Goal: Use online tool/utility: Utilize a website feature to perform a specific function

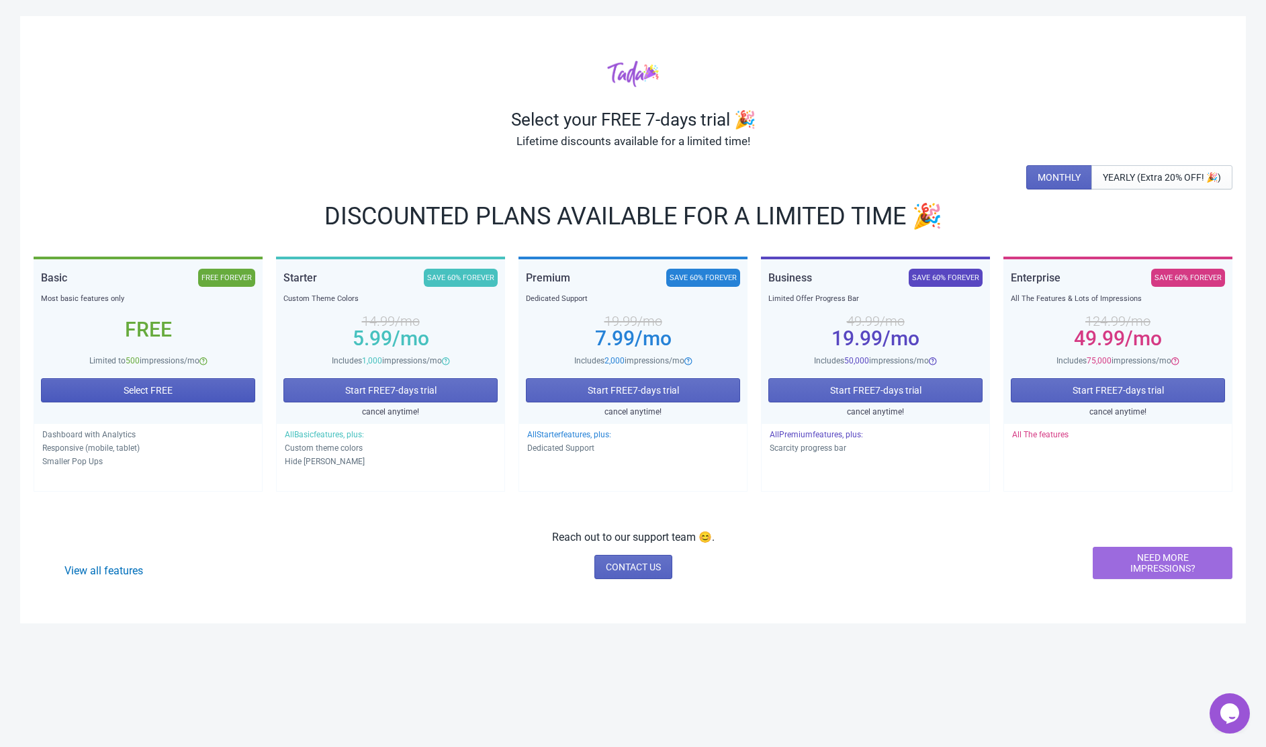
click at [191, 394] on button "Select FREE" at bounding box center [148, 390] width 214 height 24
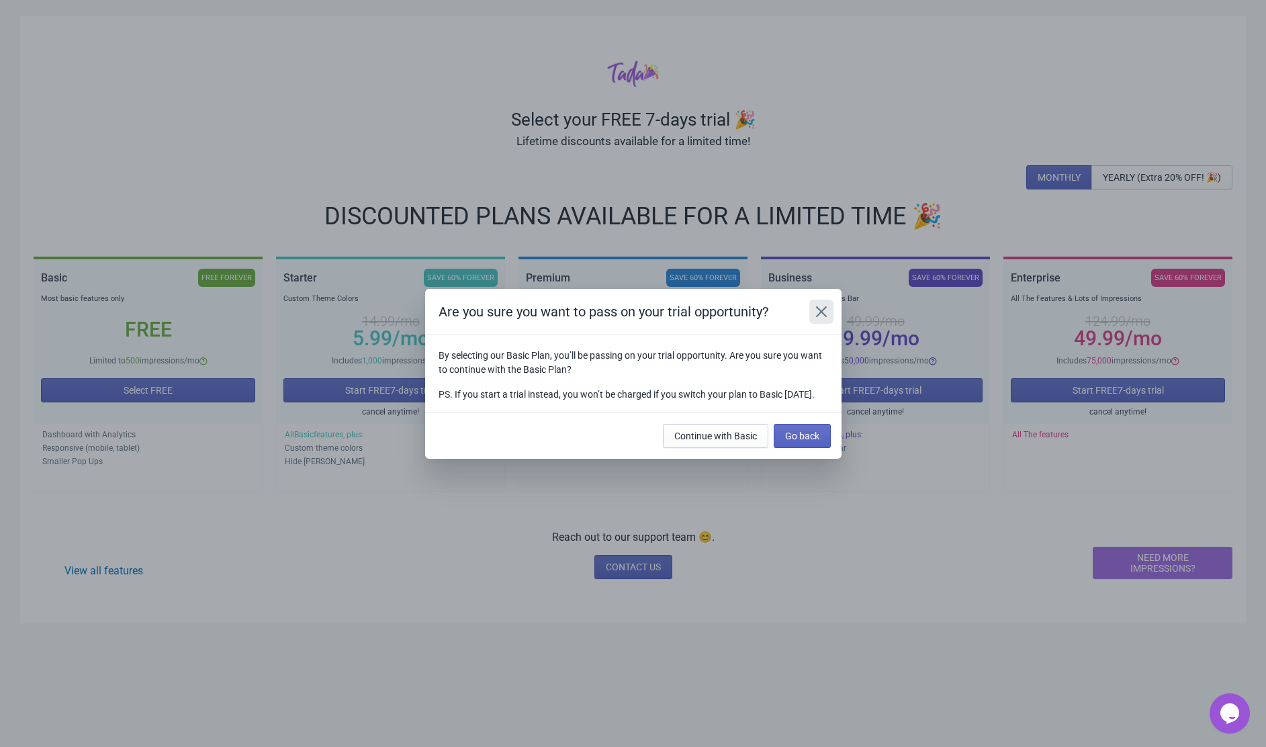
click at [825, 305] on icon "Close" at bounding box center [821, 311] width 13 height 13
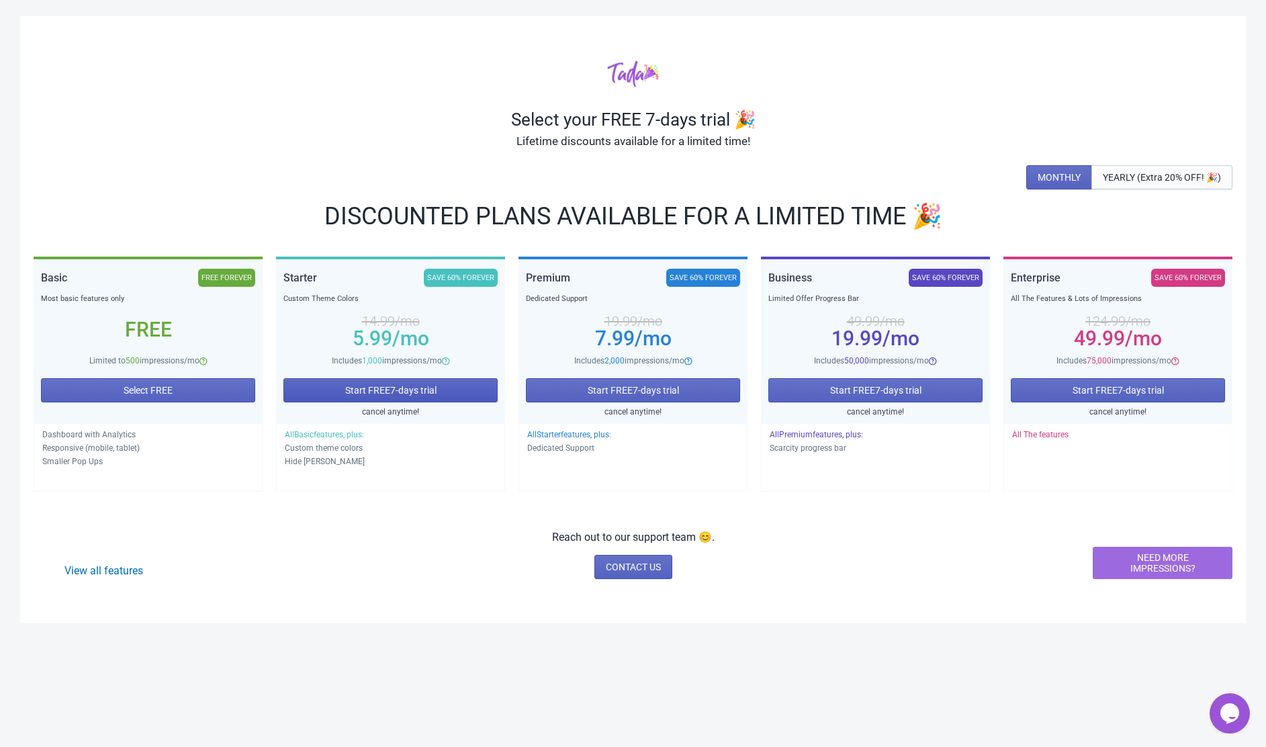
click at [366, 390] on span "Start FREE 7 -days trial" at bounding box center [390, 390] width 91 height 11
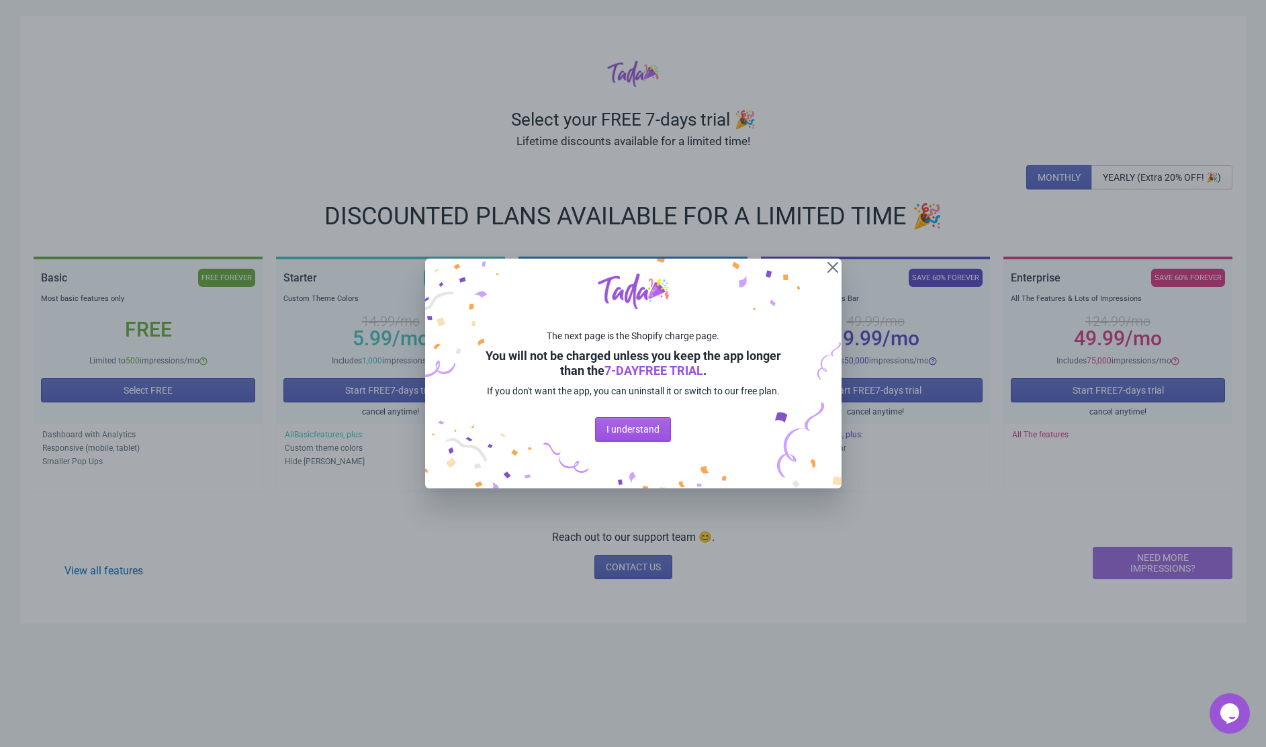
click at [641, 435] on span "I understand" at bounding box center [632, 429] width 53 height 11
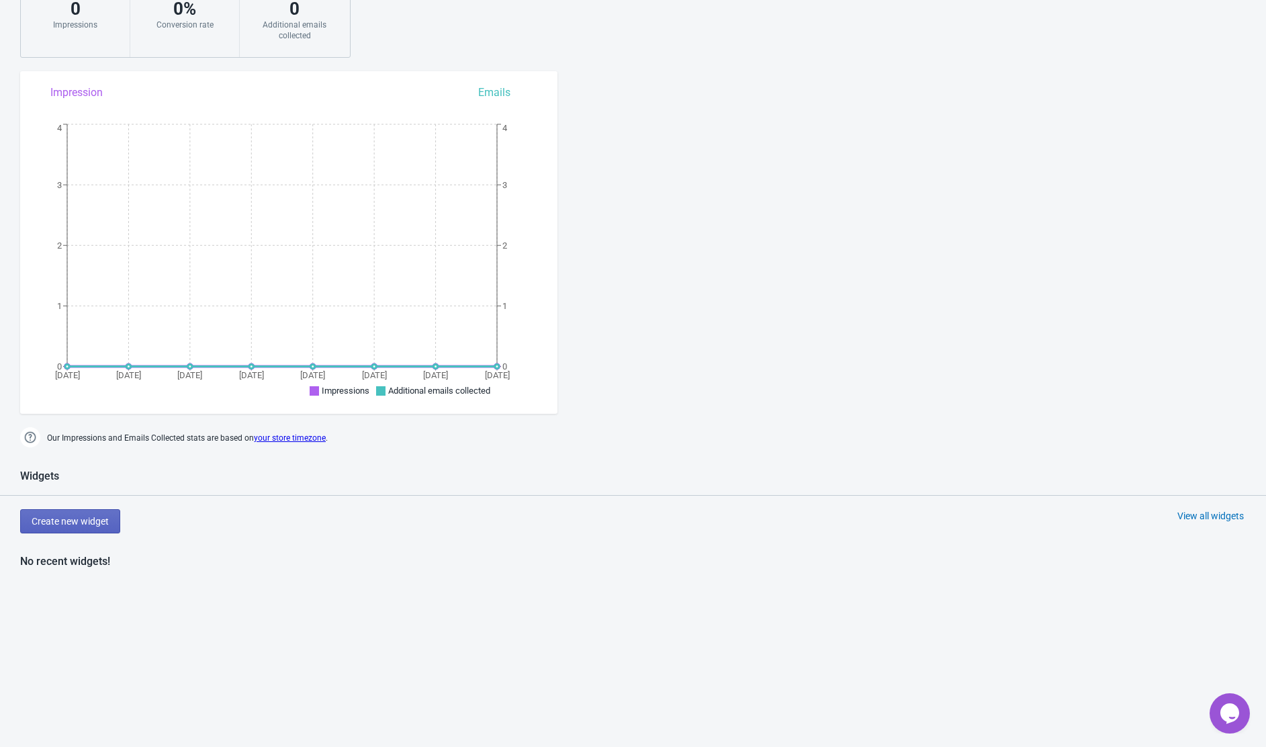
scroll to position [428, 0]
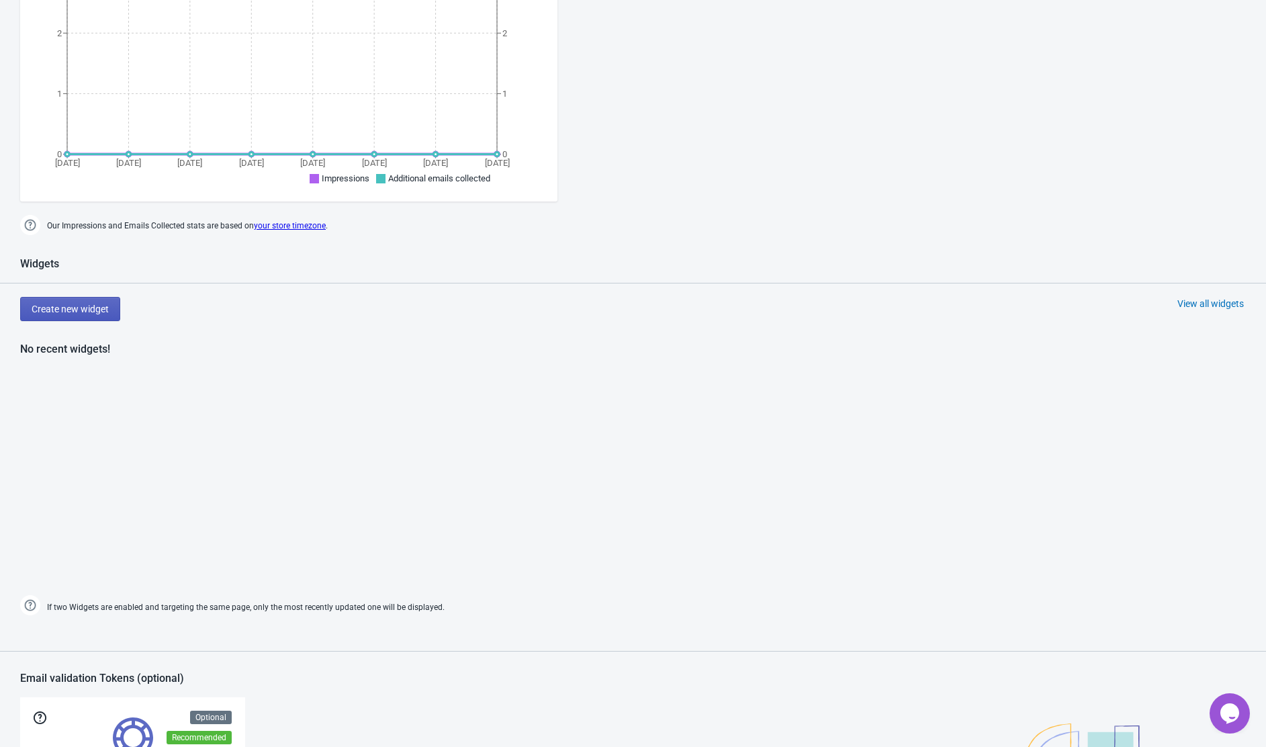
click at [92, 310] on span "Create new widget" at bounding box center [70, 309] width 77 height 11
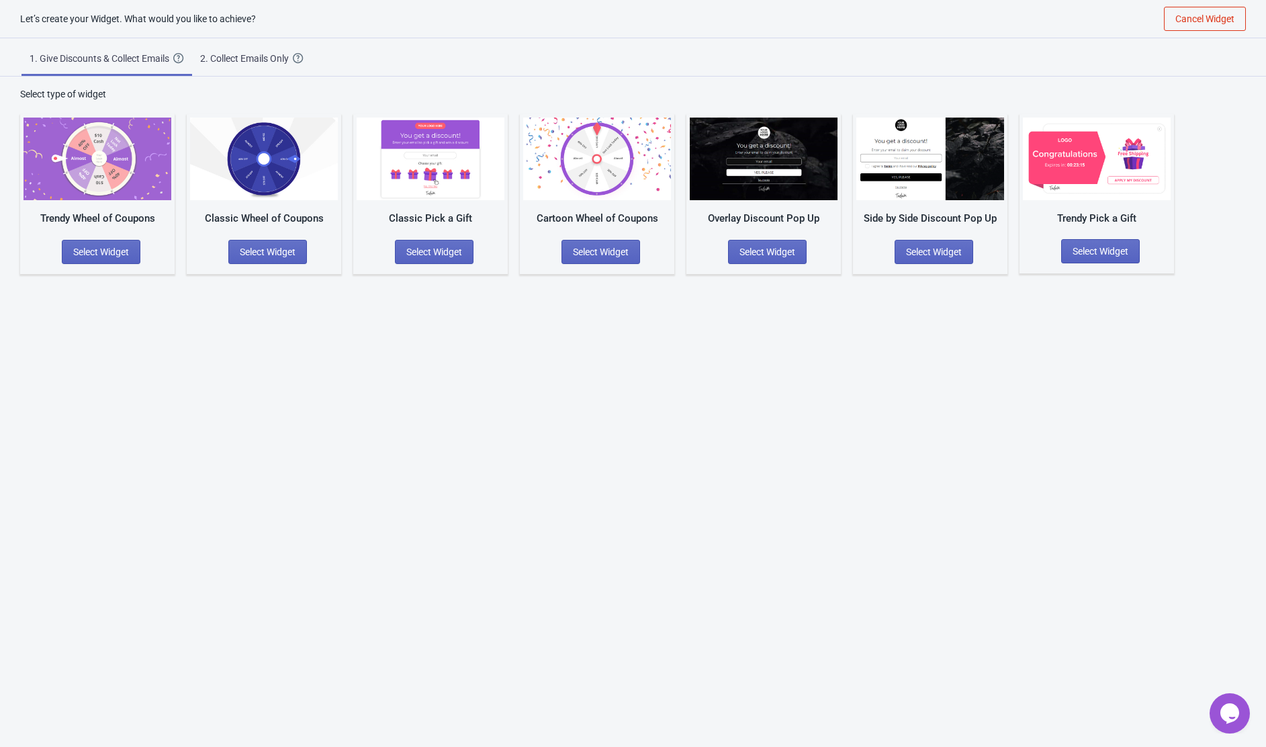
scroll to position [13, 0]
click at [432, 149] on img at bounding box center [431, 159] width 148 height 83
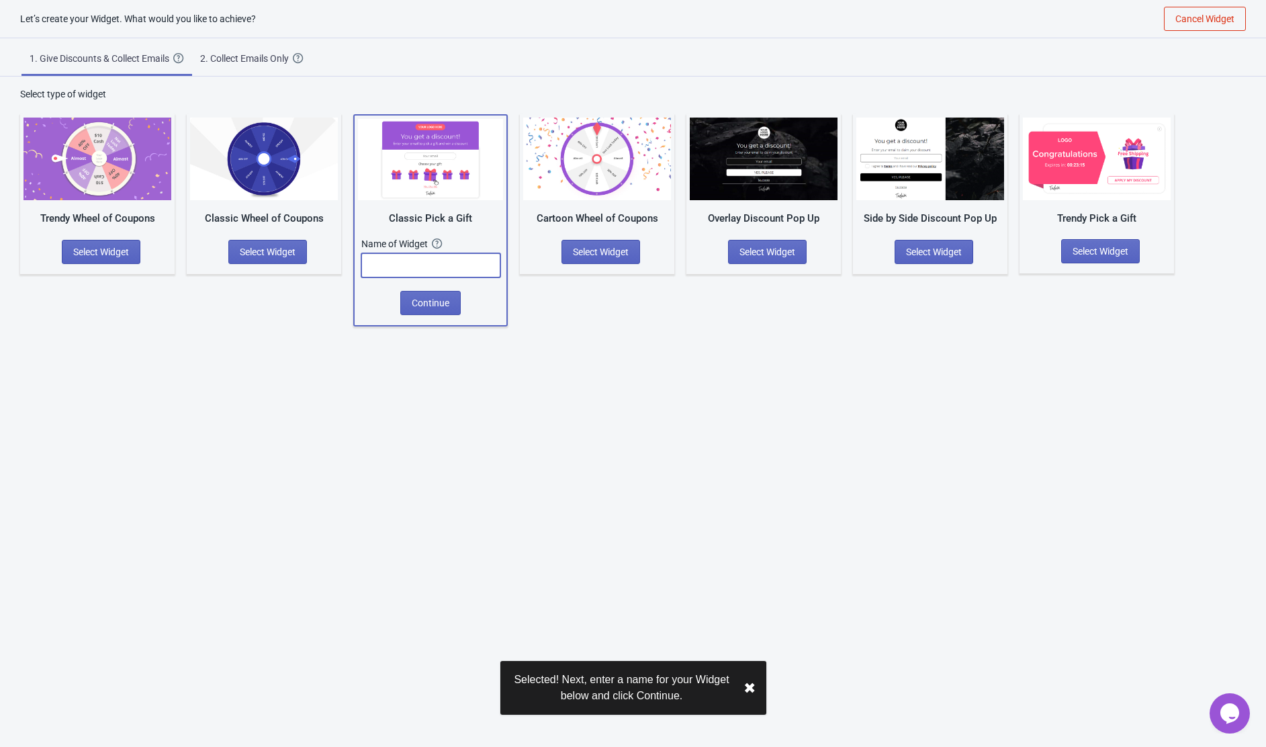
click at [411, 259] on input "text" at bounding box center [430, 265] width 139 height 24
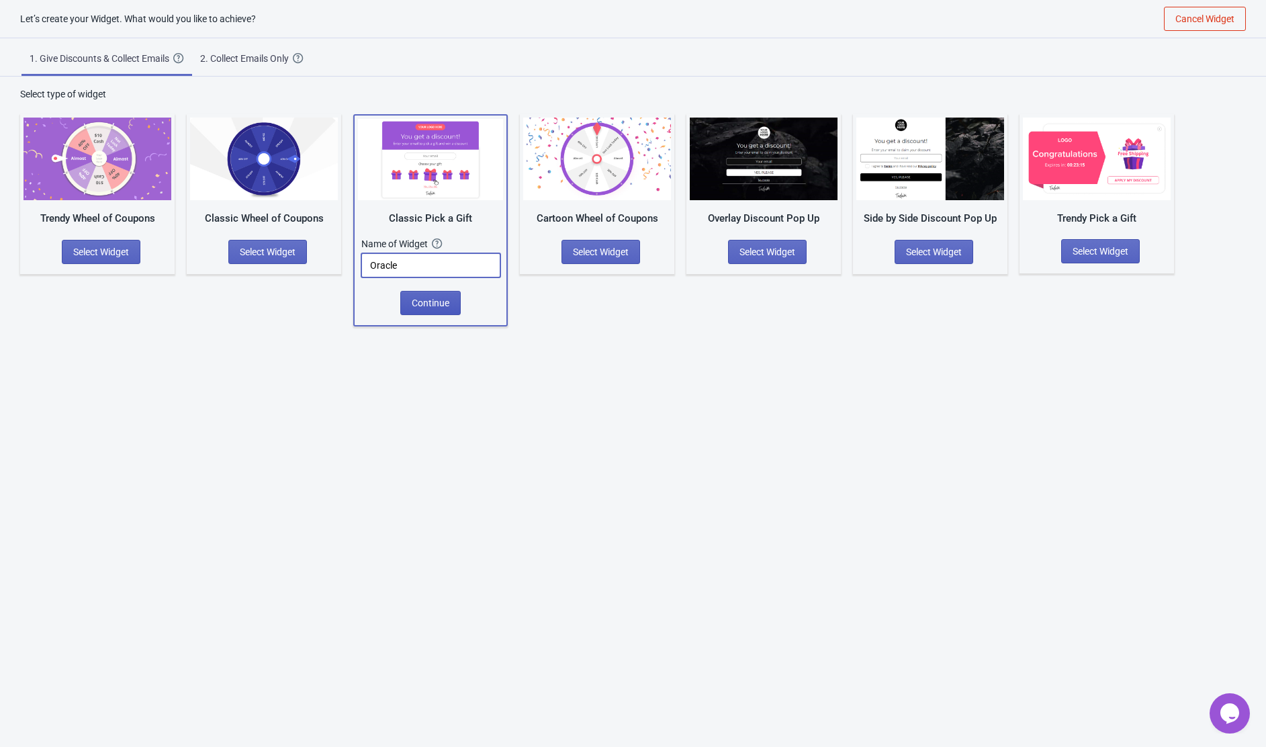
type input "Oracle"
click at [412, 298] on span "Continue" at bounding box center [431, 303] width 38 height 11
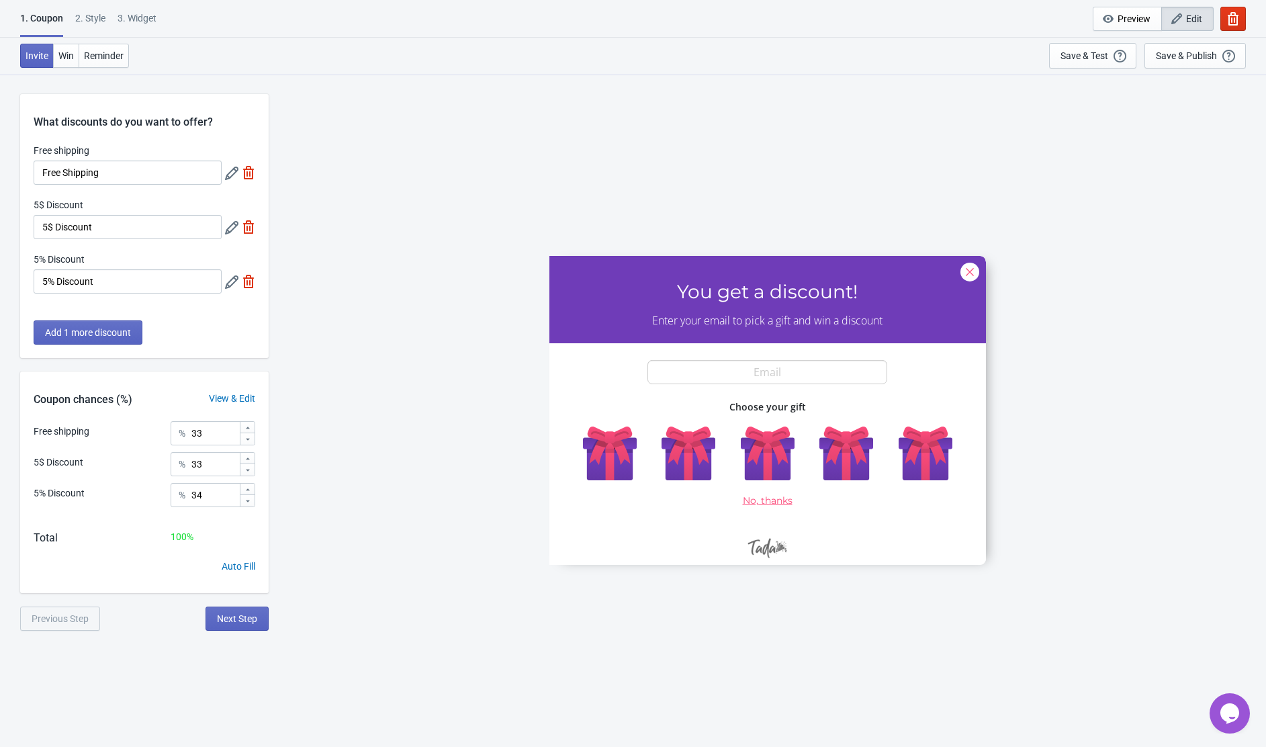
click at [694, 455] on div at bounding box center [767, 409] width 437 height 309
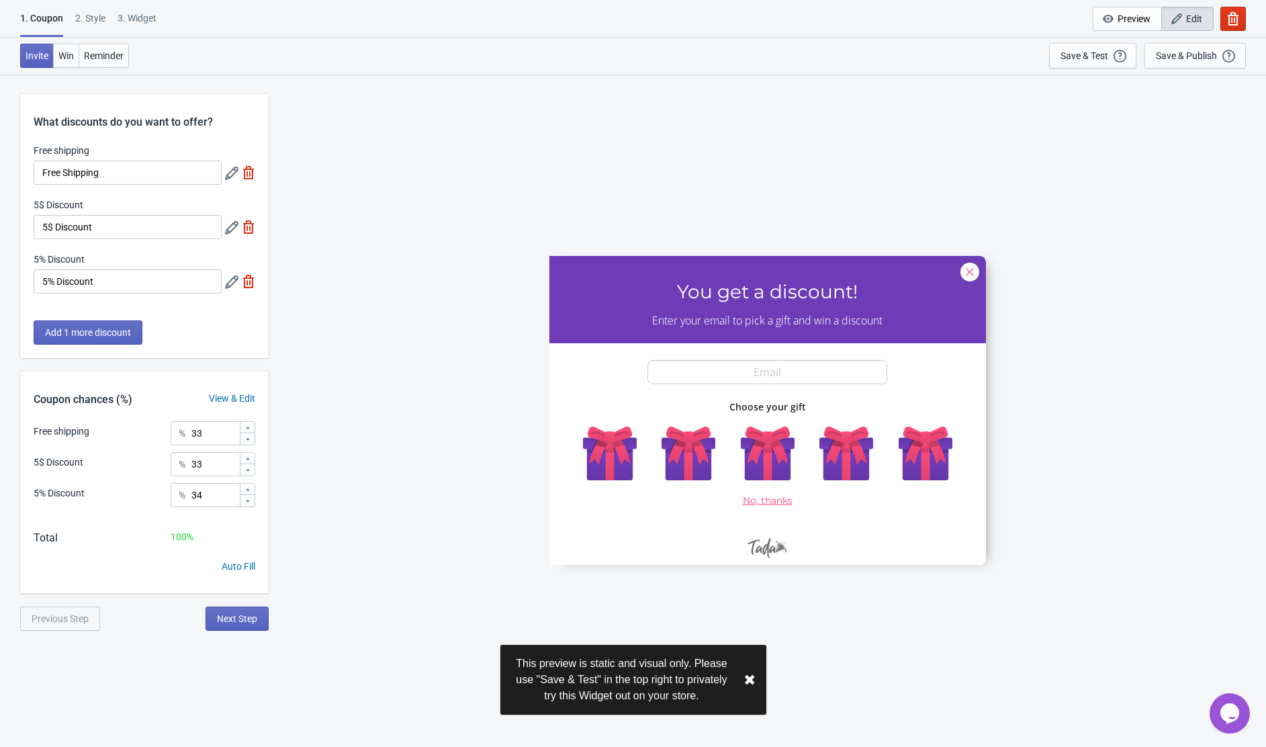
click at [692, 451] on div at bounding box center [767, 409] width 437 height 309
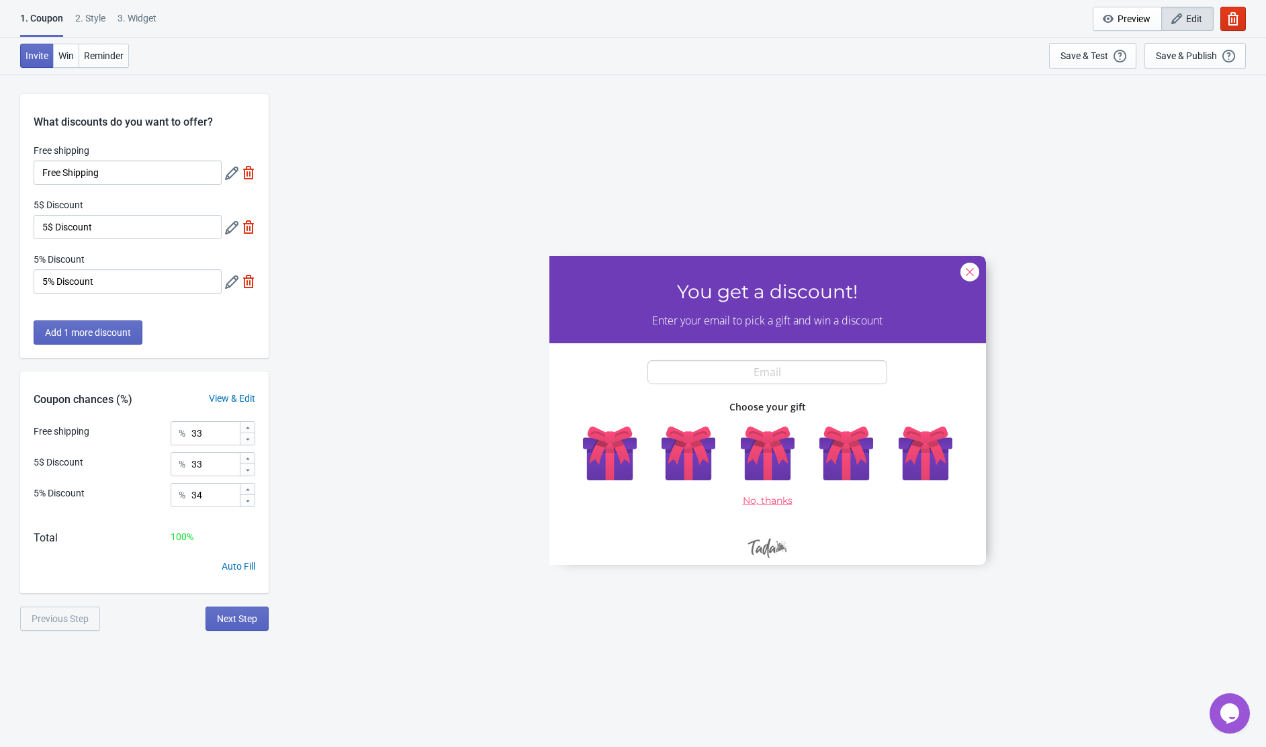
click at [91, 20] on div "2 . Style" at bounding box center [90, 23] width 30 height 24
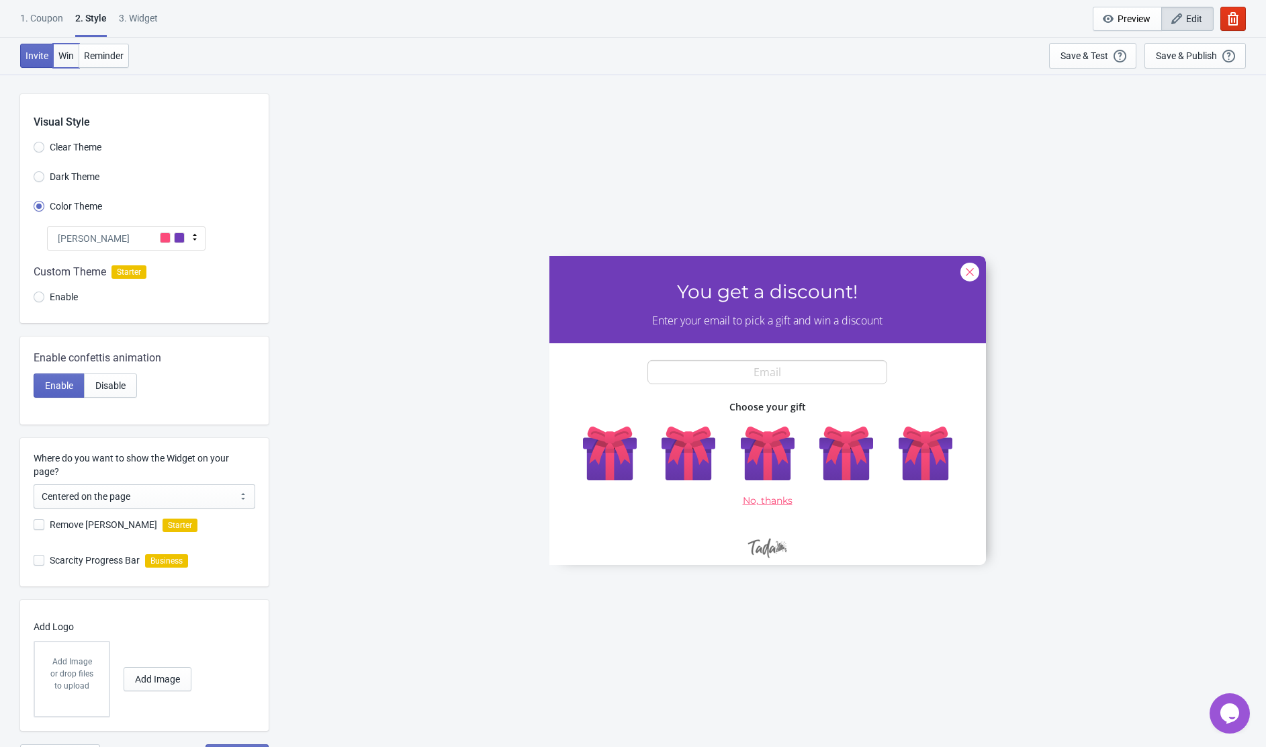
click at [63, 52] on span "Win" at bounding box center [65, 55] width 15 height 11
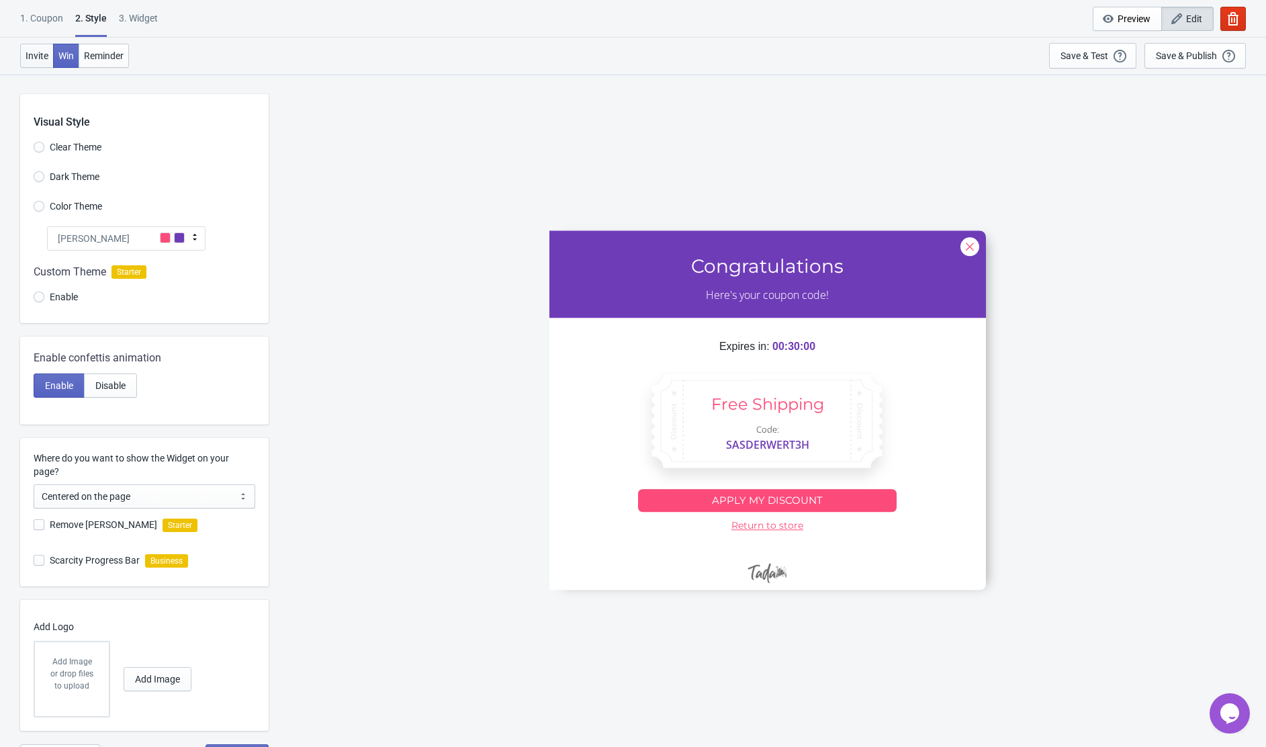
click at [49, 51] on button "Invite" at bounding box center [37, 56] width 34 height 24
radio input "true"
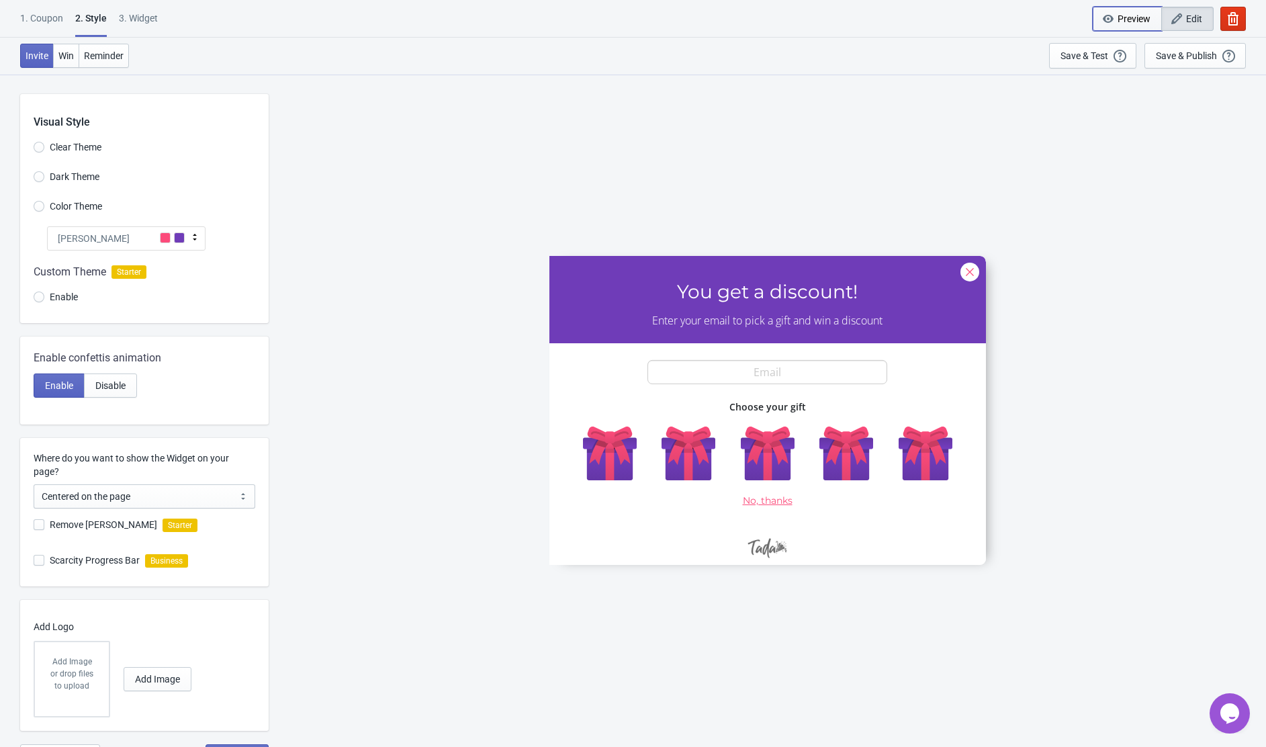
click at [1150, 15] on button "Preview" at bounding box center [1127, 19] width 69 height 24
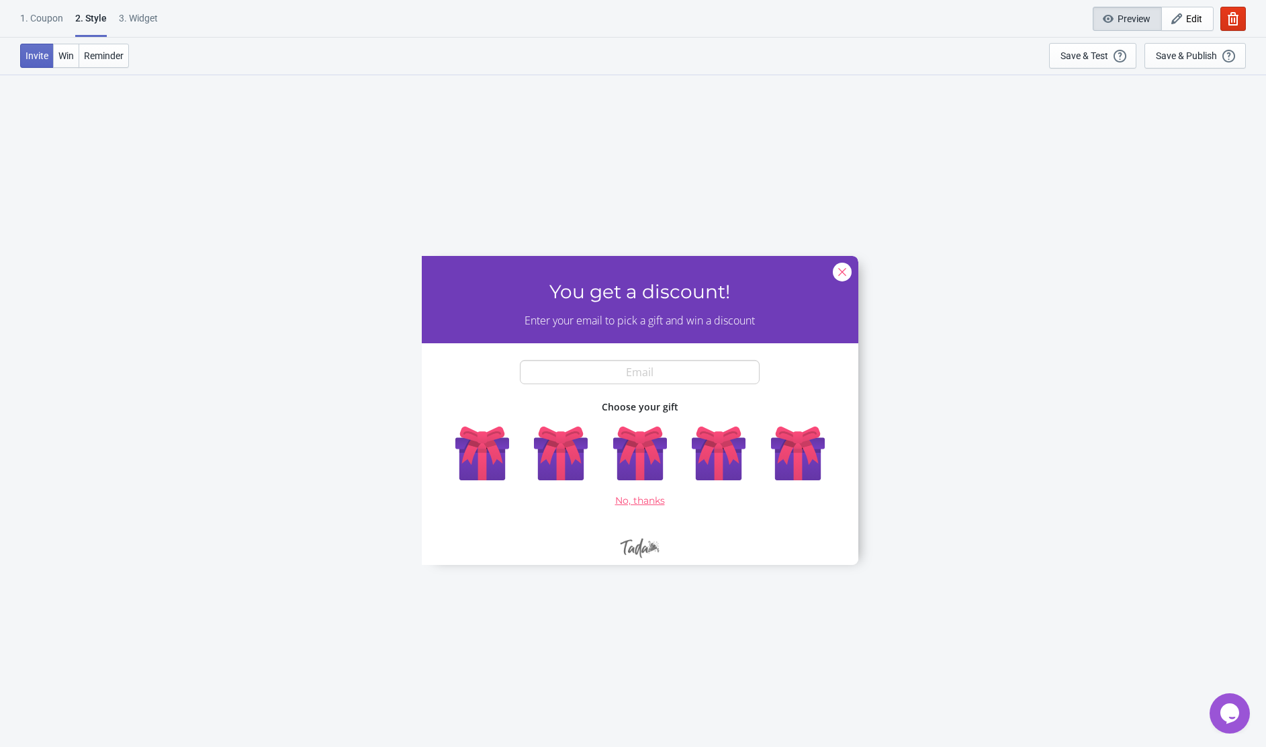
click at [641, 459] on div at bounding box center [640, 409] width 437 height 309
click at [984, 255] on div "SASDERWERT3H You get a discount! Enter your email to pick a gift and win a disc…" at bounding box center [639, 410] width 1239 height 672
click at [42, 24] on div "1. Coupon" at bounding box center [41, 23] width 43 height 24
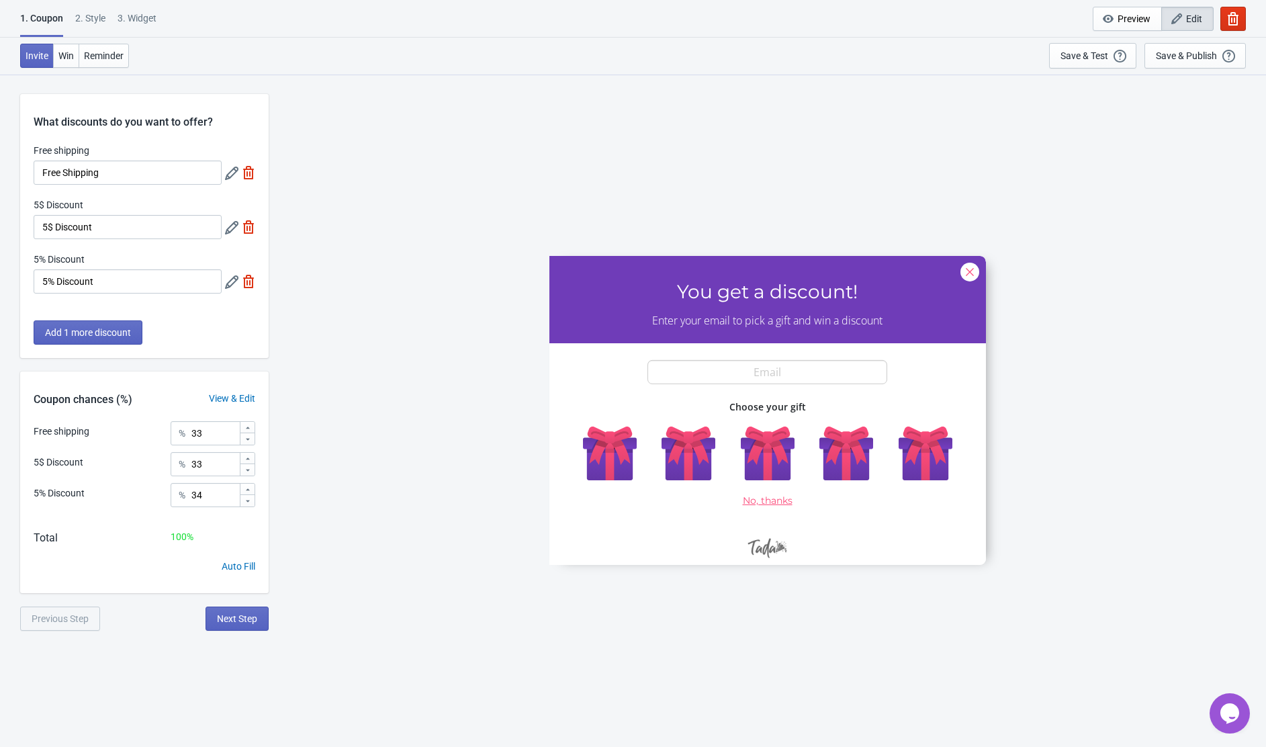
click at [95, 15] on div "2 . Style" at bounding box center [90, 23] width 30 height 24
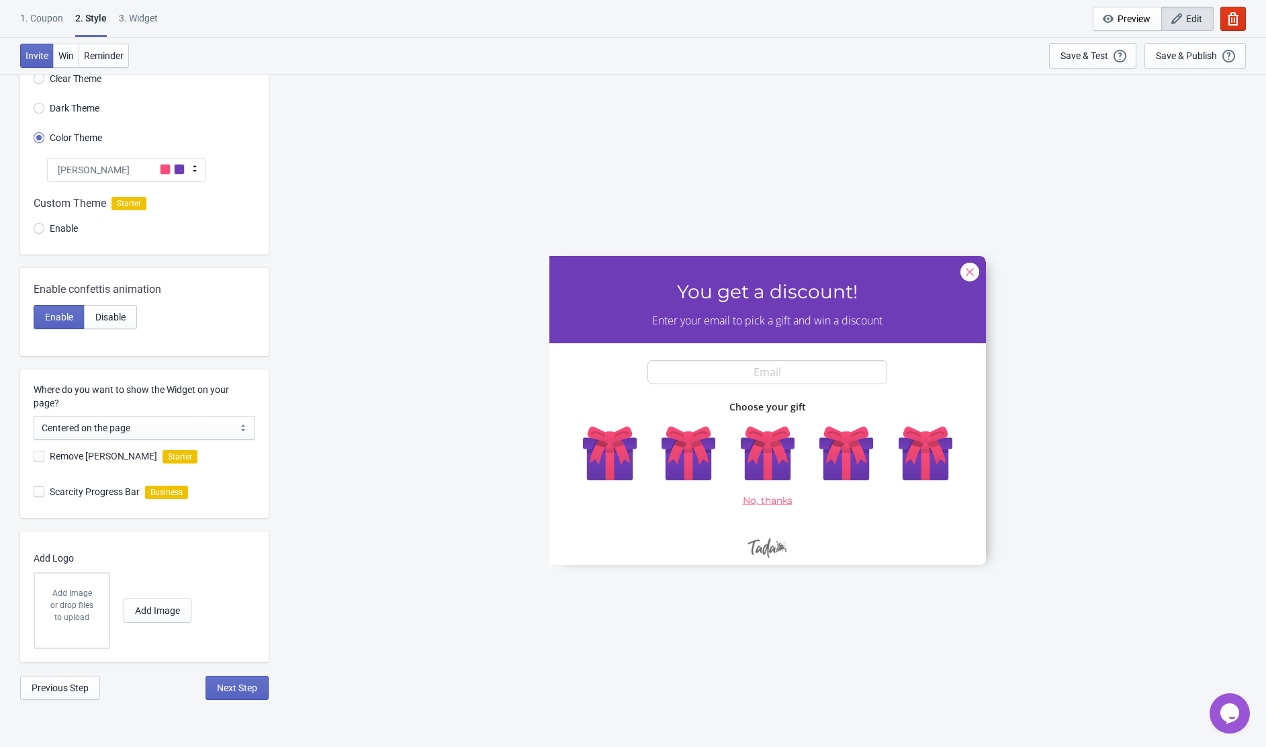
scroll to position [66, 0]
click at [42, 494] on span at bounding box center [39, 494] width 11 height 11
click at [34, 494] on input "Scarcity Progress Bar" at bounding box center [34, 501] width 1 height 24
checkbox input "false"
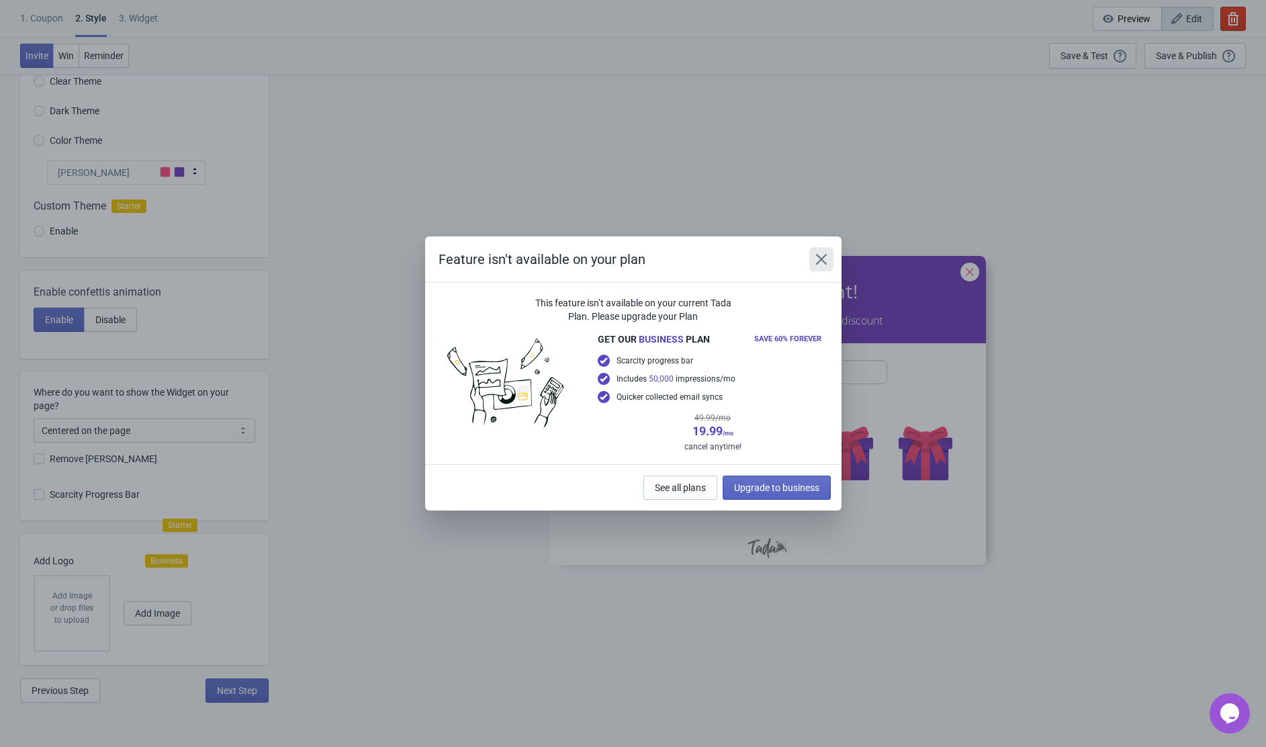
click at [821, 259] on icon "Close" at bounding box center [820, 259] width 11 height 11
radio input "true"
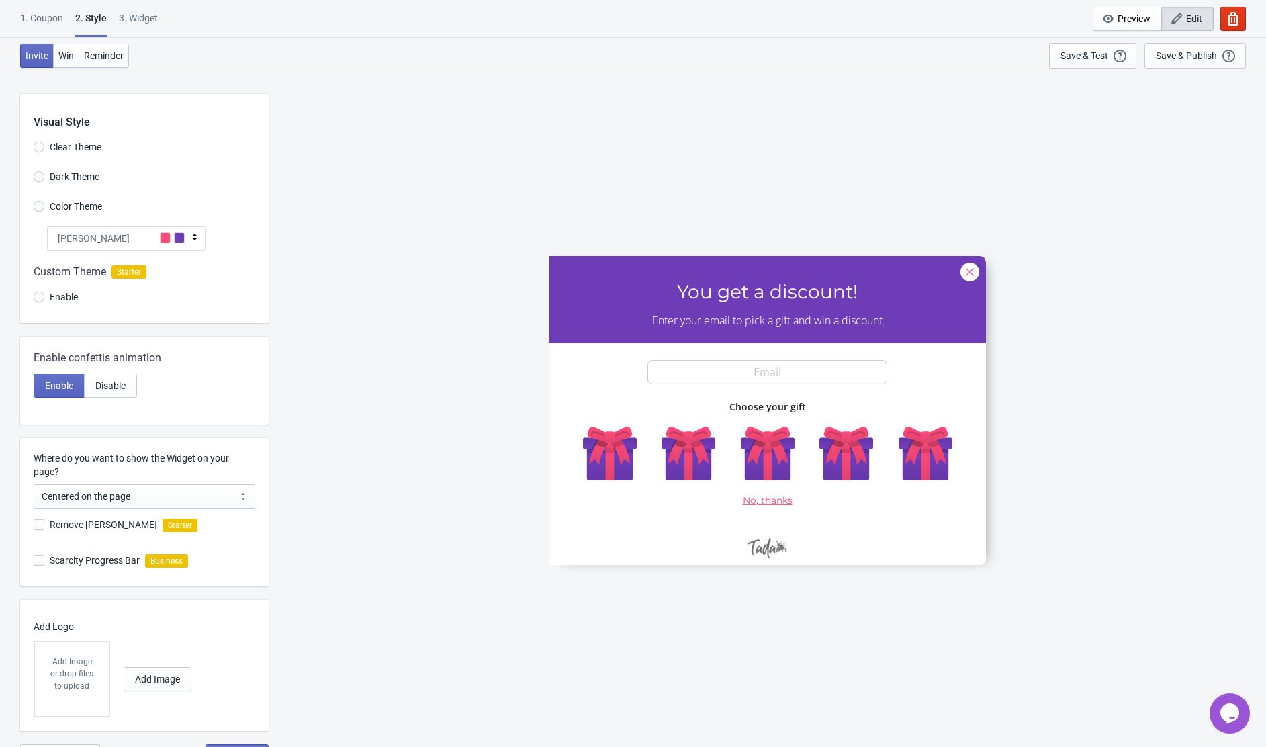
scroll to position [66, 0]
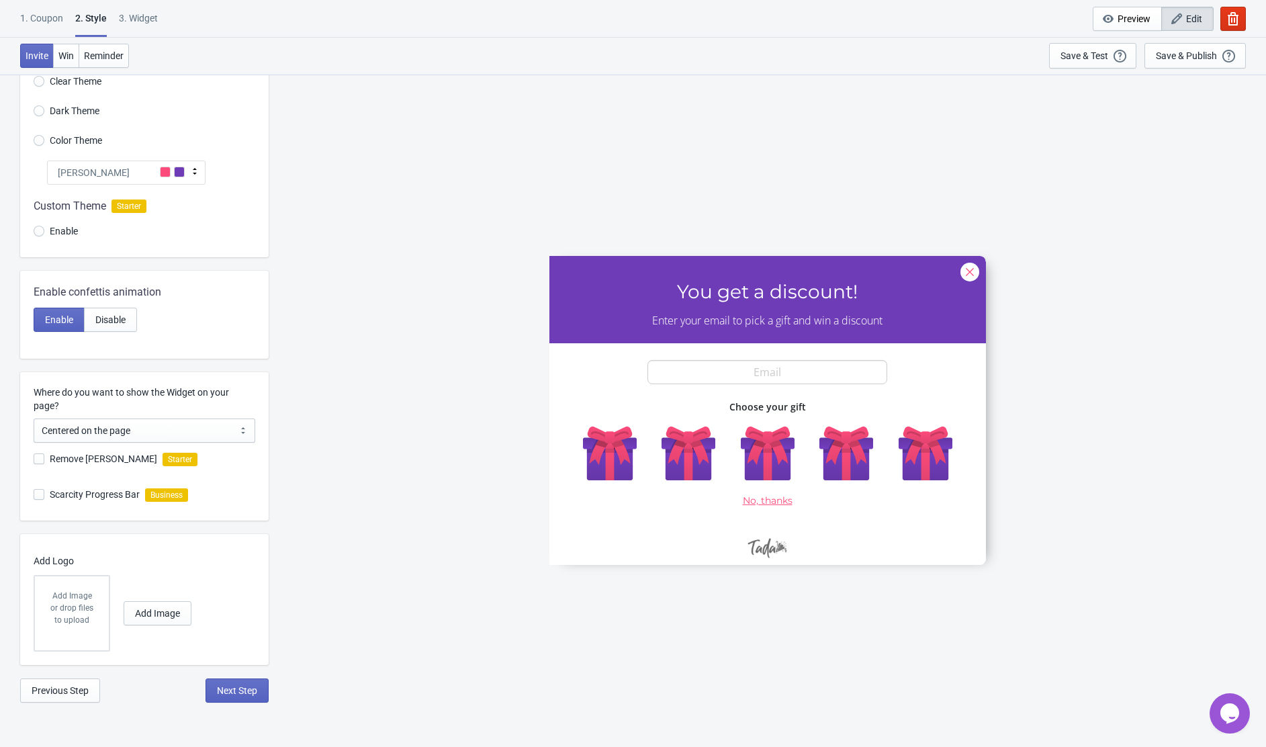
click at [134, 19] on div "3. Widget" at bounding box center [138, 23] width 39 height 24
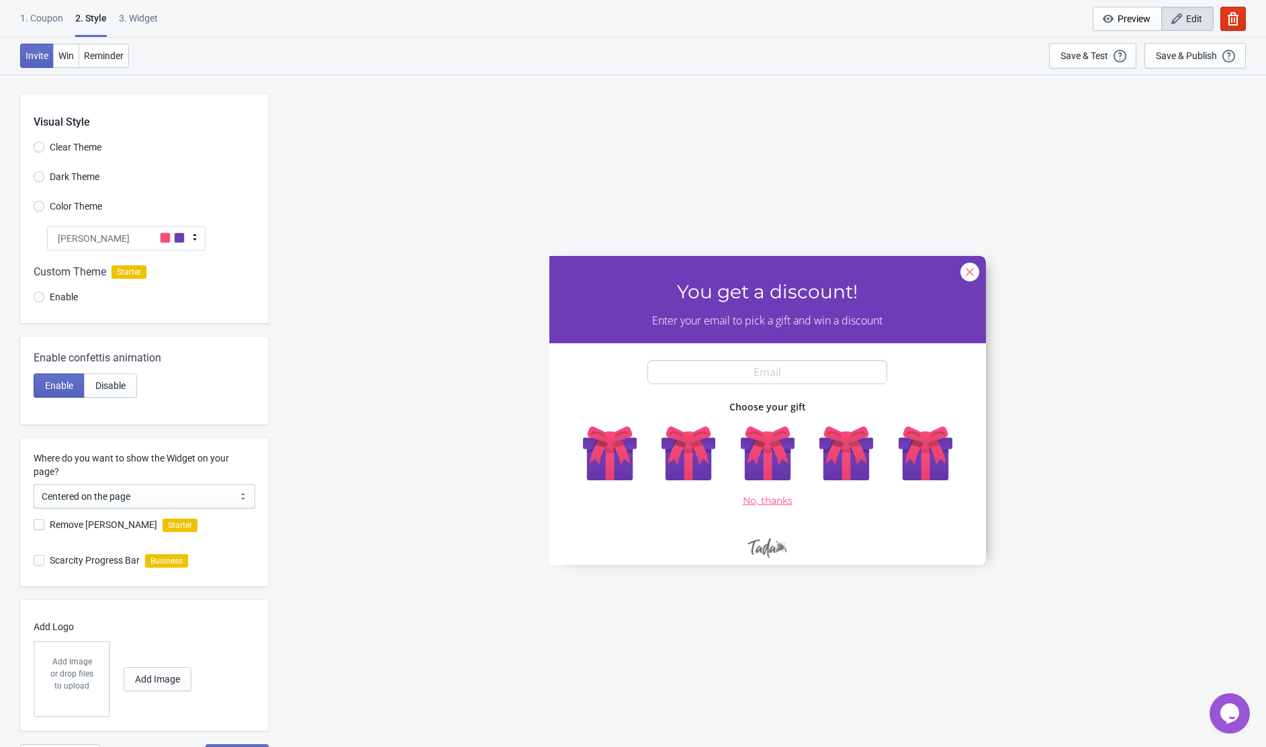
select select "once"
select select "1"
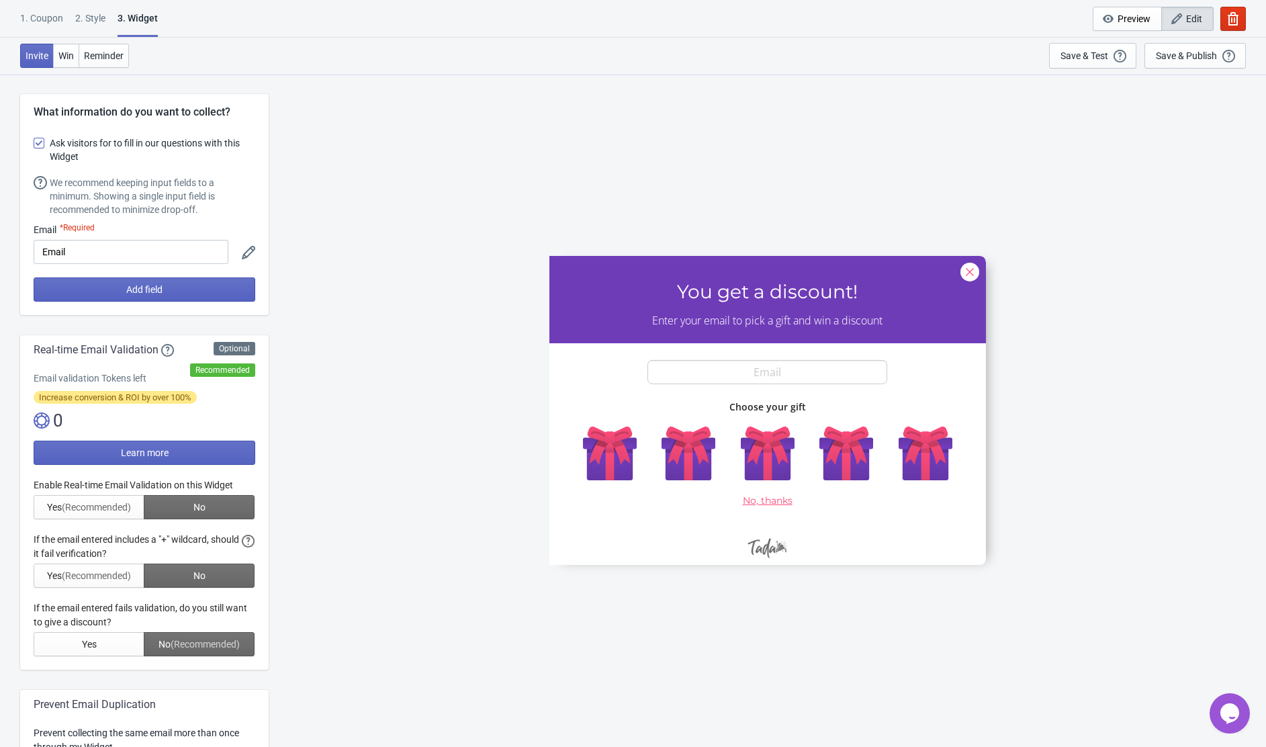
click at [42, 141] on span at bounding box center [39, 143] width 11 height 11
click at [34, 141] on input "Ask visitors for to fill in our questions with this Widget" at bounding box center [34, 150] width 1 height 24
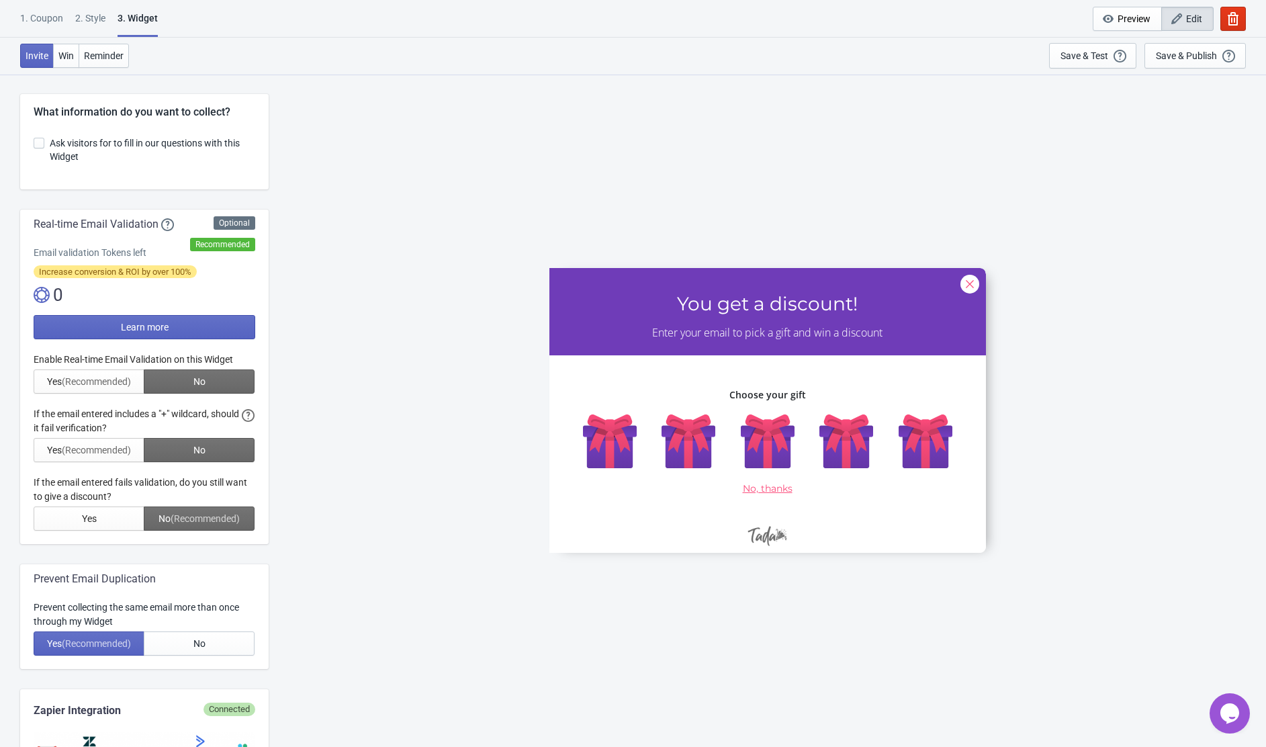
click at [42, 141] on span at bounding box center [39, 143] width 11 height 11
click at [34, 141] on input "Ask visitors for to fill in our questions with this Widget" at bounding box center [34, 150] width 1 height 24
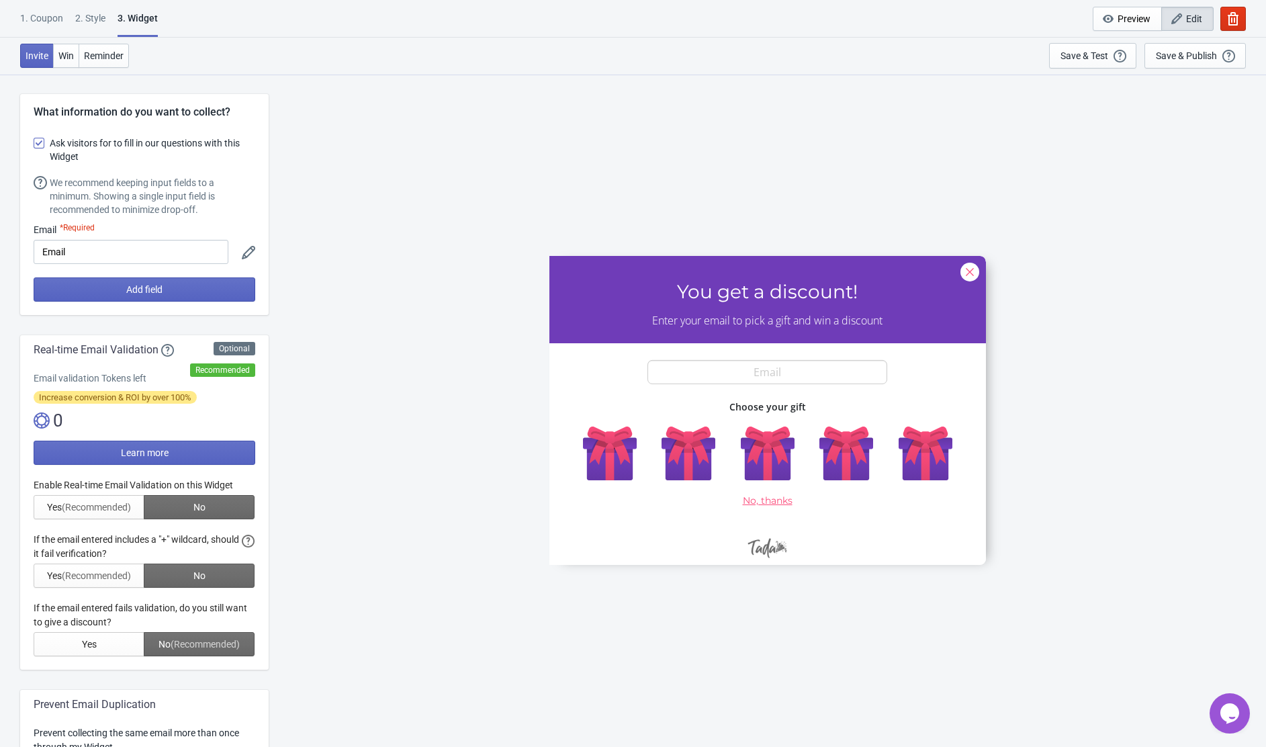
click at [42, 141] on span at bounding box center [39, 143] width 11 height 11
click at [34, 141] on input "Ask visitors for to fill in our questions with this Widget" at bounding box center [34, 150] width 1 height 24
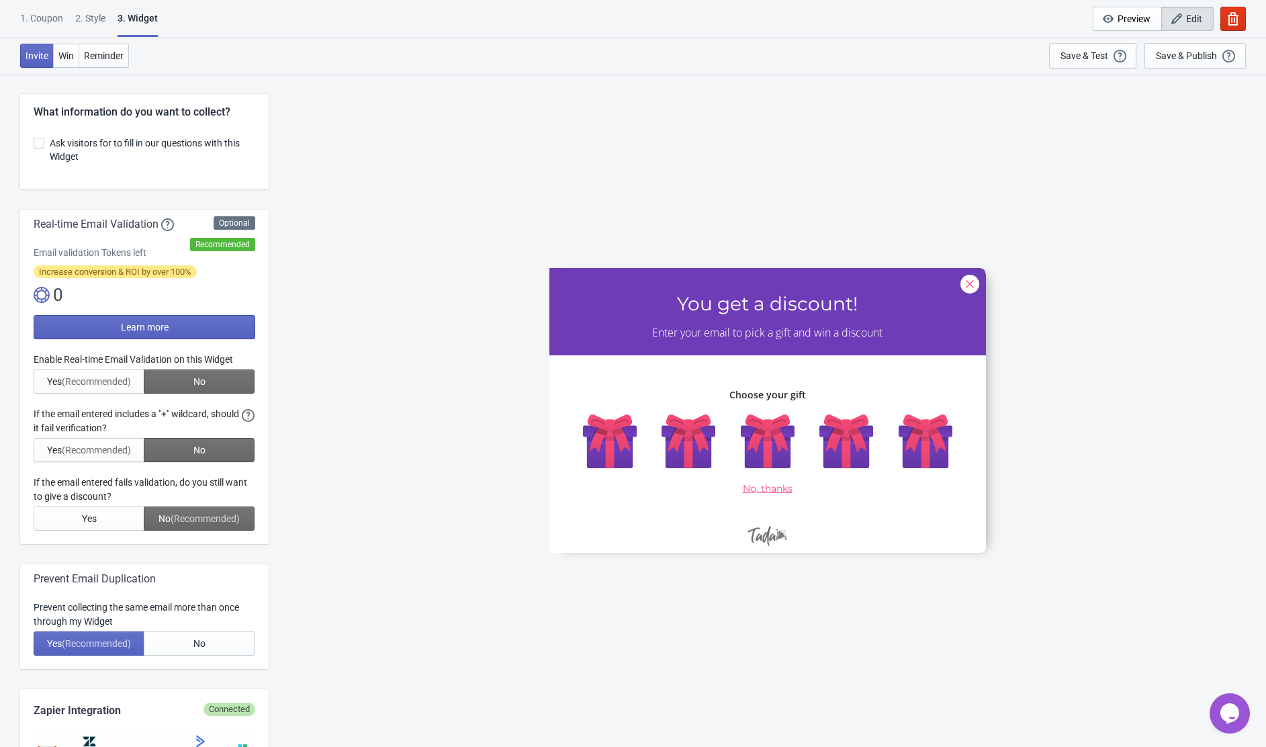
click at [42, 141] on span at bounding box center [39, 143] width 11 height 11
click at [34, 141] on input "Ask visitors for to fill in our questions with this Widget" at bounding box center [34, 150] width 1 height 24
checkbox input "true"
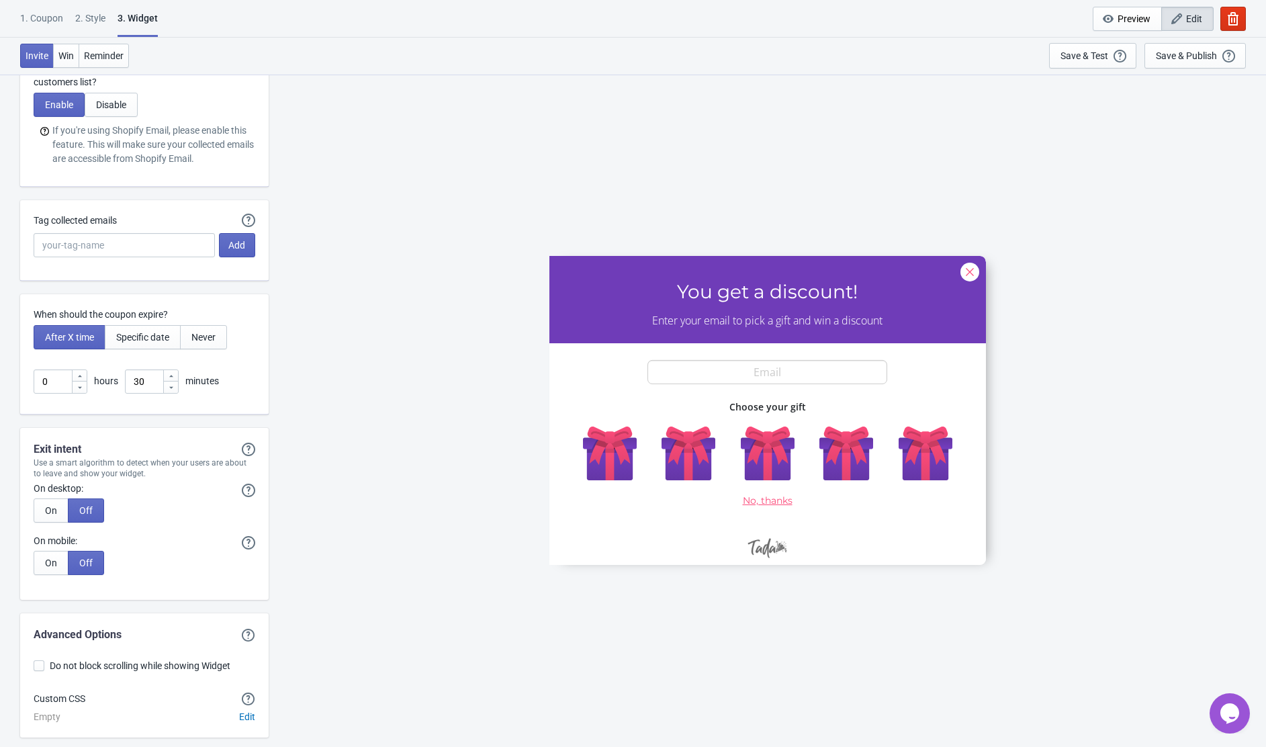
scroll to position [3112, 0]
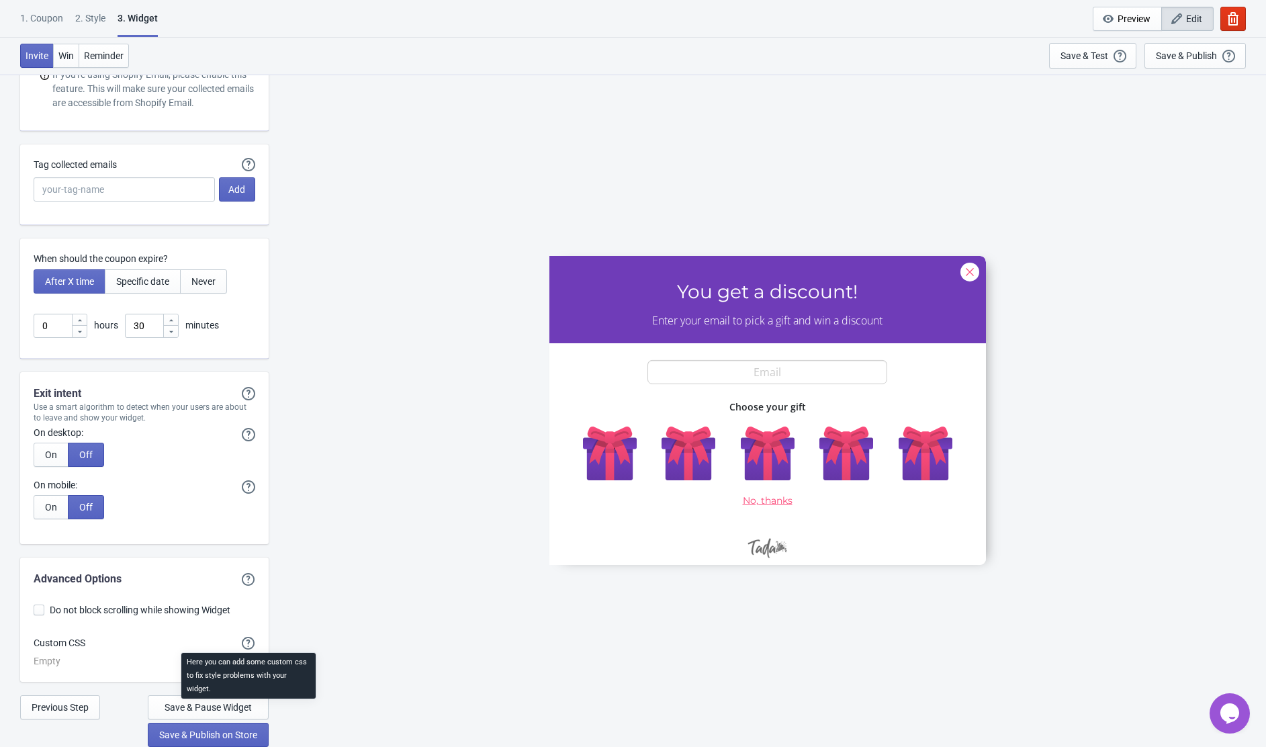
click at [250, 643] on icon at bounding box center [248, 643] width 13 height 13
click at [284, 623] on div "SASDERWERT3H You get a discount! Enter your email to pick a gift and win a disc…" at bounding box center [767, 410] width 984 height 672
click at [381, 645] on div "SASDERWERT3H You get a discount! Enter your email to pick a gift and win a disc…" at bounding box center [767, 410] width 984 height 672
click at [242, 659] on span "Edit" at bounding box center [247, 661] width 16 height 11
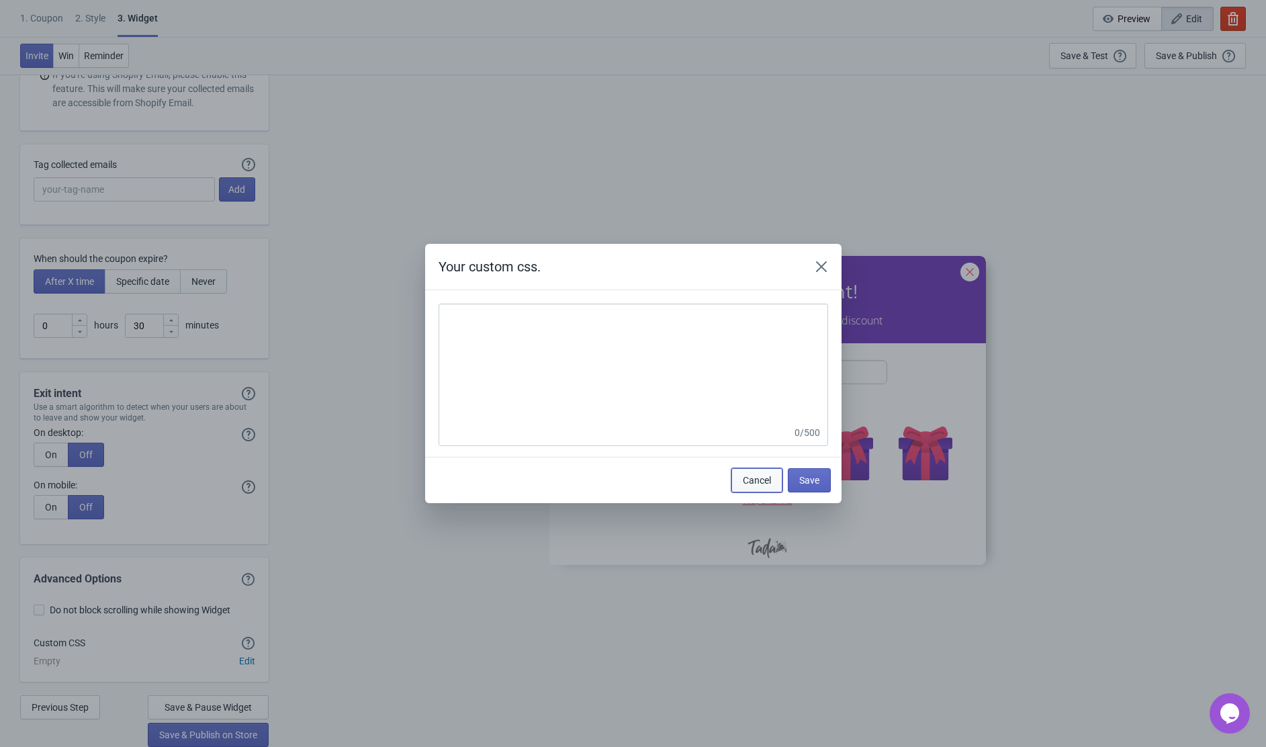
click at [745, 487] on button "Cancel" at bounding box center [756, 480] width 51 height 24
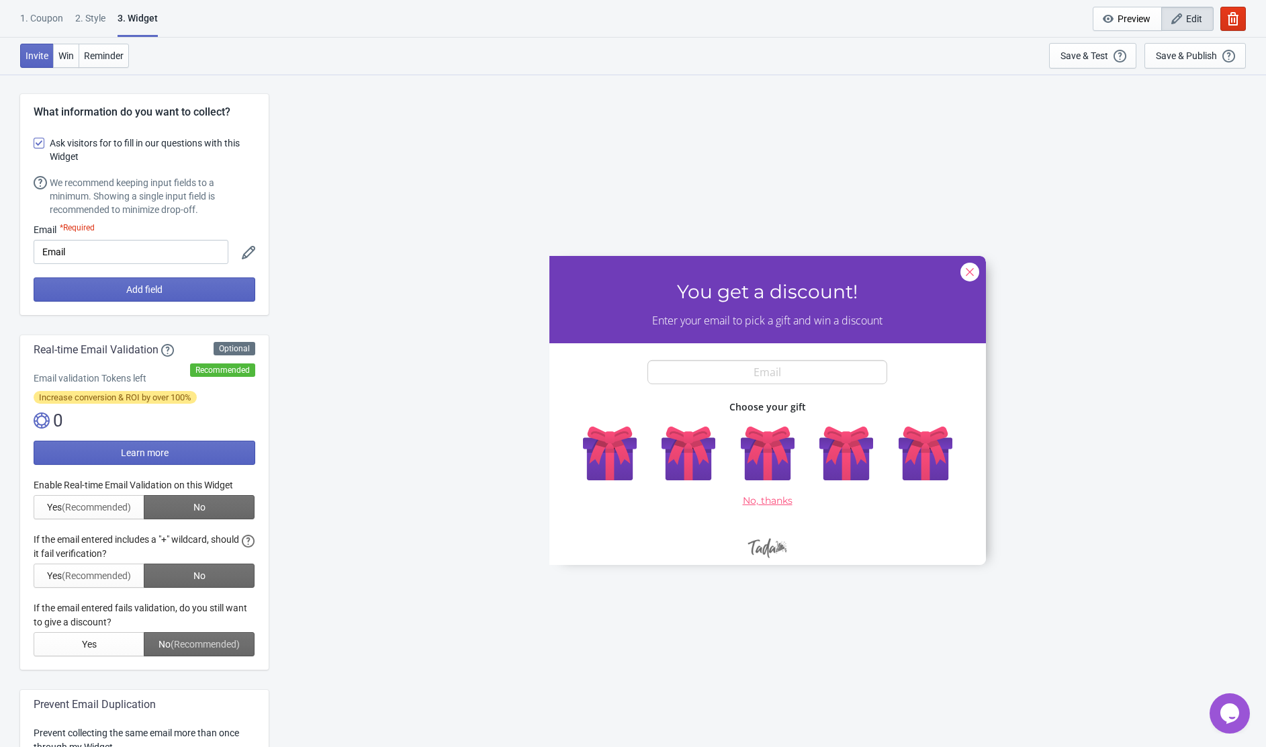
scroll to position [3112, 0]
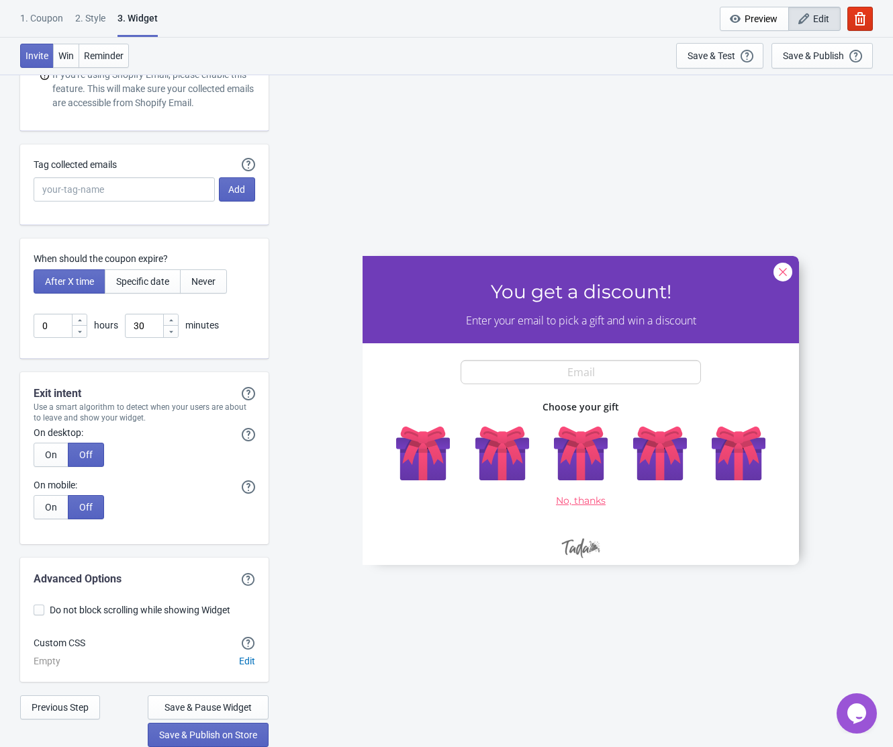
drag, startPoint x: 602, startPoint y: 461, endPoint x: 543, endPoint y: 473, distance: 59.8
click at [543, 473] on div at bounding box center [581, 409] width 437 height 309
click at [790, 274] on div at bounding box center [581, 409] width 437 height 309
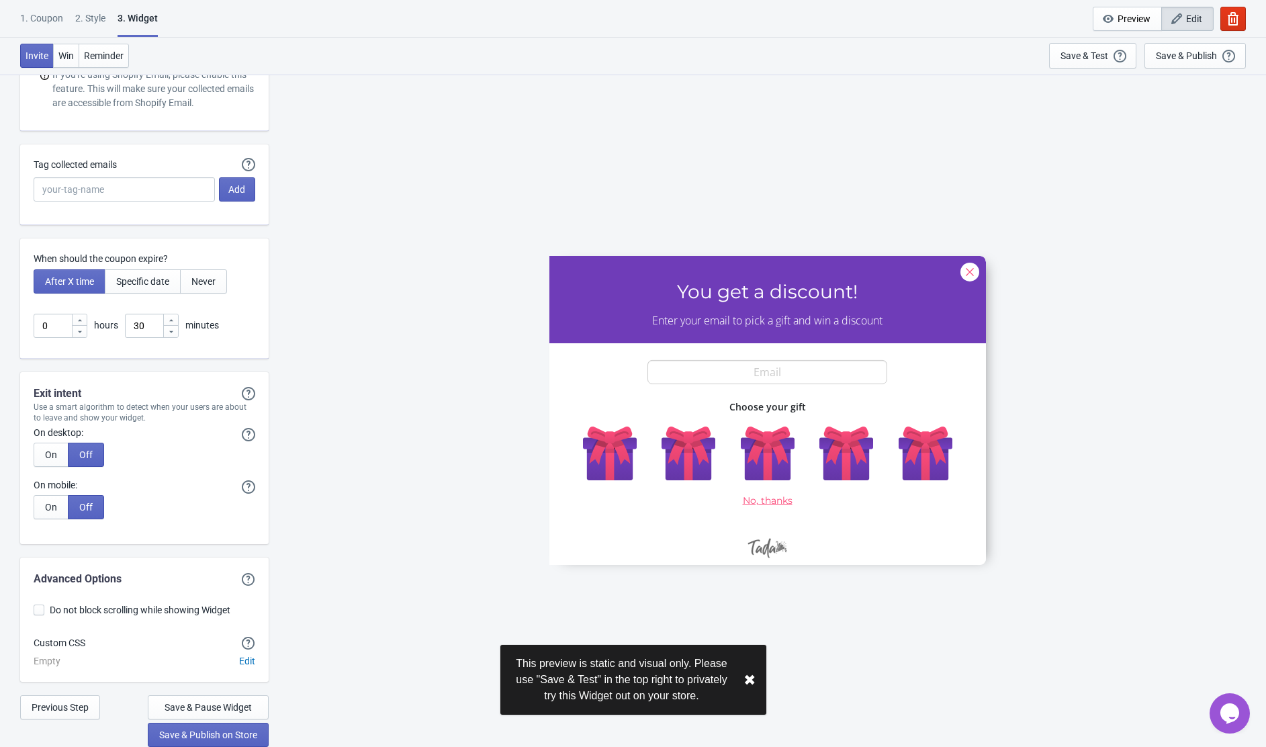
click at [975, 275] on div at bounding box center [767, 409] width 437 height 309
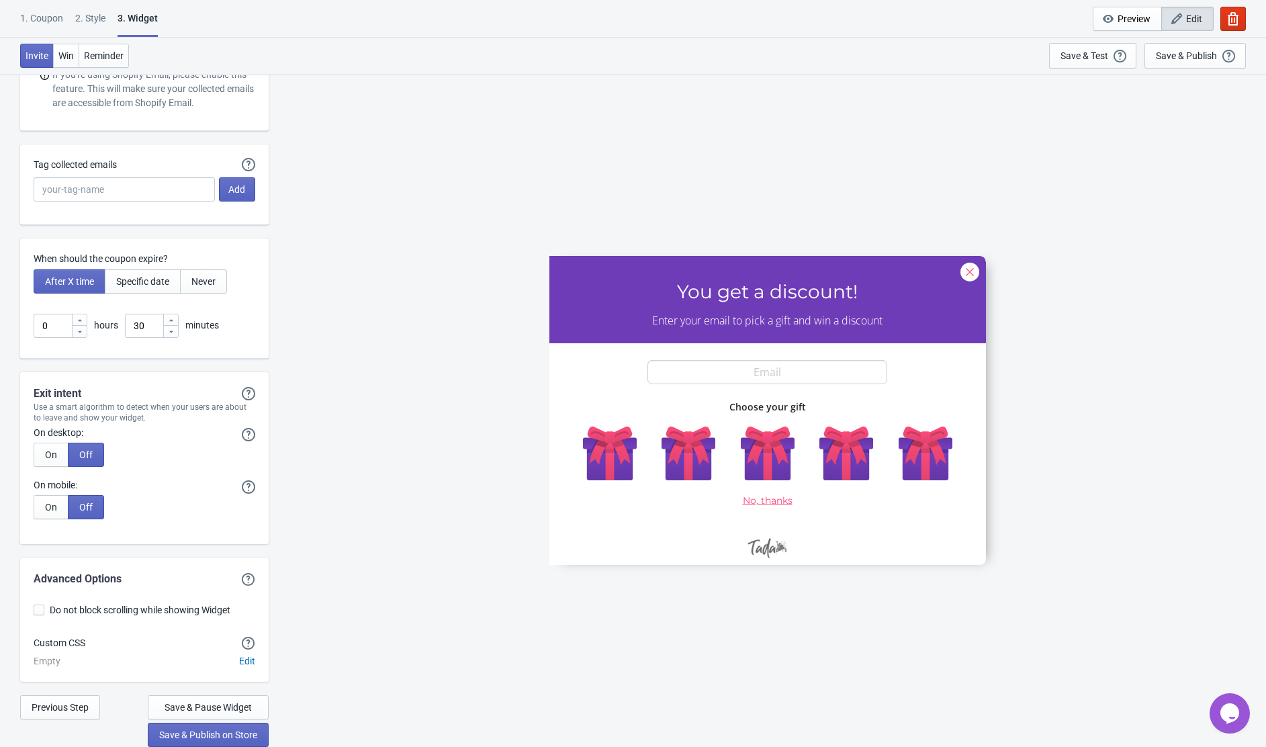
scroll to position [3110, 0]
click at [1229, 15] on icon "button" at bounding box center [1233, 18] width 11 height 13
click at [1238, 19] on icon "button" at bounding box center [1232, 18] width 13 height 13
click at [972, 269] on div at bounding box center [767, 409] width 437 height 309
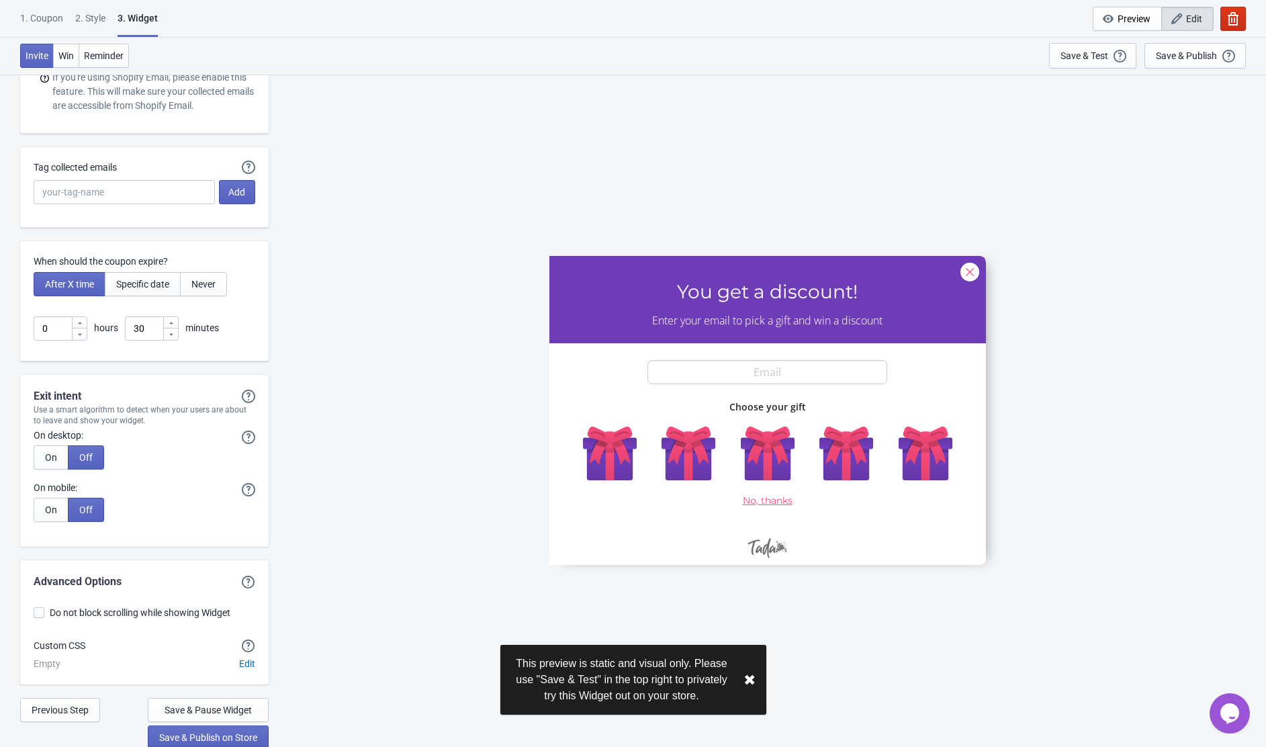
click at [1244, 21] on button "button" at bounding box center [1233, 19] width 26 height 24
click at [1243, 21] on button "button" at bounding box center [1233, 19] width 26 height 24
click at [753, 682] on button "✖︎" at bounding box center [749, 680] width 12 height 17
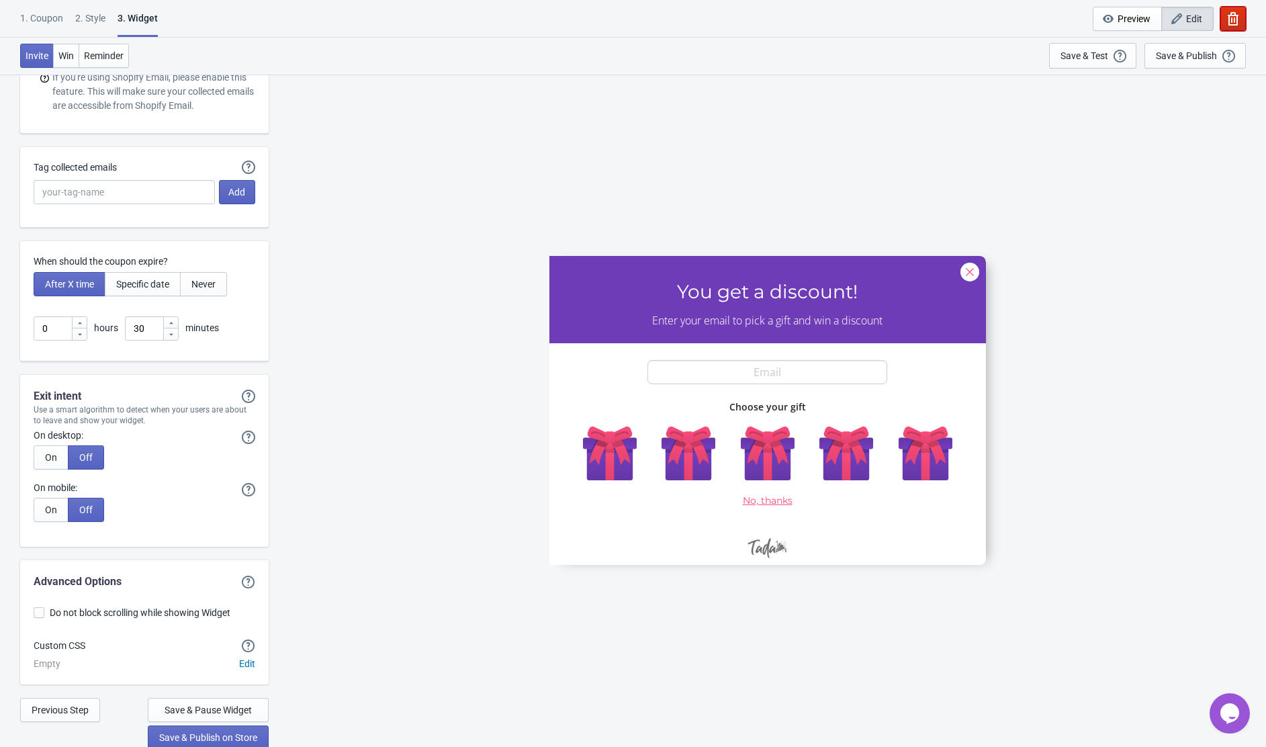
click at [1241, 11] on button "button" at bounding box center [1233, 19] width 26 height 24
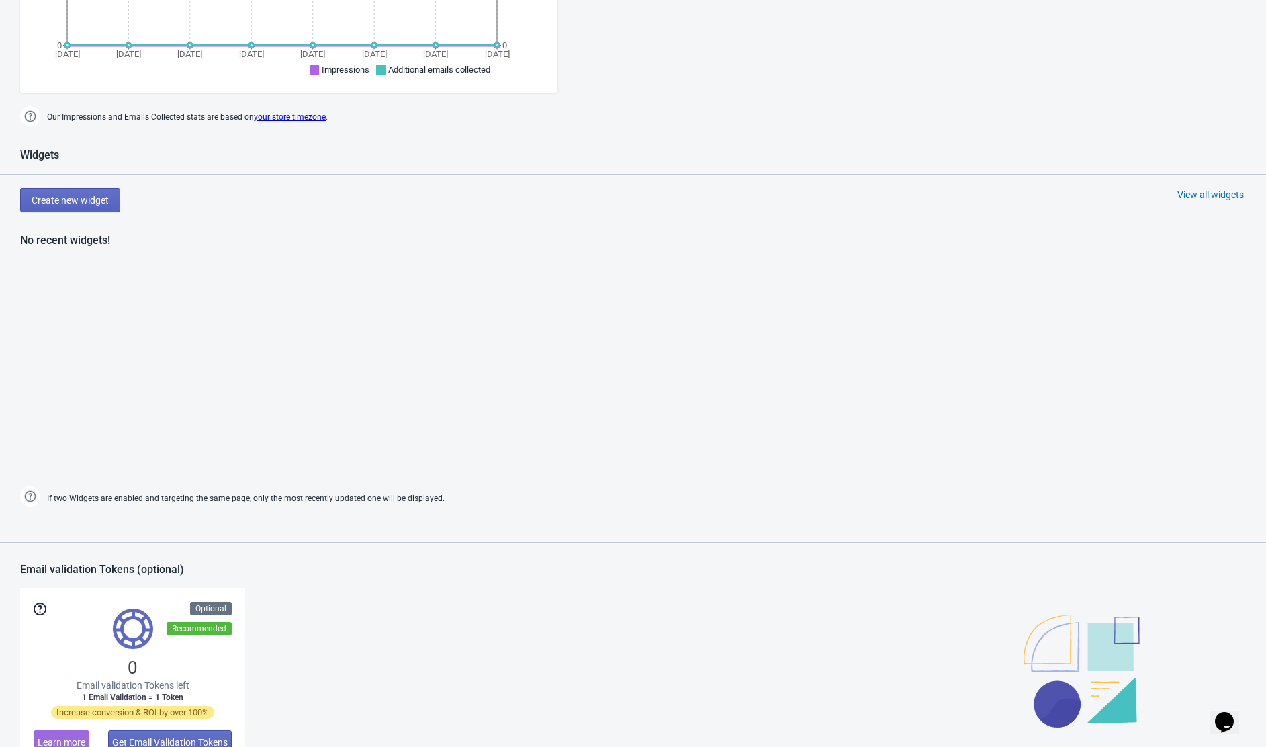
scroll to position [413, 0]
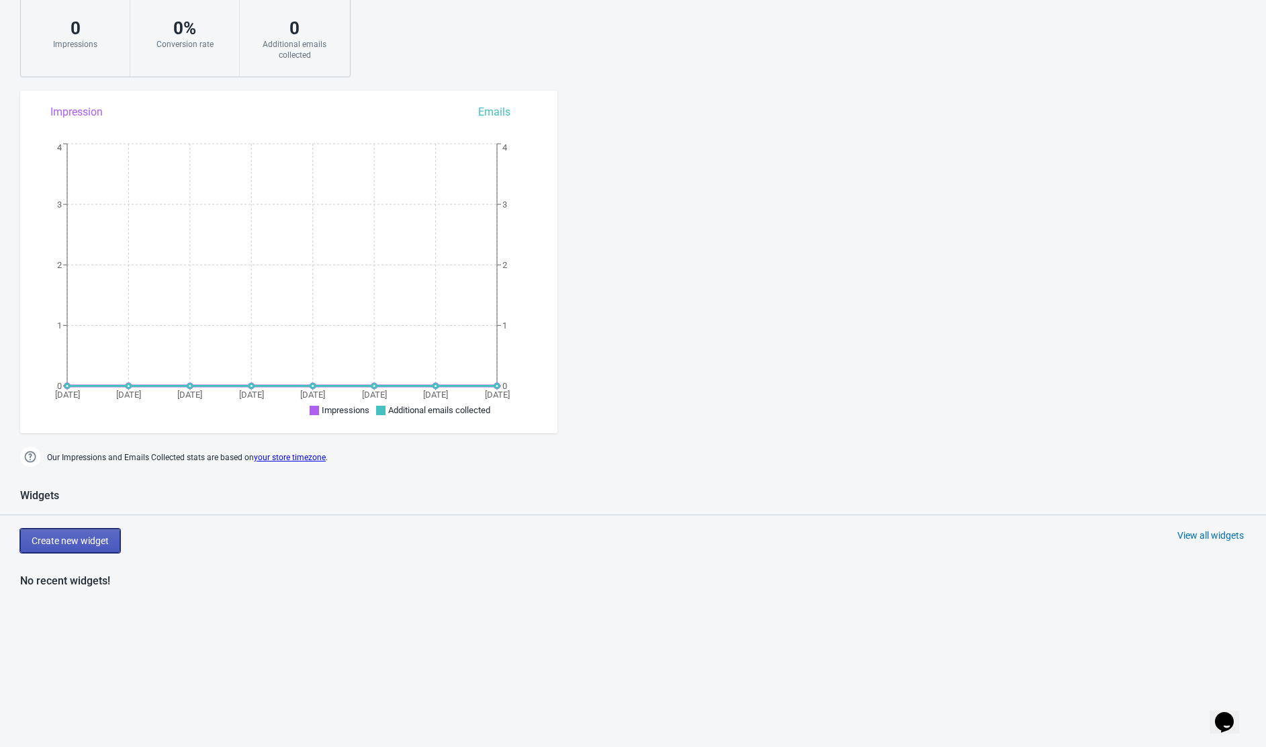
click at [86, 537] on span "Create new widget" at bounding box center [70, 540] width 77 height 11
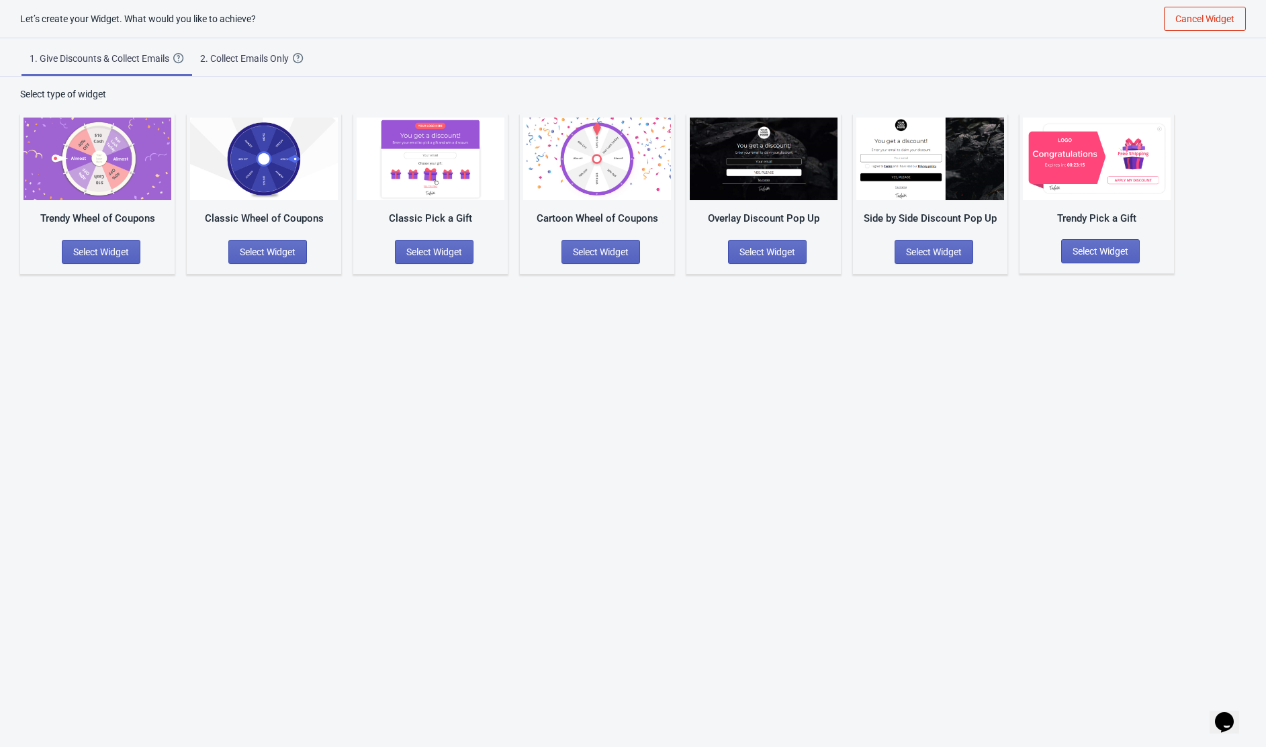
scroll to position [13, 0]
click at [892, 151] on img at bounding box center [930, 159] width 148 height 83
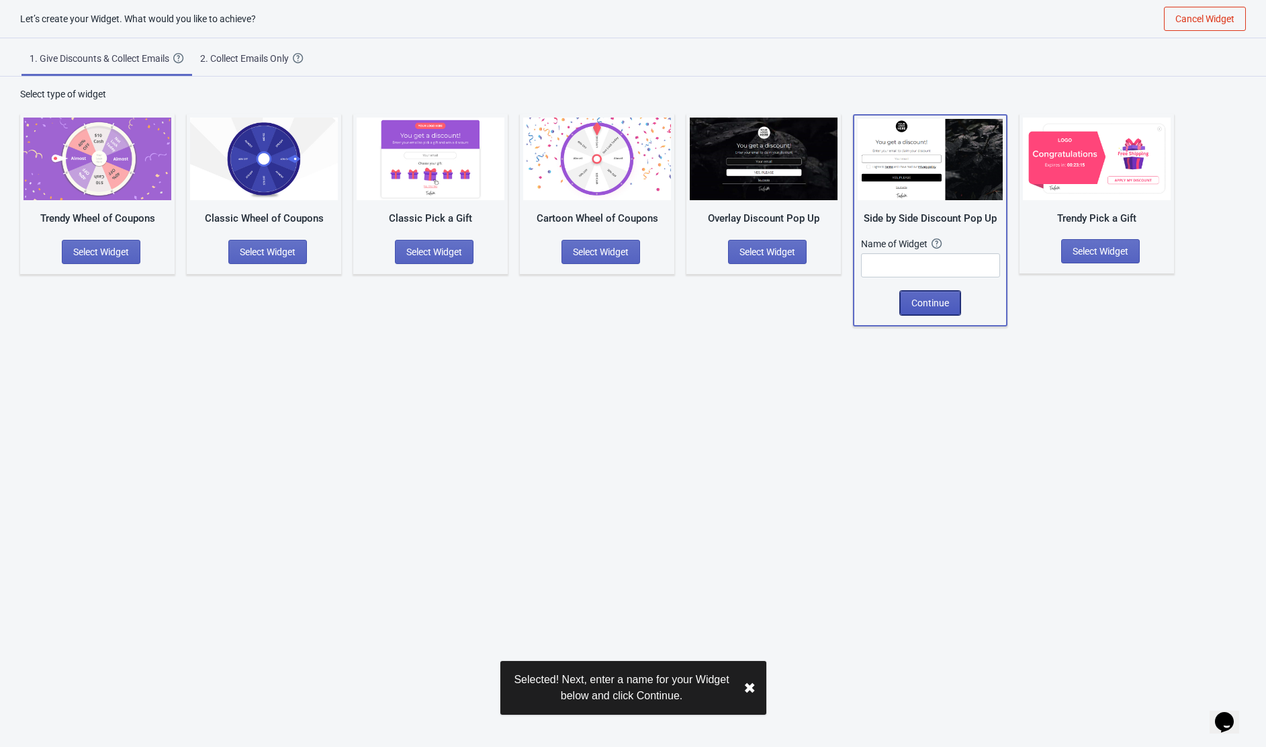
click at [930, 310] on button "Continue" at bounding box center [930, 303] width 60 height 24
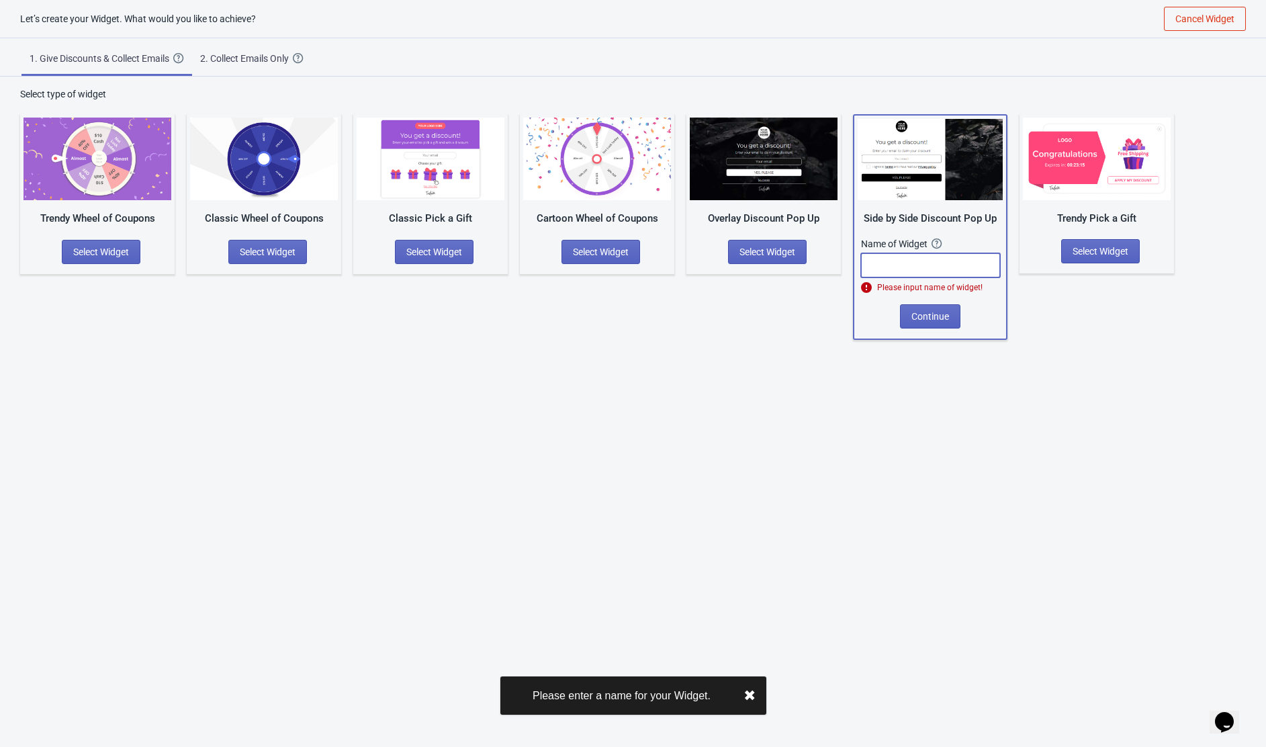
click at [924, 253] on input "text" at bounding box center [930, 265] width 139 height 24
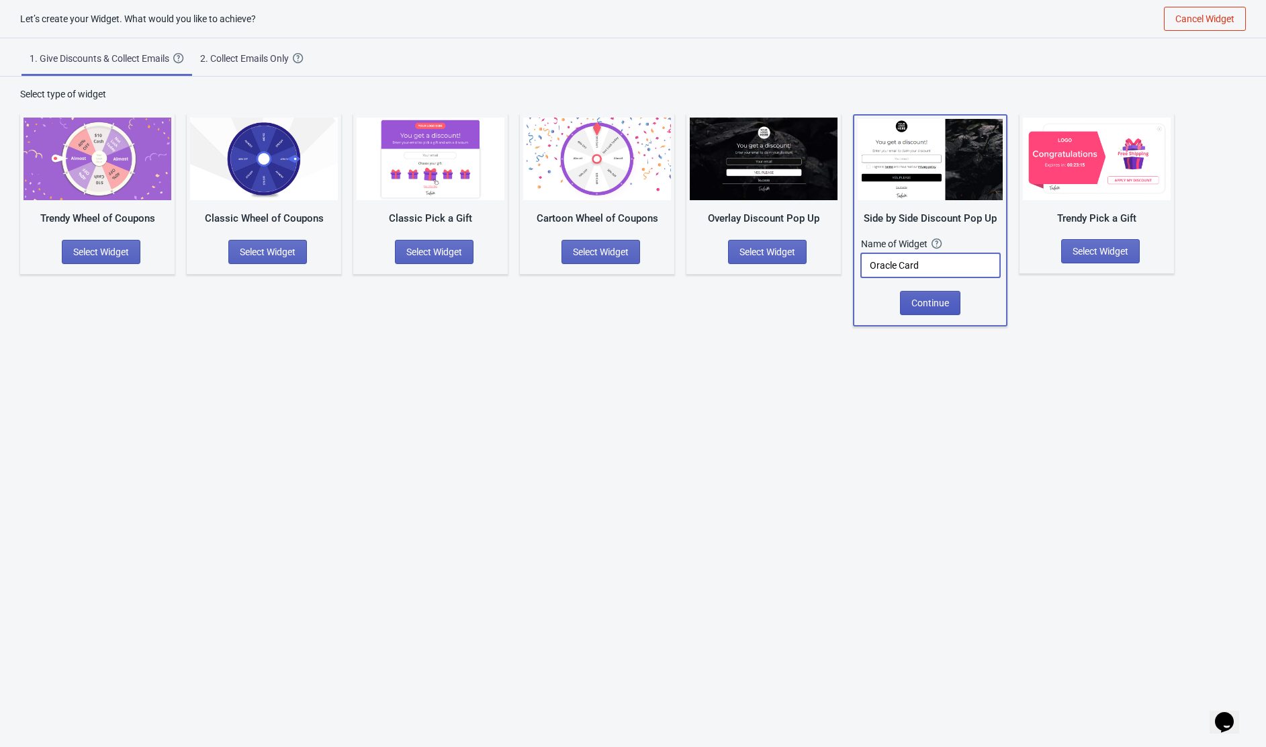
type input "Oracle Card"
click at [915, 306] on span "Continue" at bounding box center [930, 303] width 38 height 11
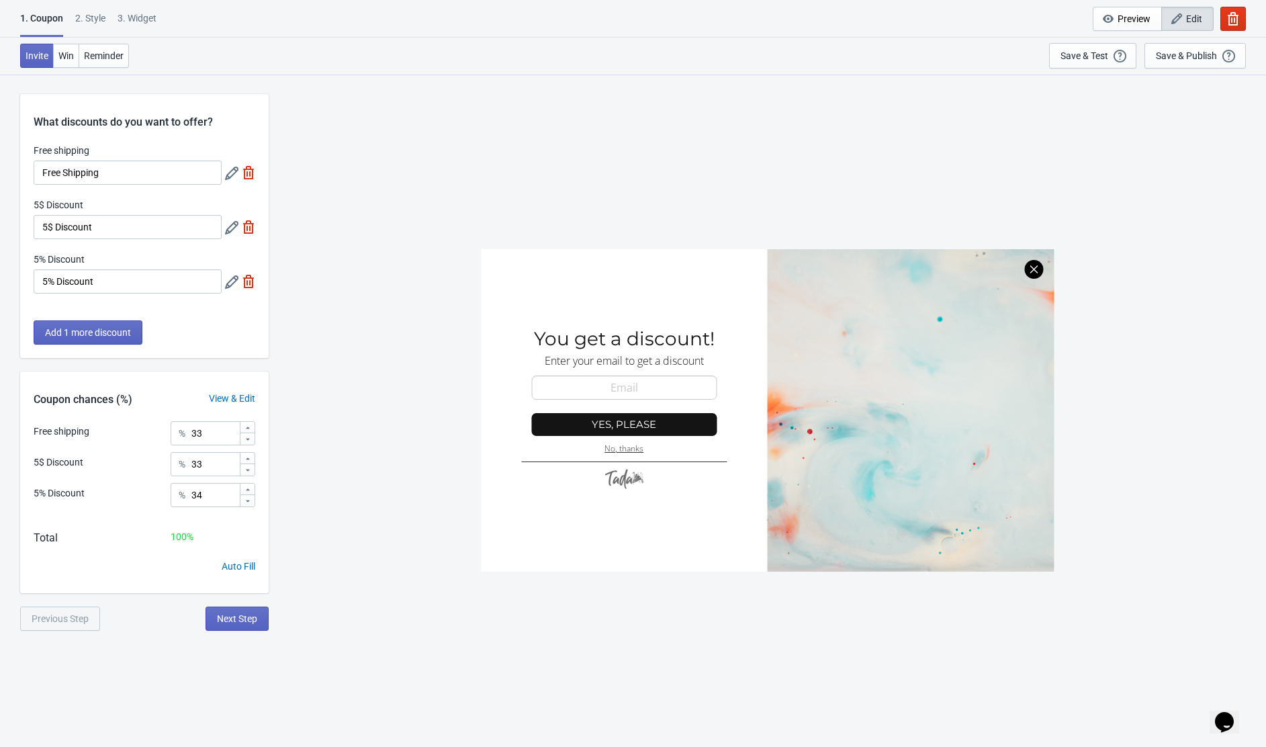
click at [732, 256] on div at bounding box center [767, 410] width 573 height 322
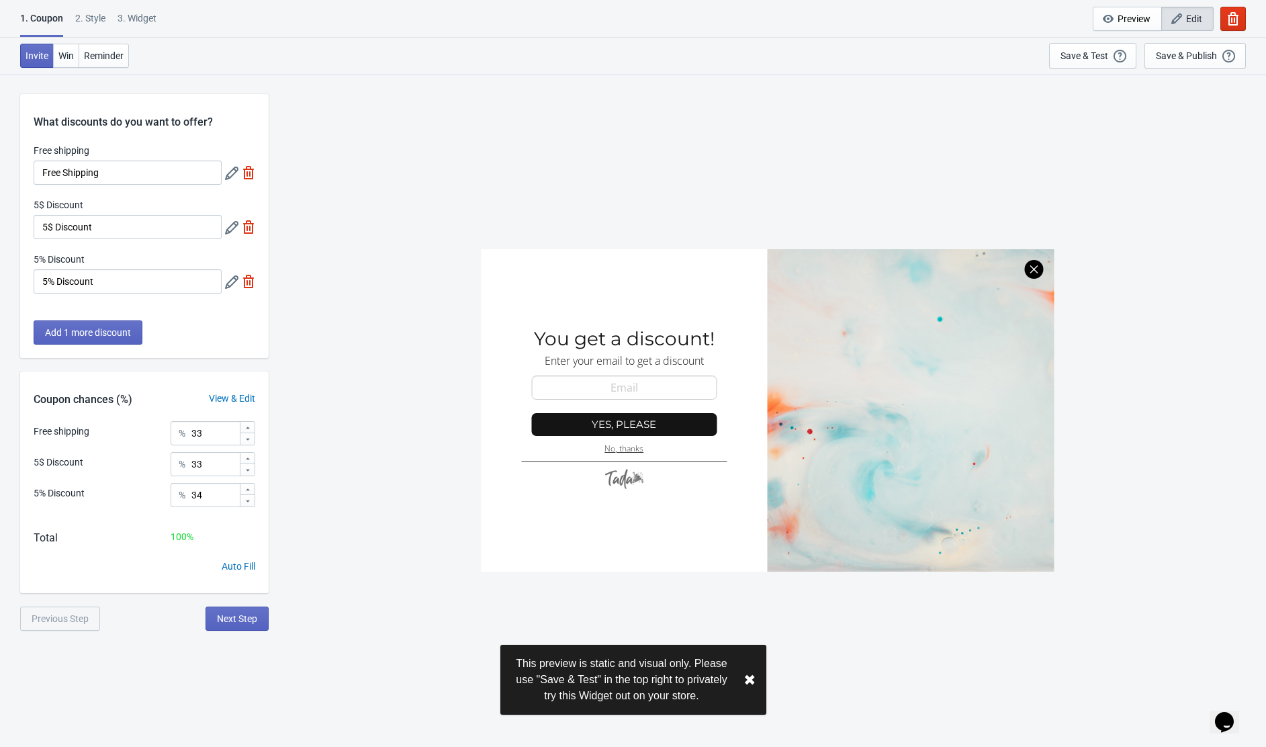
click at [660, 312] on div at bounding box center [767, 410] width 573 height 322
click at [64, 171] on input "Free Shipping" at bounding box center [128, 173] width 188 height 24
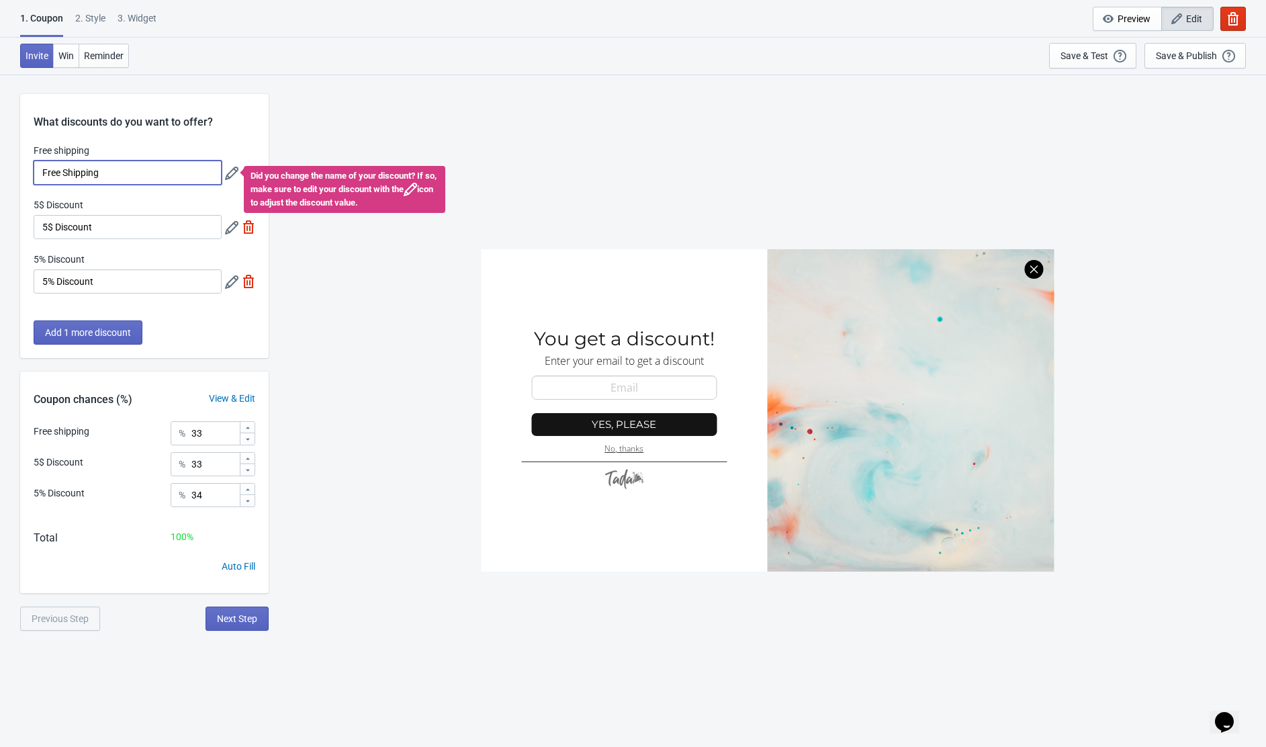
click at [593, 336] on div at bounding box center [767, 410] width 573 height 322
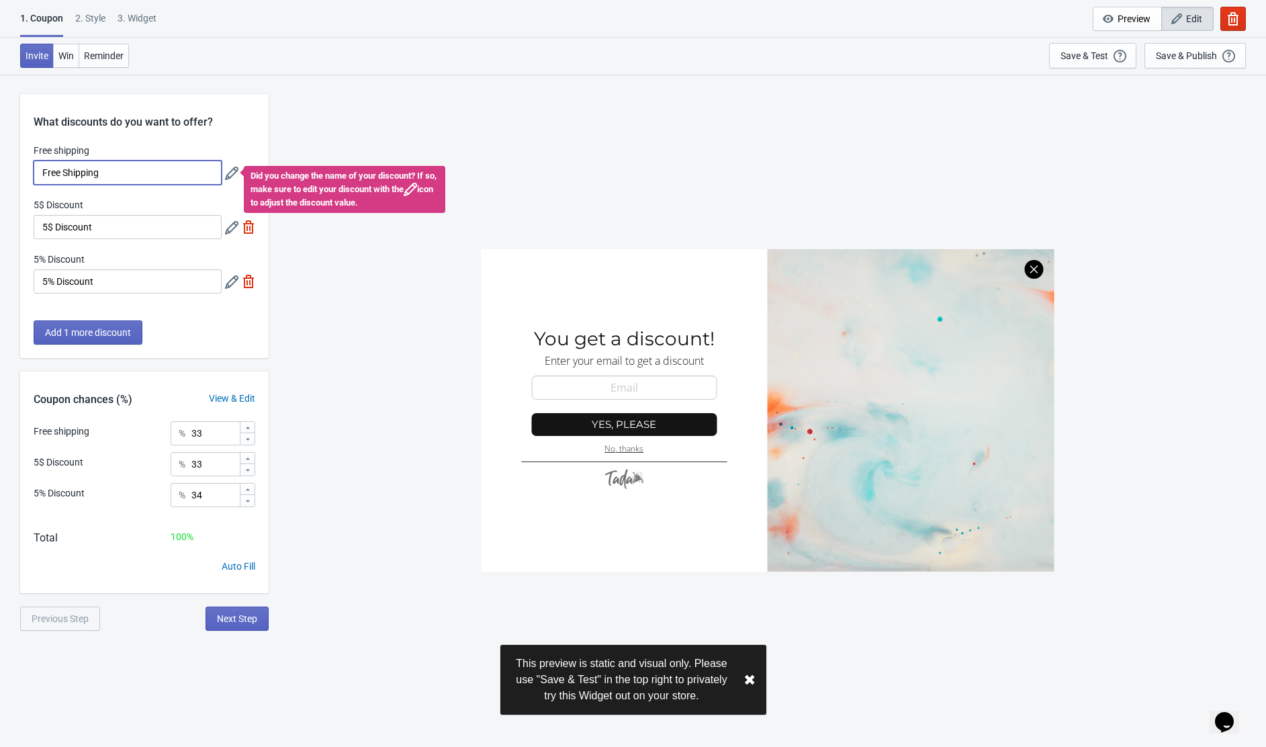
click at [95, 179] on input "Free Shipping" at bounding box center [128, 173] width 188 height 24
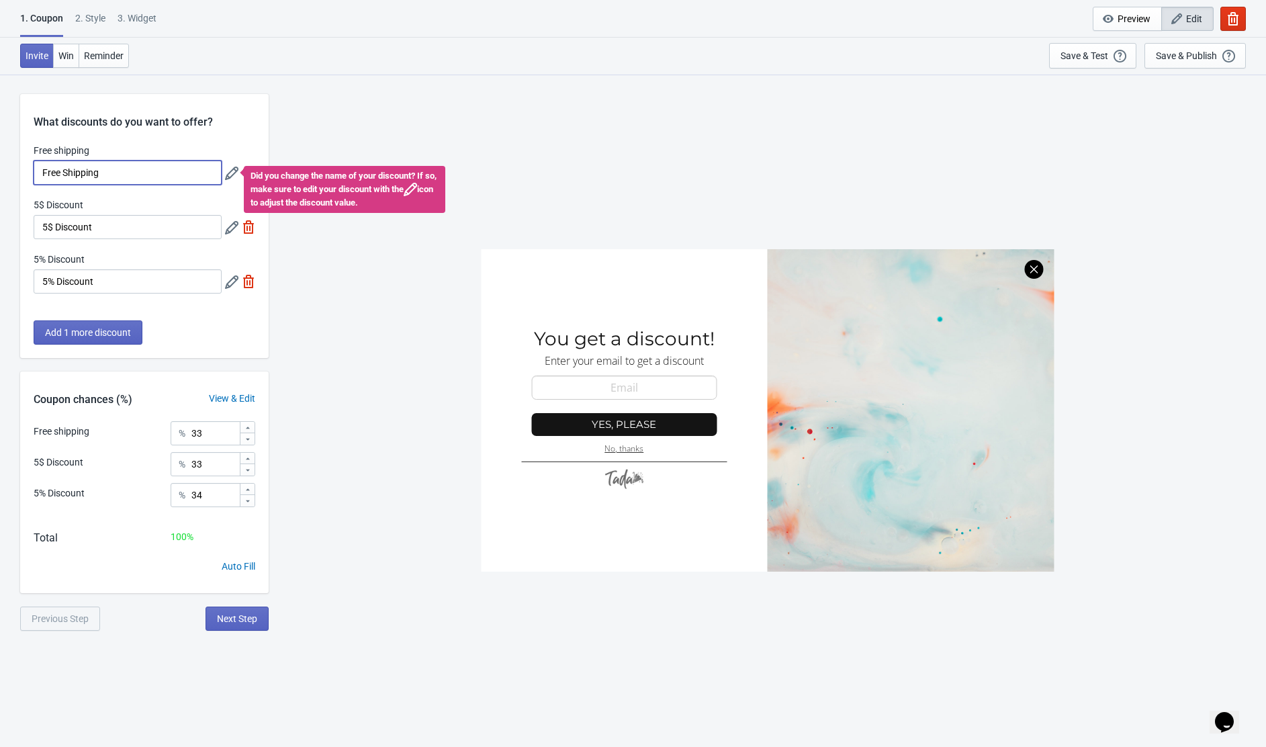
click at [86, 17] on div "2 . Style" at bounding box center [90, 23] width 30 height 24
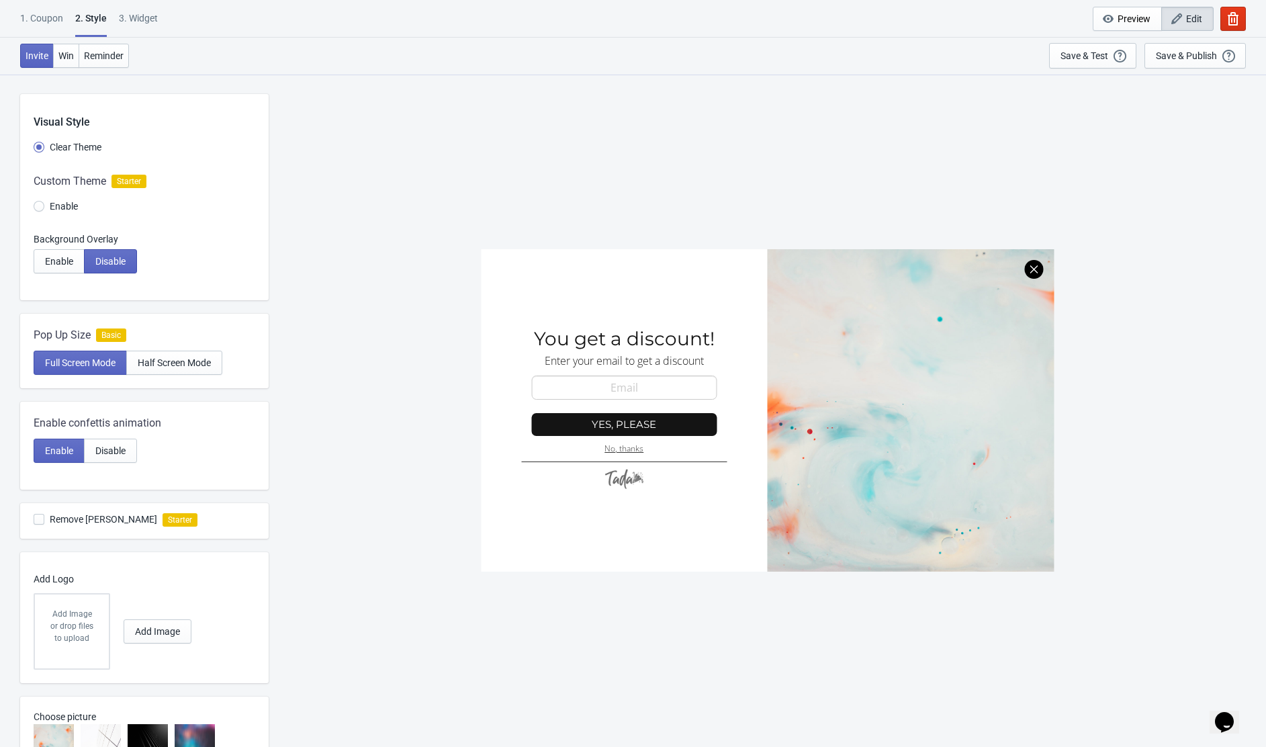
click at [139, 15] on div "3. Widget" at bounding box center [138, 23] width 39 height 24
select select "once"
select select "1"
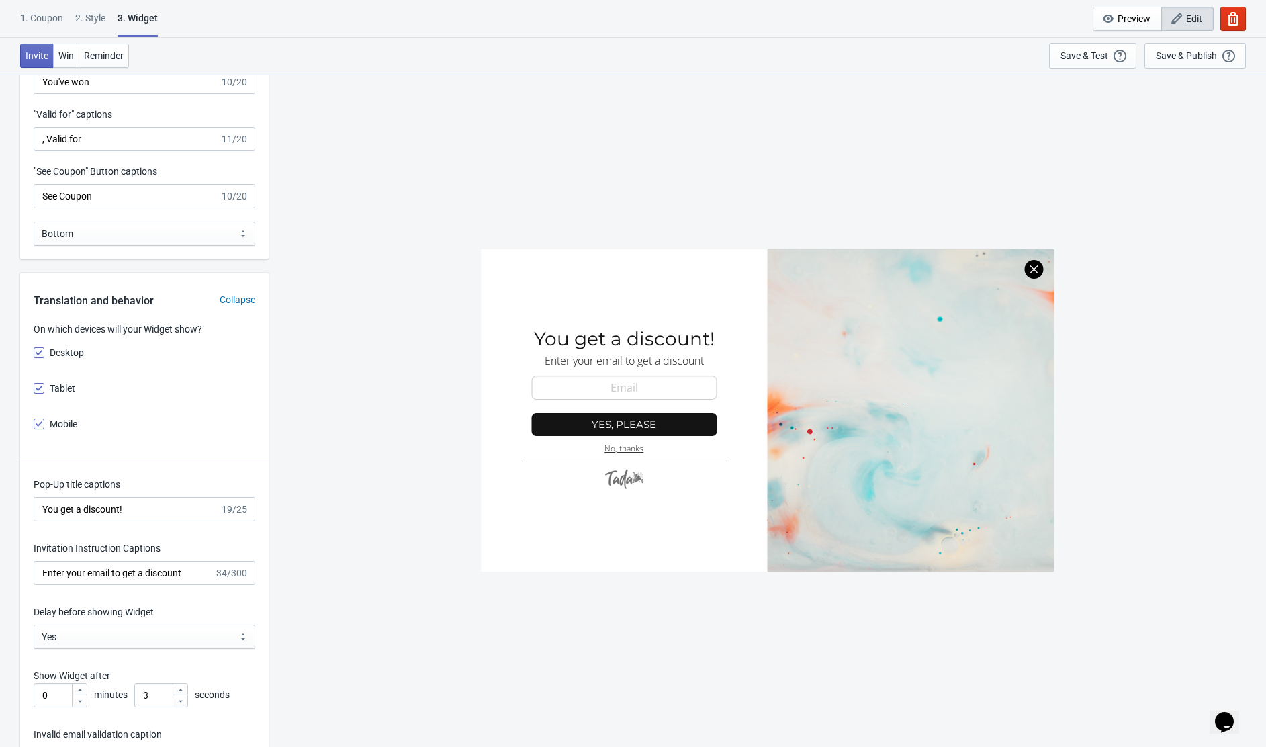
scroll to position [1492, 0]
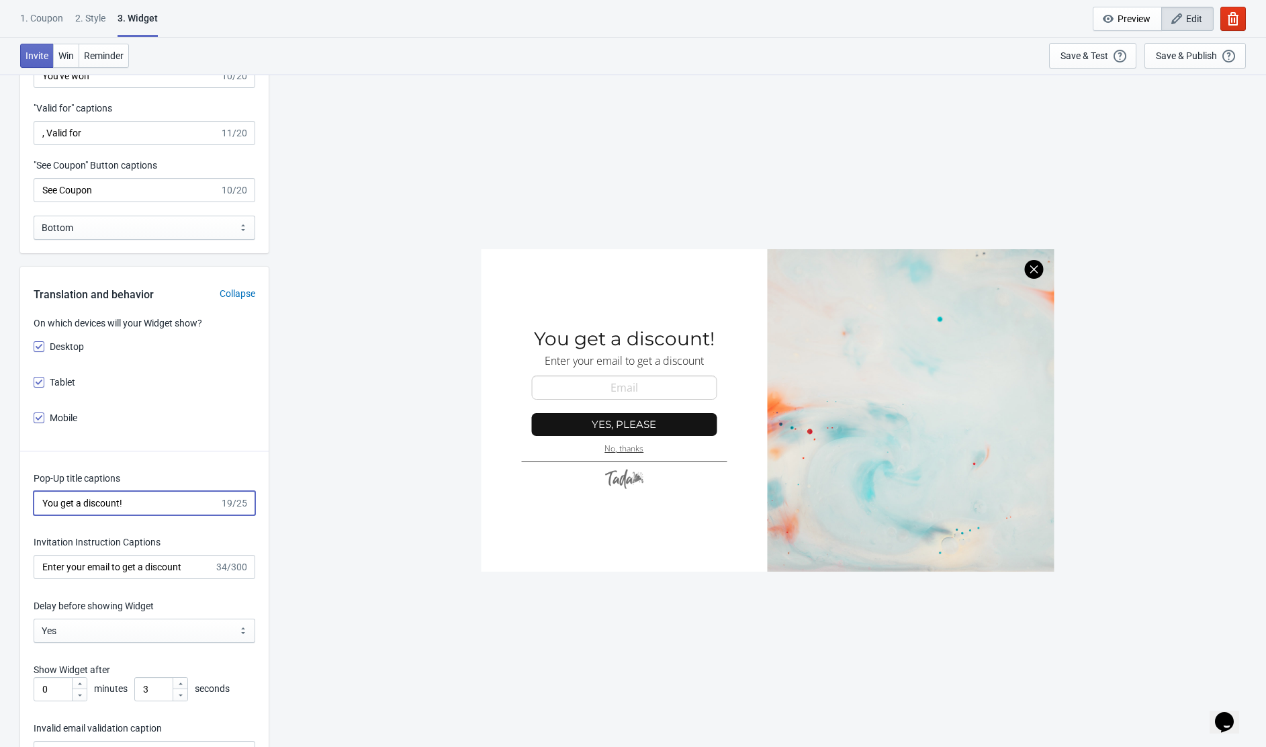
click at [96, 506] on input "You get a discount!" at bounding box center [127, 503] width 186 height 24
paste input "Pull a Card, Reveal Your"
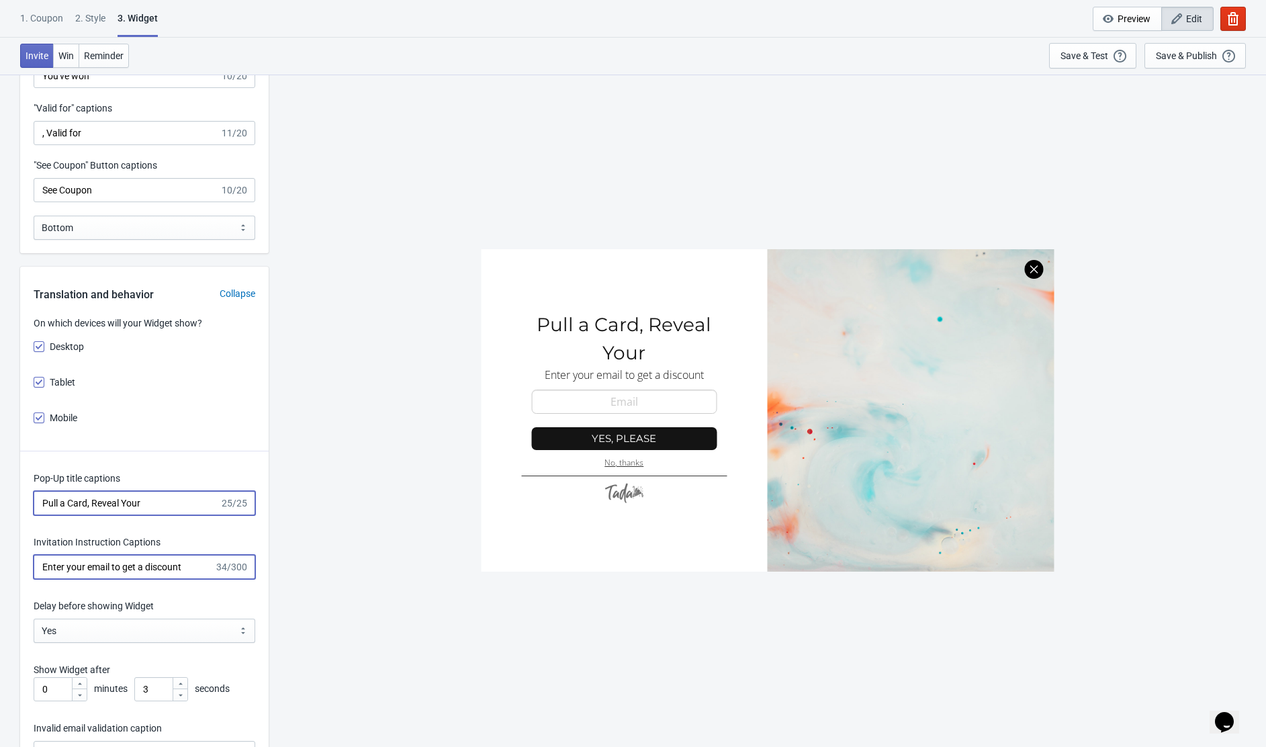
click at [130, 568] on input "Enter your email to get a discount" at bounding box center [124, 567] width 181 height 24
click at [557, 374] on div at bounding box center [767, 410] width 573 height 322
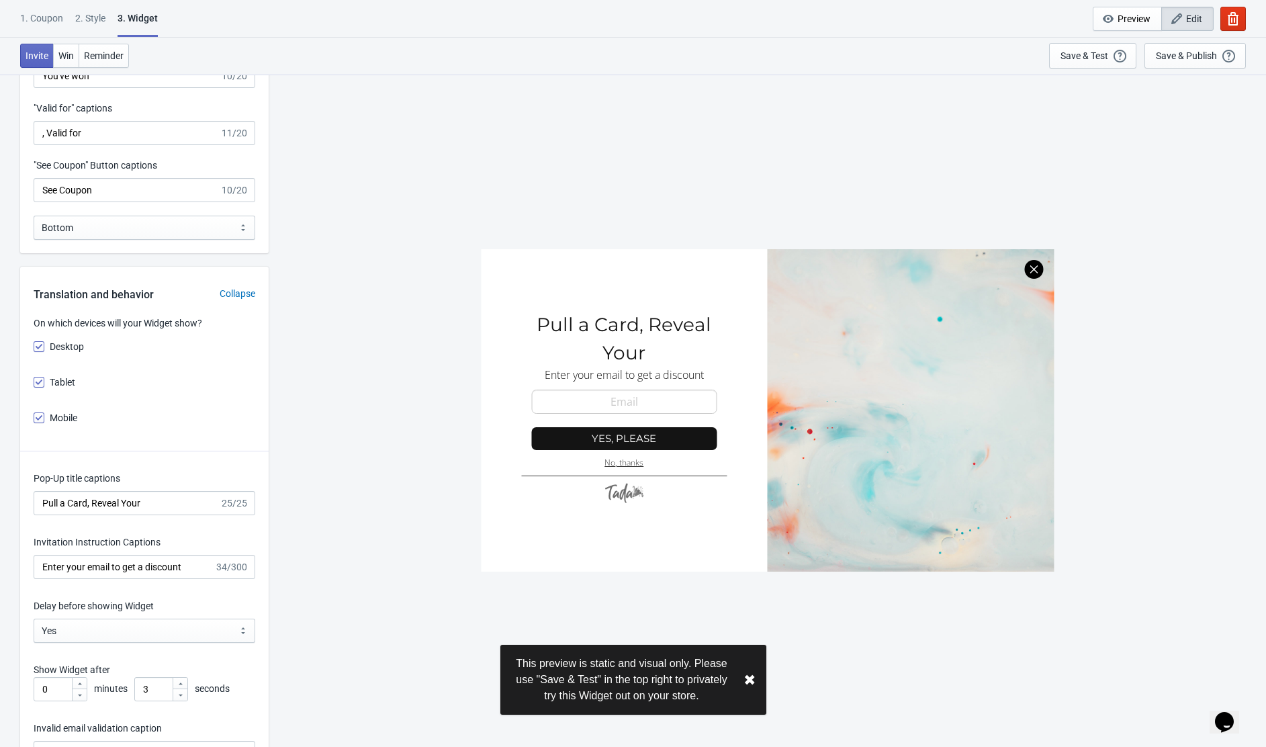
click at [563, 374] on div at bounding box center [767, 410] width 573 height 322
click at [588, 375] on div at bounding box center [767, 410] width 573 height 322
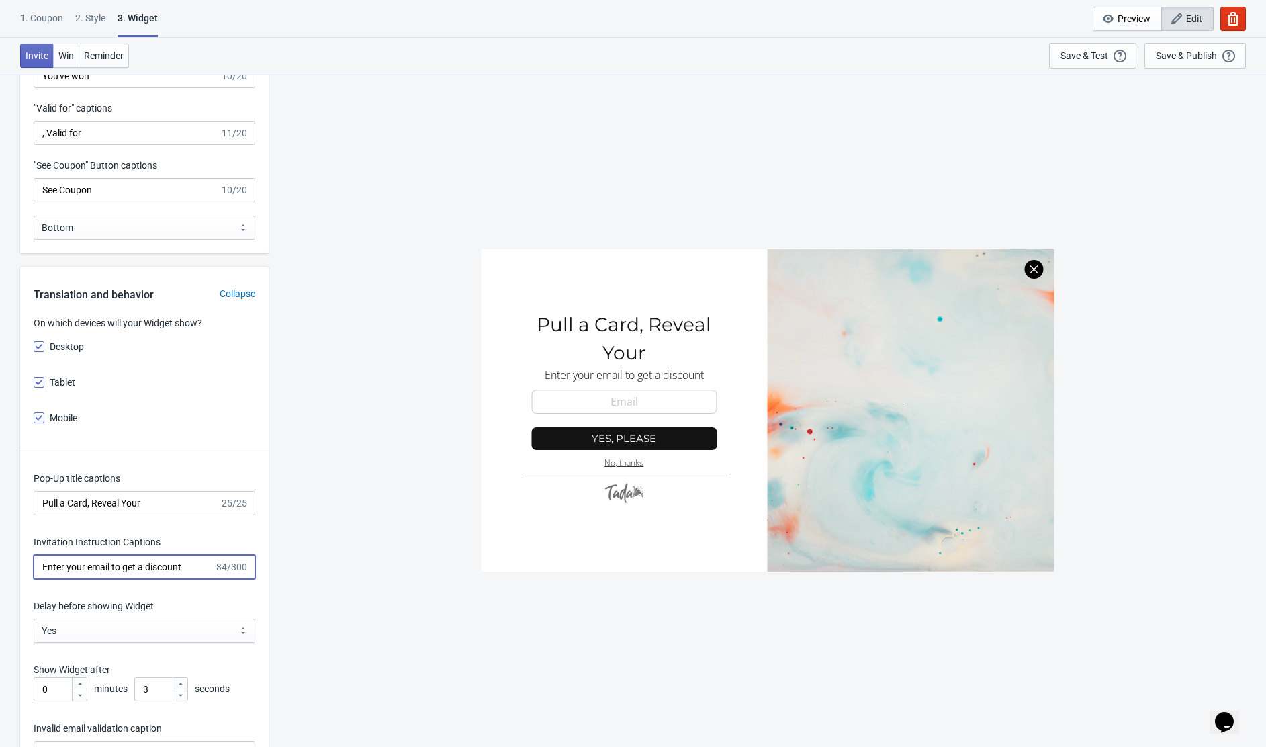
click at [109, 566] on input "Enter your email to get a discount" at bounding box center [124, 567] width 181 height 24
click at [144, 502] on input "Pull a Card, Reveal Your" at bounding box center [127, 503] width 186 height 24
click at [126, 502] on input "Pull a Card, Reveal Your" at bounding box center [127, 503] width 186 height 24
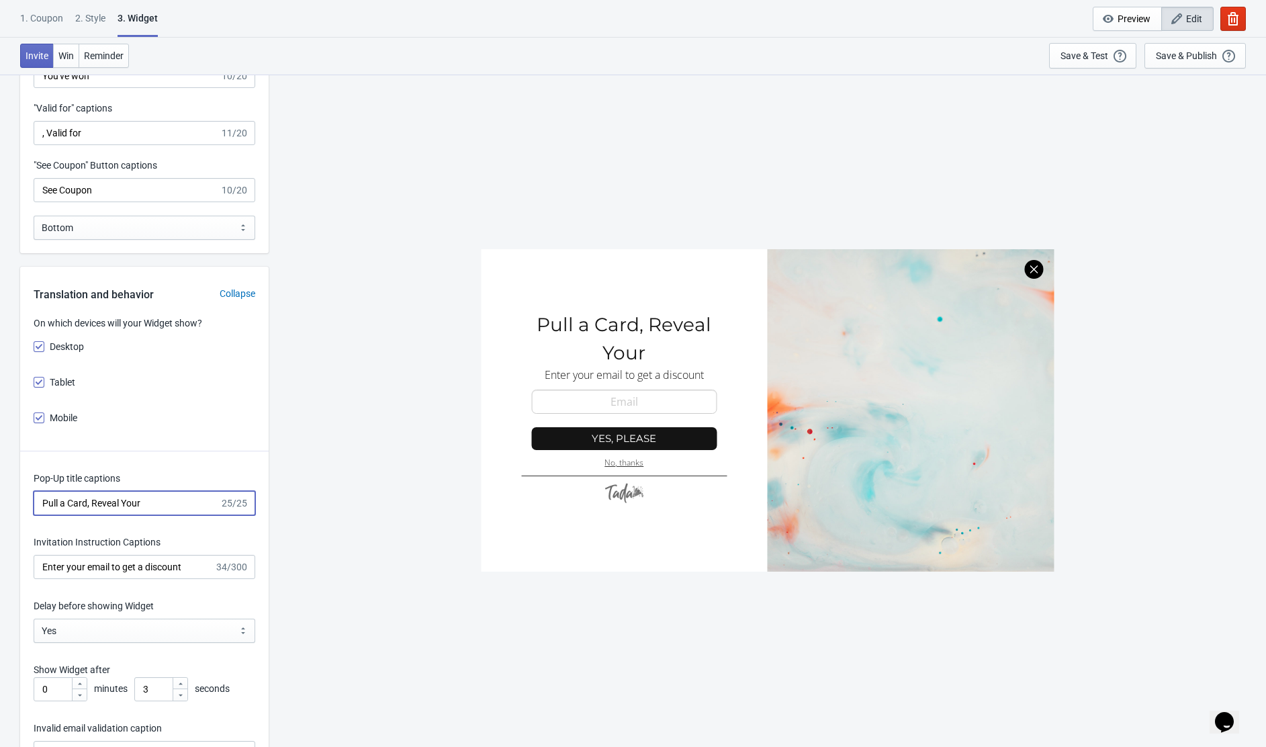
click at [126, 502] on input "Pull a Card, Reveal Your" at bounding box center [127, 503] width 186 height 24
paste input "Claim a Gift"
type input "Pull a Card, Claim a Gift"
click at [96, 572] on input "Enter your email to get a discount" at bounding box center [124, 567] width 181 height 24
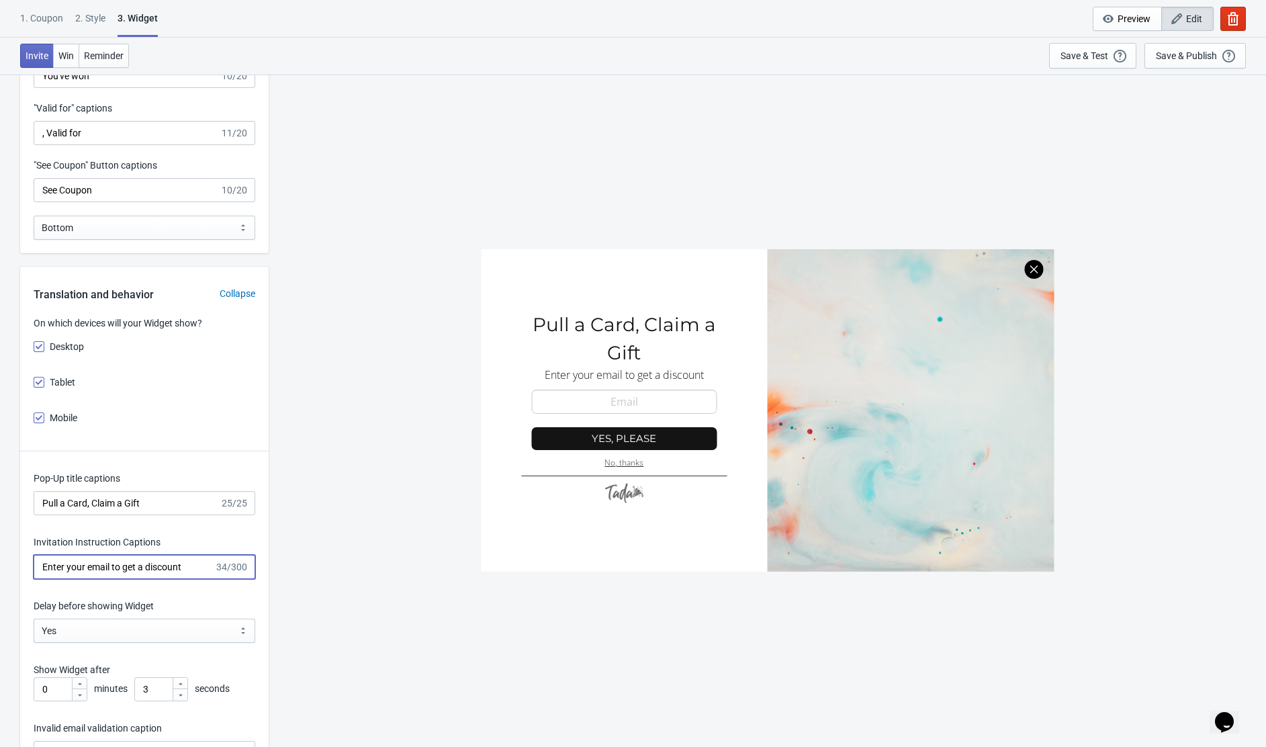
click at [96, 572] on input "Enter your email to get a discount" at bounding box center [124, 567] width 181 height 24
click at [141, 565] on input "Enter your email to get a discount" at bounding box center [124, 567] width 181 height 24
drag, startPoint x: 114, startPoint y: 568, endPoint x: 212, endPoint y: 567, distance: 98.7
click at [212, 567] on input "Enter your email to get a discount" at bounding box center [124, 567] width 181 height 24
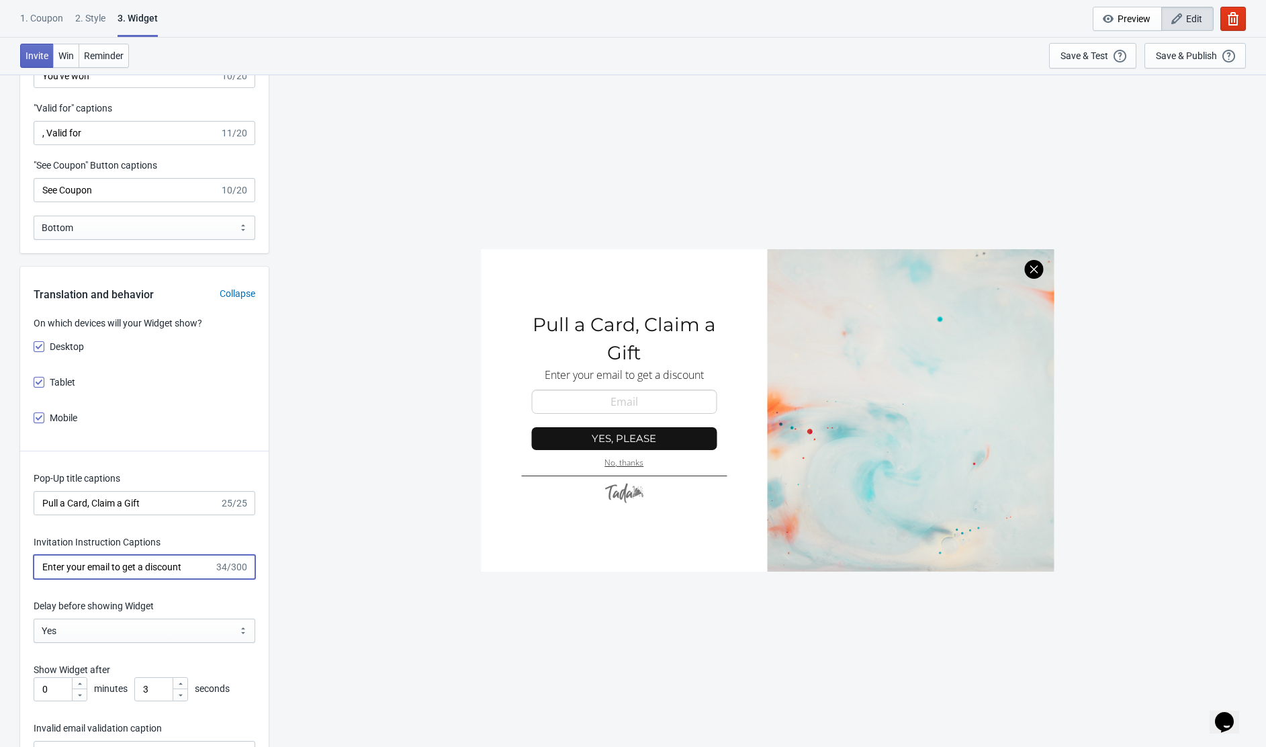
drag, startPoint x: 189, startPoint y: 567, endPoint x: 114, endPoint y: 561, distance: 76.1
click at [114, 561] on input "Enter your email to get a discount" at bounding box center [124, 567] width 181 height 24
click at [93, 564] on input "Enter your email" at bounding box center [124, 567] width 181 height 24
click at [73, 563] on input "Enter your Email" at bounding box center [124, 567] width 181 height 24
click at [39, 567] on input "Enter your Email" at bounding box center [124, 567] width 181 height 24
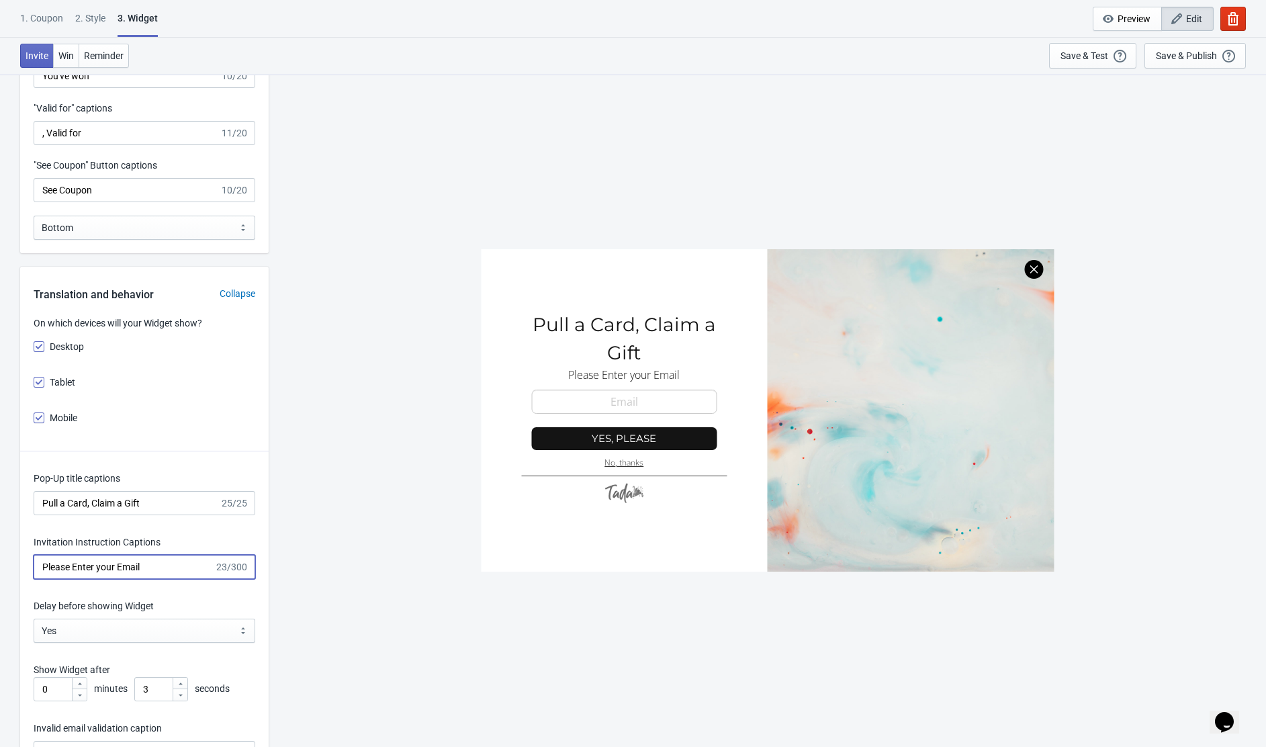
click at [99, 566] on input "Please Enter your Email" at bounding box center [124, 567] width 181 height 24
paste input "Share your email and the oracle will reveal your message — and your discount."
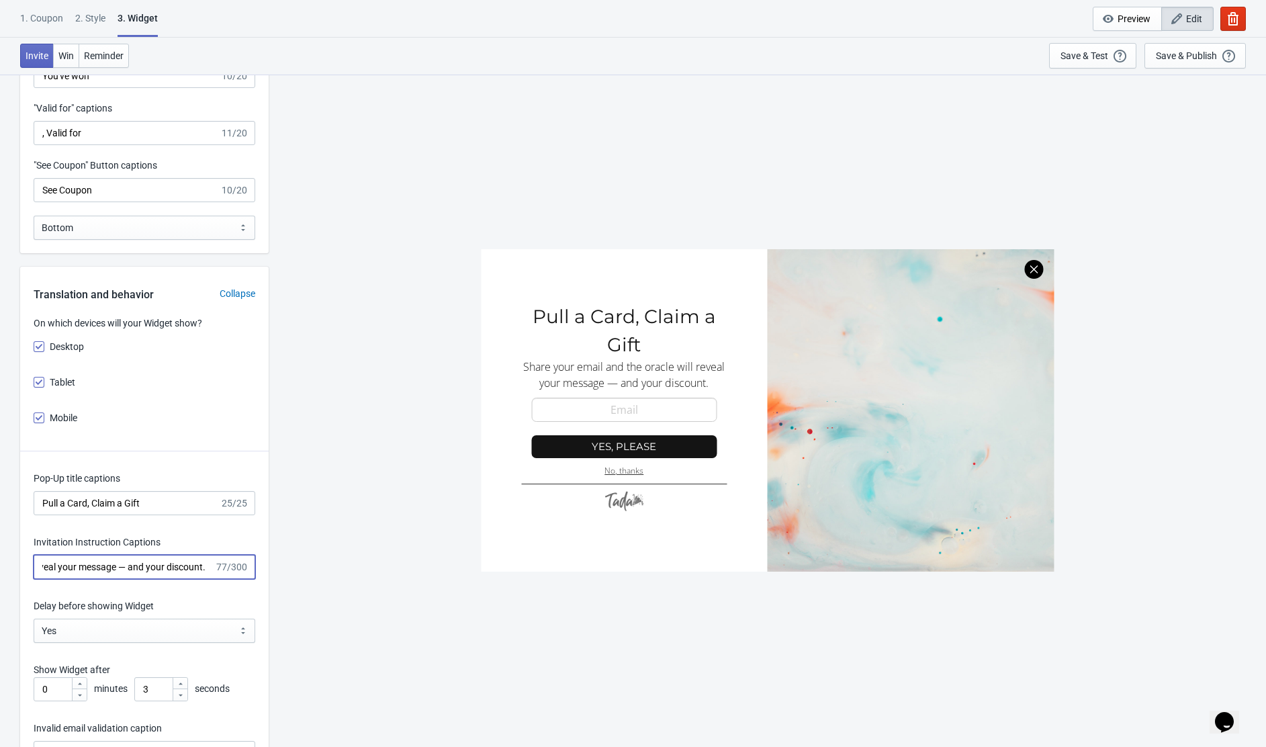
click at [124, 566] on input "Share your email and the oracle will reveal your message — and your discount." at bounding box center [124, 567] width 181 height 24
drag, startPoint x: 144, startPoint y: 564, endPoint x: 226, endPoint y: 564, distance: 82.6
click at [226, 564] on div "Share your email and the oracle will reveal your message — and your discount. 7…" at bounding box center [145, 567] width 222 height 24
click at [171, 570] on input "Share your email and the oracle will reveal your message — and your discount." at bounding box center [124, 567] width 181 height 24
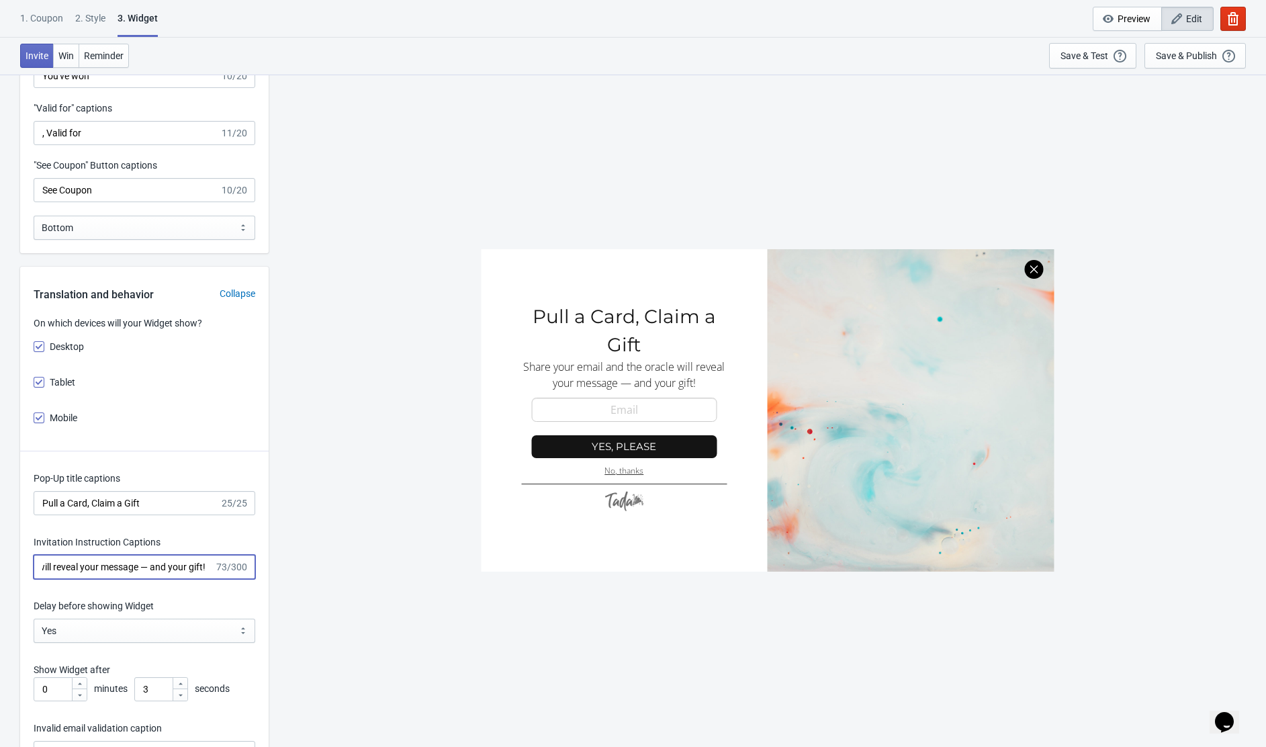
scroll to position [0, 153]
type input "Share your email and the oracle will reveal your message — and your gift!"
click at [596, 451] on div at bounding box center [767, 410] width 573 height 322
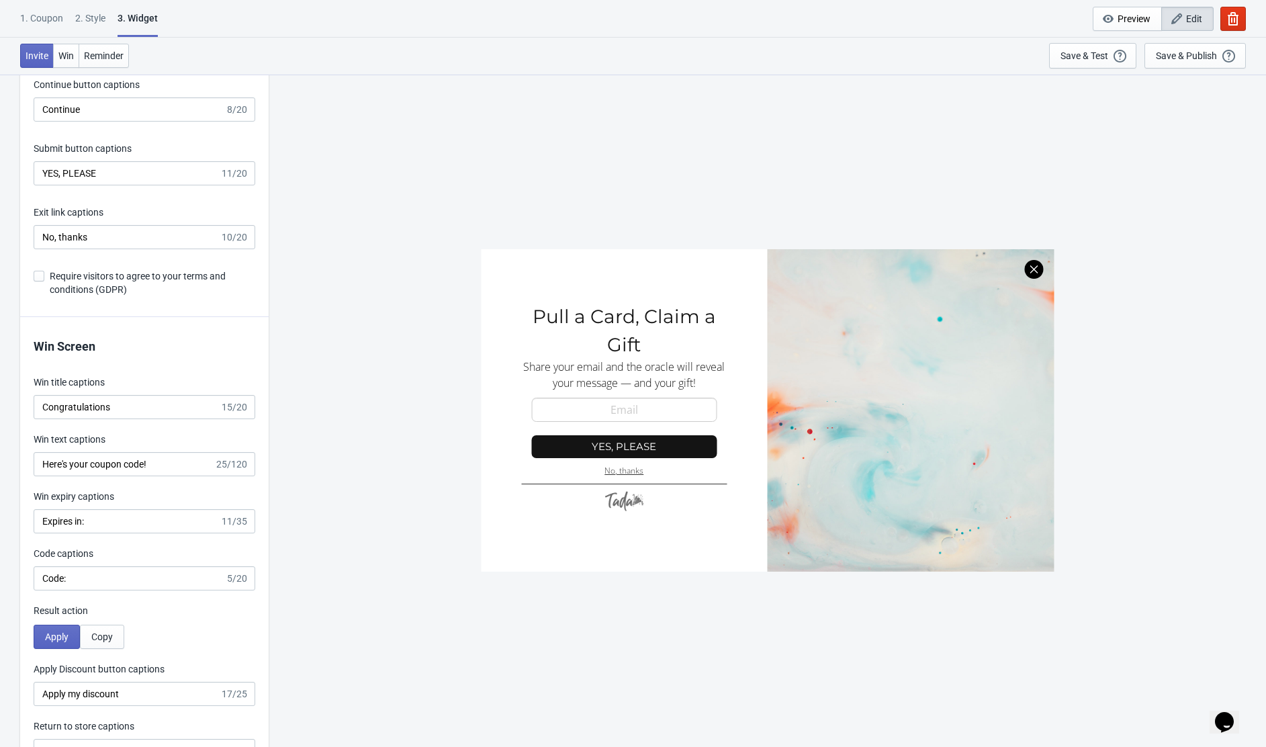
scroll to position [2289, 0]
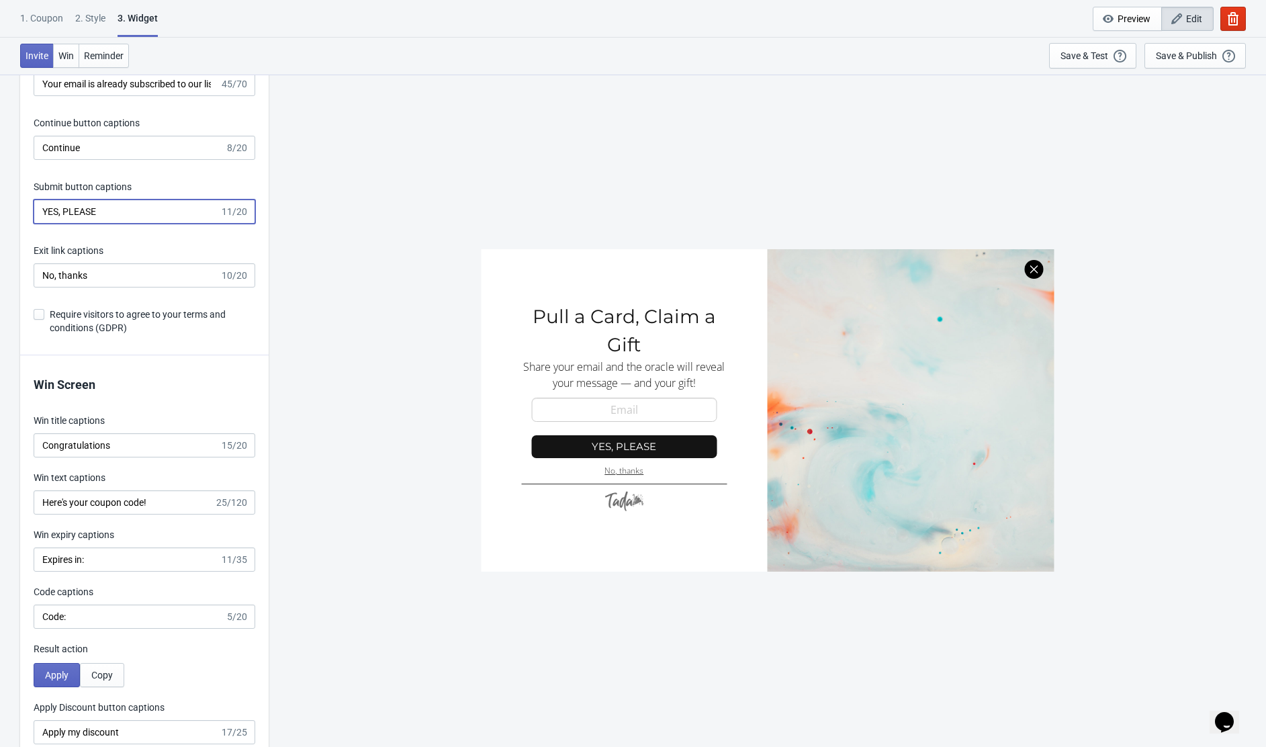
click at [80, 210] on input "YES, PLEASE" at bounding box center [127, 211] width 186 height 24
paste input "Show Me My Card"
type input "Show Me My Card"
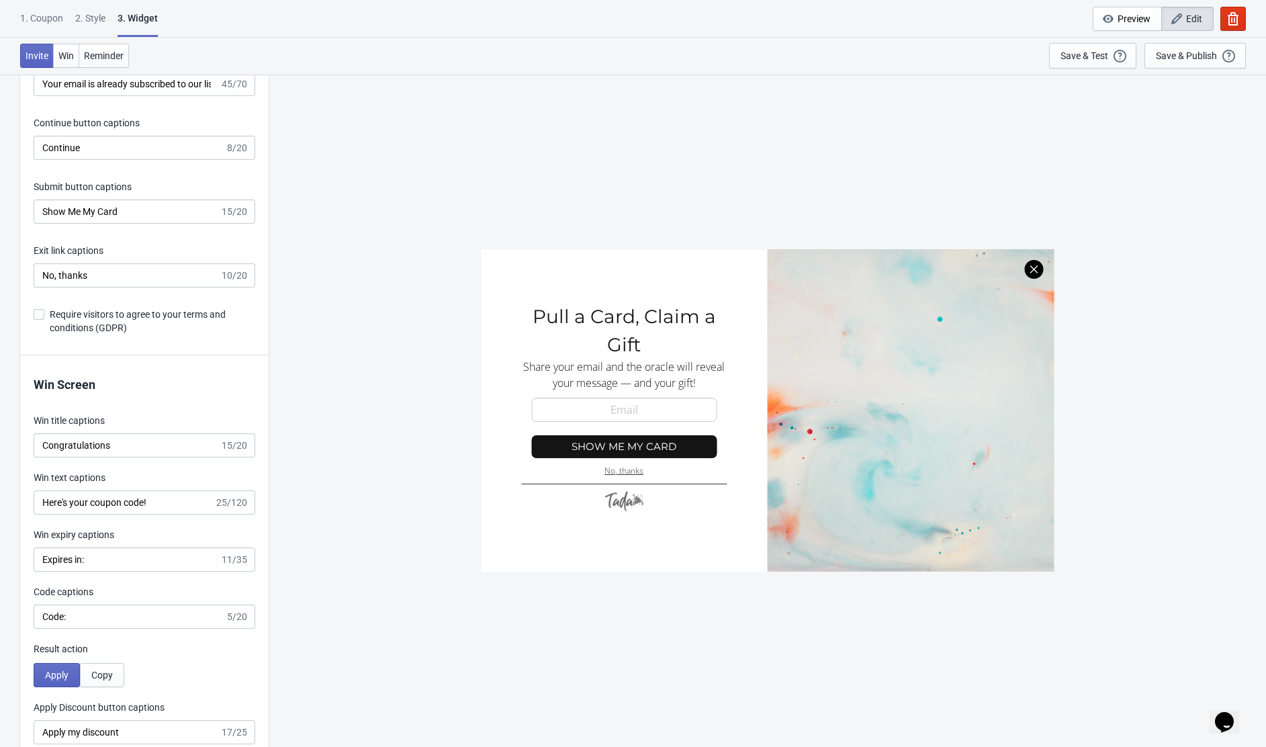
click at [254, 349] on div "Pop-Up title captions Pull a Card, Claim a Gift 25/25 Invitation Instruction Ca…" at bounding box center [144, 5] width 248 height 701
click at [829, 407] on div at bounding box center [767, 410] width 573 height 322
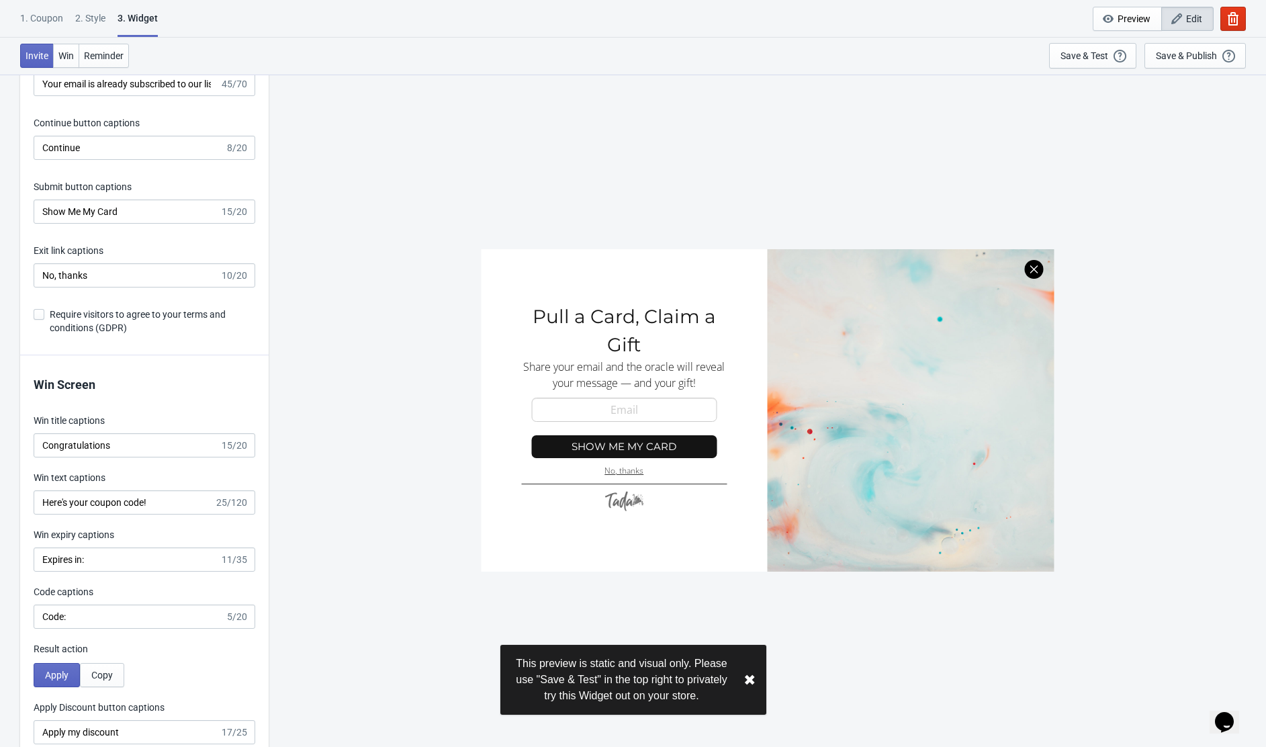
click at [459, 187] on div "SASDERWERT3H Pull a Card, Claim a Gift Share your email and the oracle will rev…" at bounding box center [767, 410] width 984 height 672
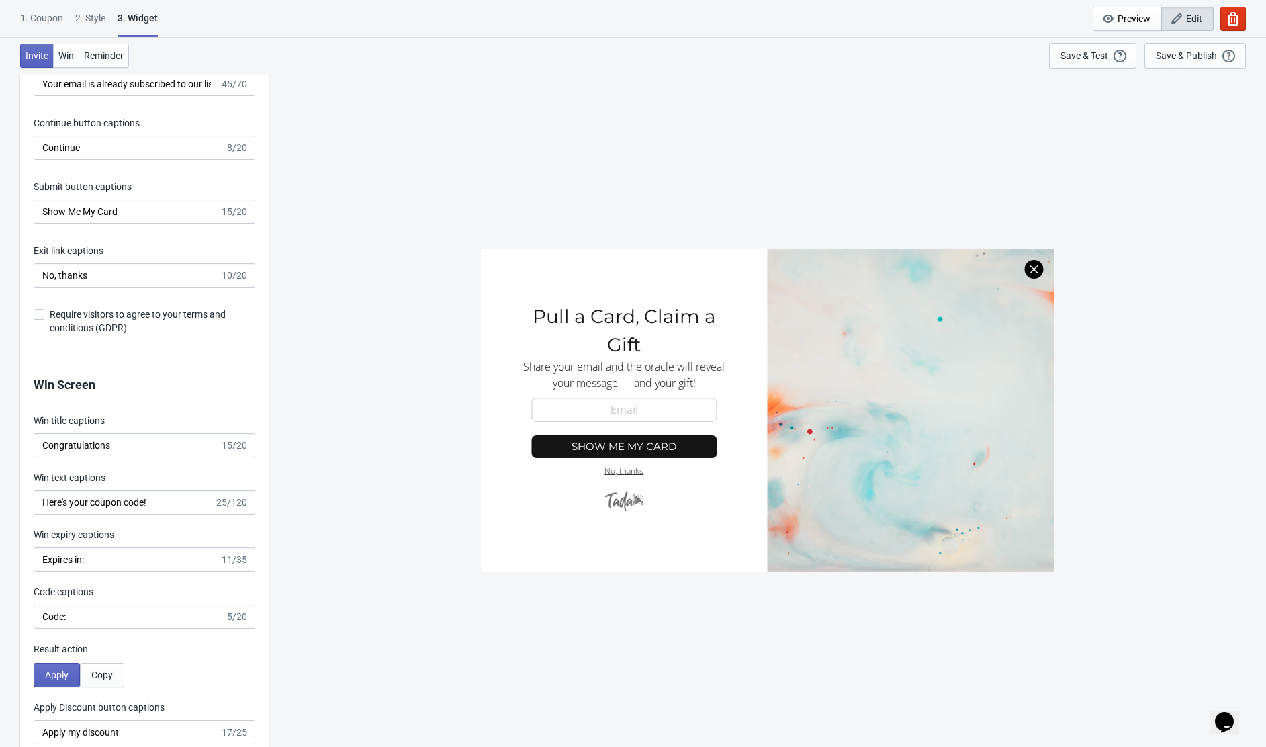
click at [642, 329] on div at bounding box center [767, 410] width 573 height 322
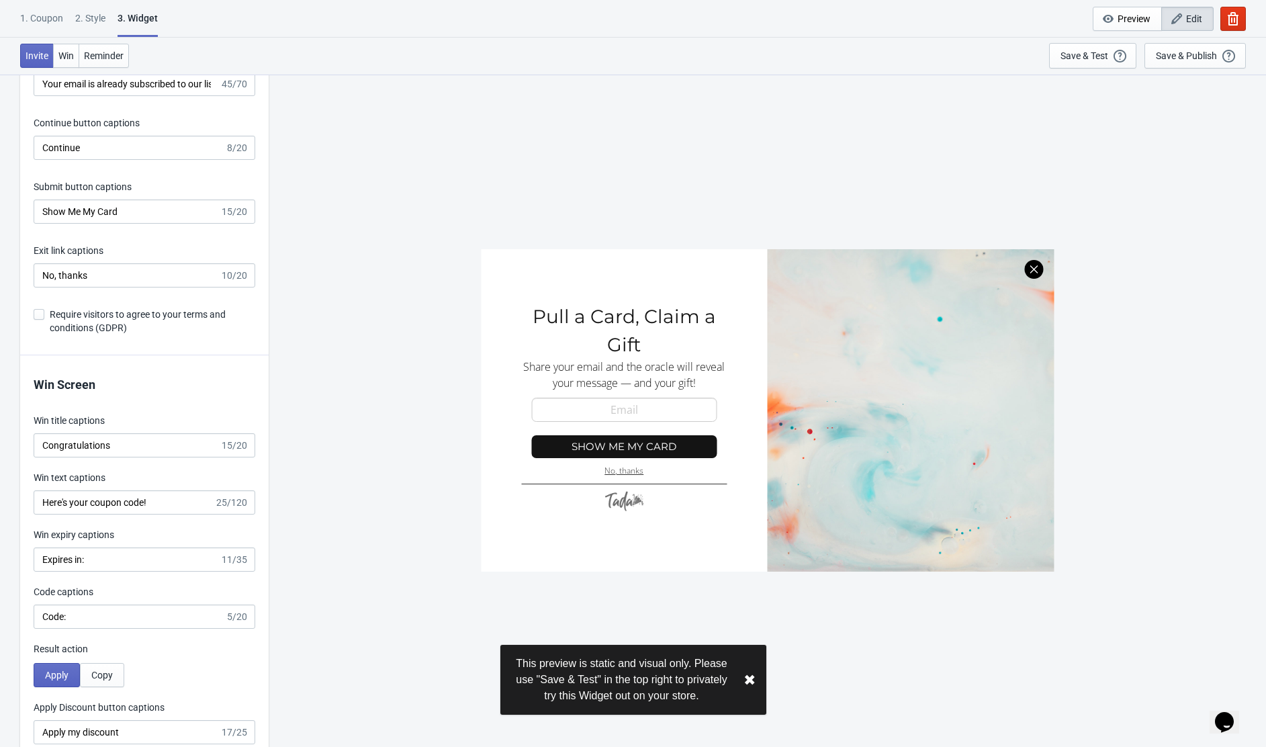
click at [91, 17] on div "2 . Style" at bounding box center [90, 23] width 30 height 24
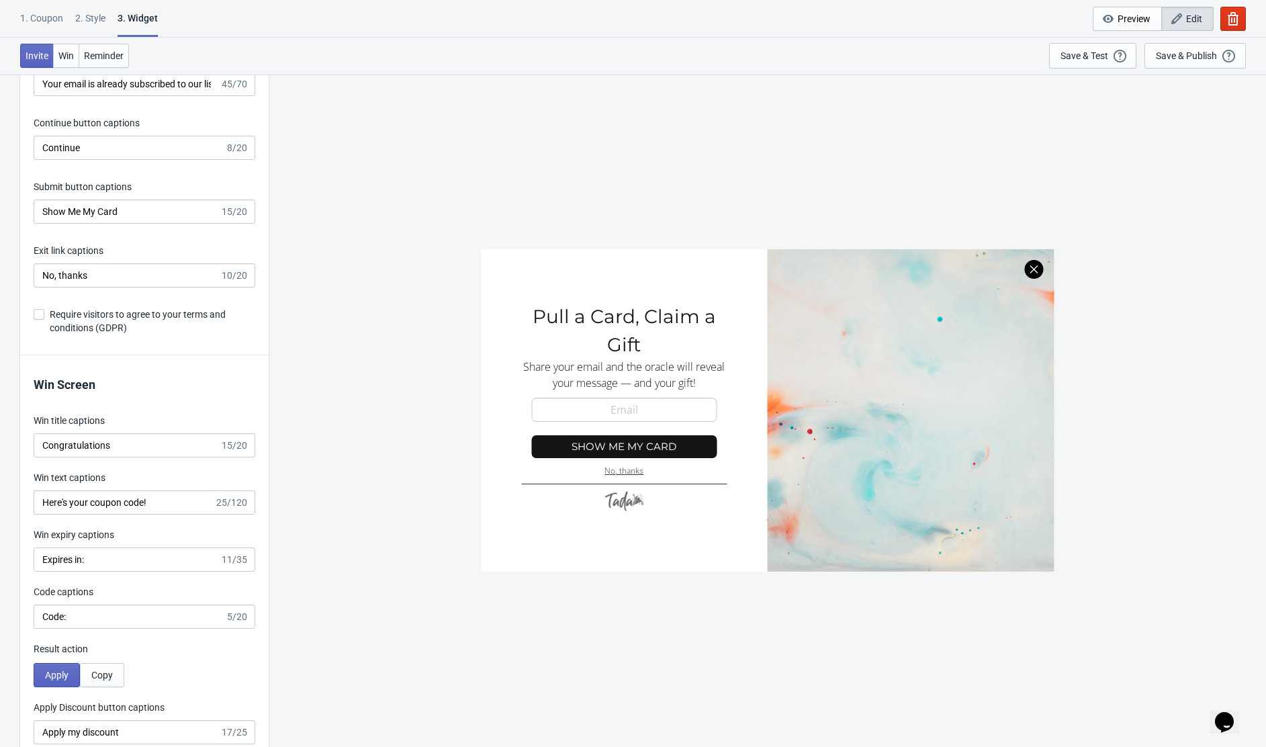
click at [84, 21] on div "2 . Style" at bounding box center [90, 23] width 30 height 24
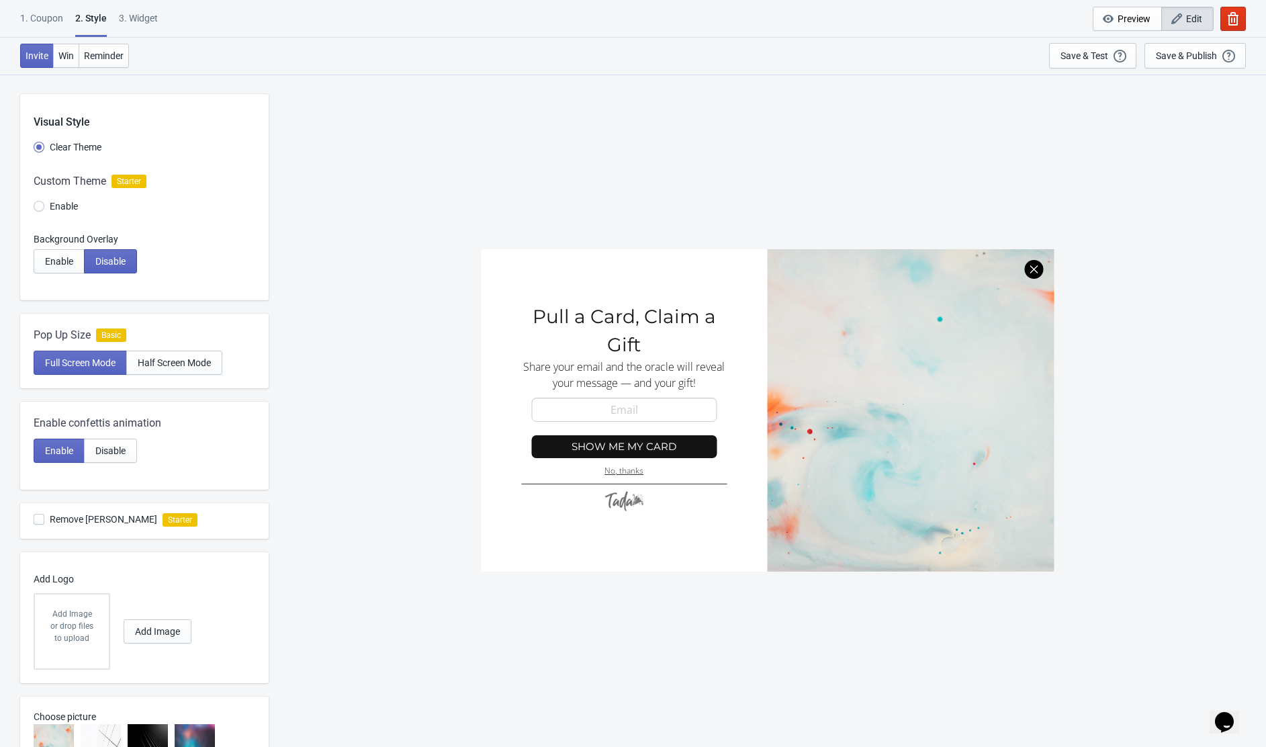
click at [122, 20] on div "3. Widget" at bounding box center [138, 23] width 39 height 24
radio input "true"
select select "once"
select select "1"
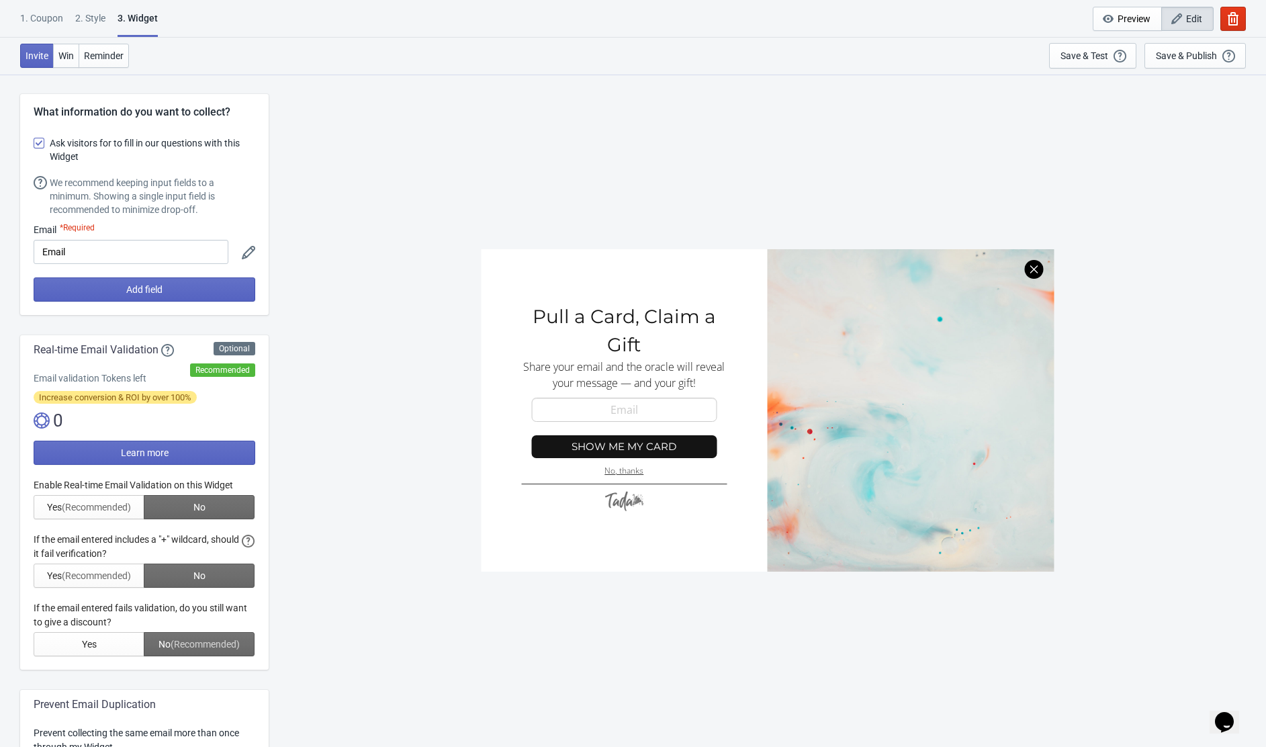
click at [633, 494] on div at bounding box center [767, 410] width 573 height 322
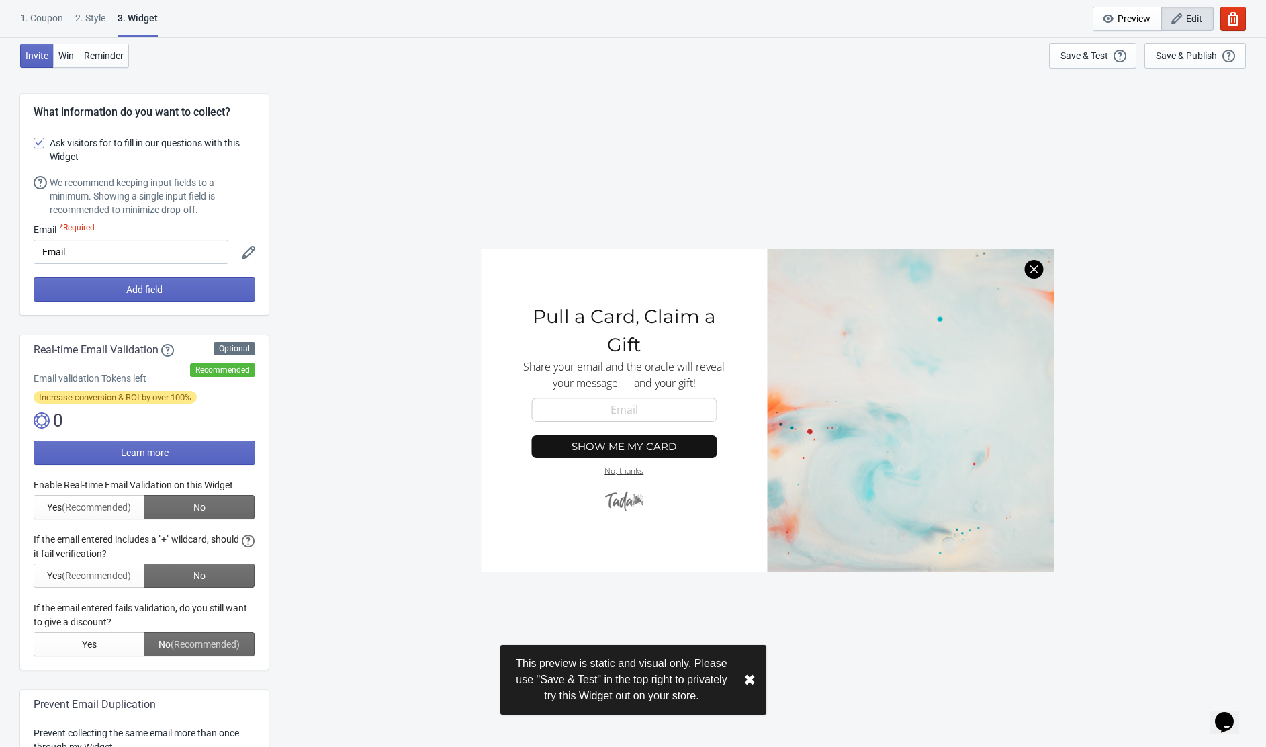
click at [638, 508] on div at bounding box center [767, 410] width 573 height 322
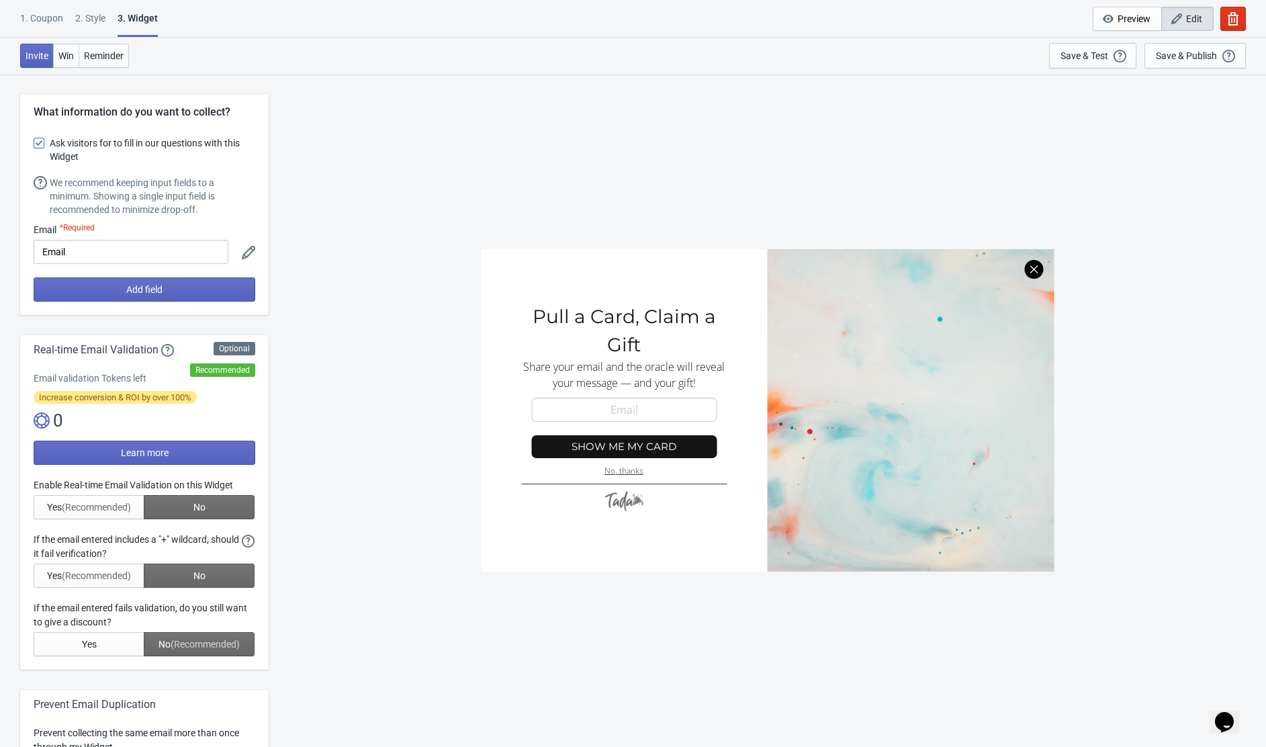
click at [52, 17] on div "1. Coupon" at bounding box center [41, 23] width 43 height 24
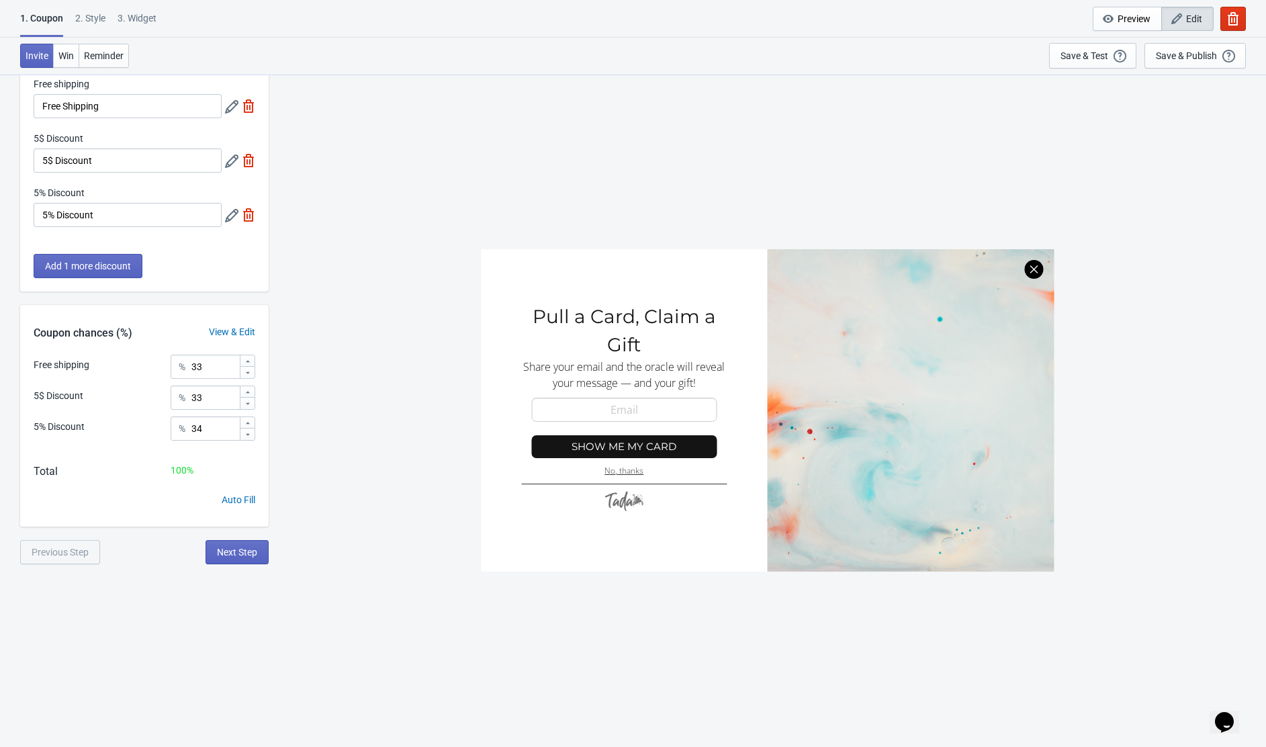
scroll to position [66, 0]
click at [210, 401] on input "33" at bounding box center [215, 398] width 48 height 24
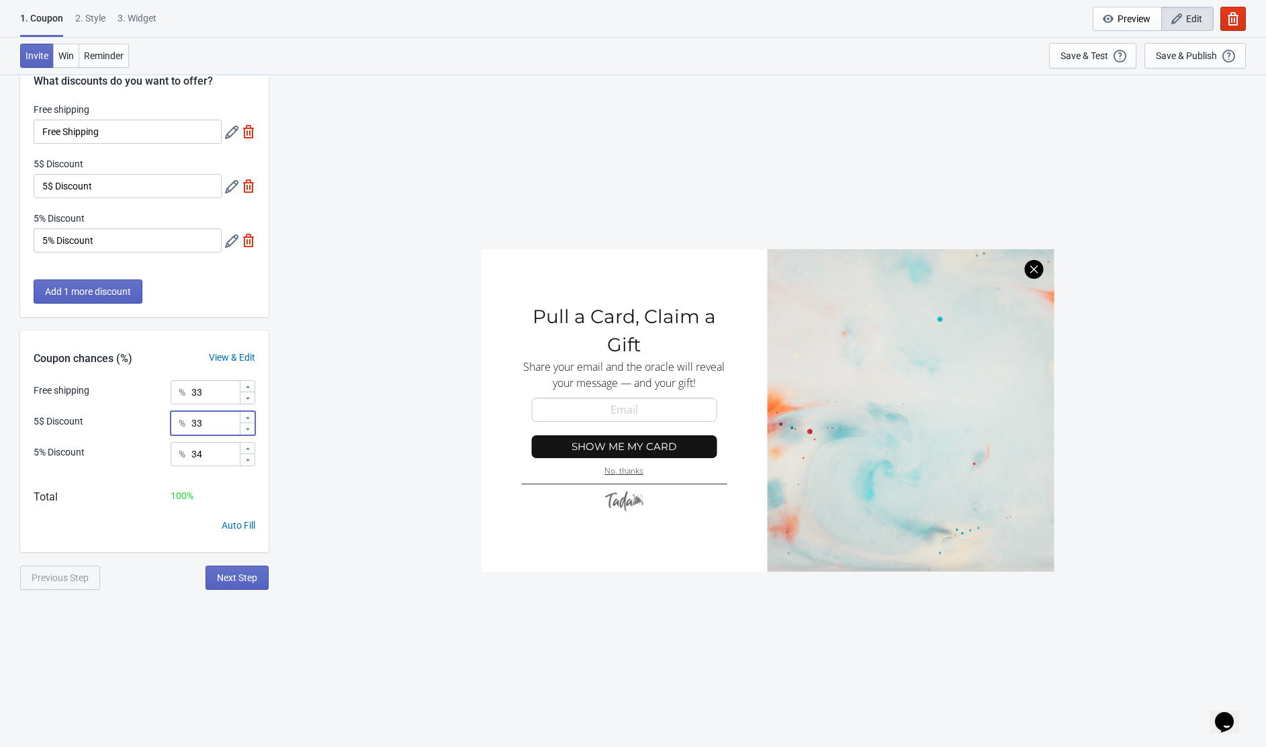
scroll to position [0, 0]
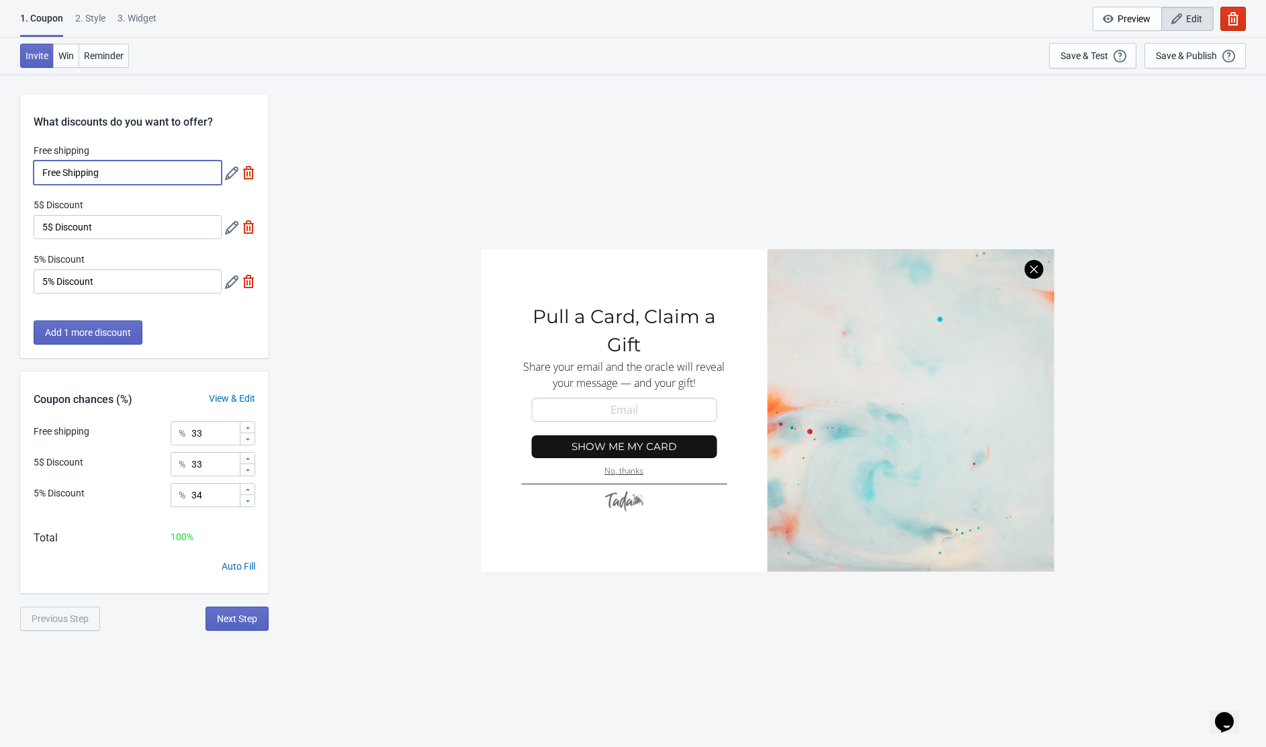
click at [98, 171] on input "Free Shipping" at bounding box center [128, 173] width 188 height 24
click at [87, 16] on div "2 . Style" at bounding box center [90, 23] width 30 height 24
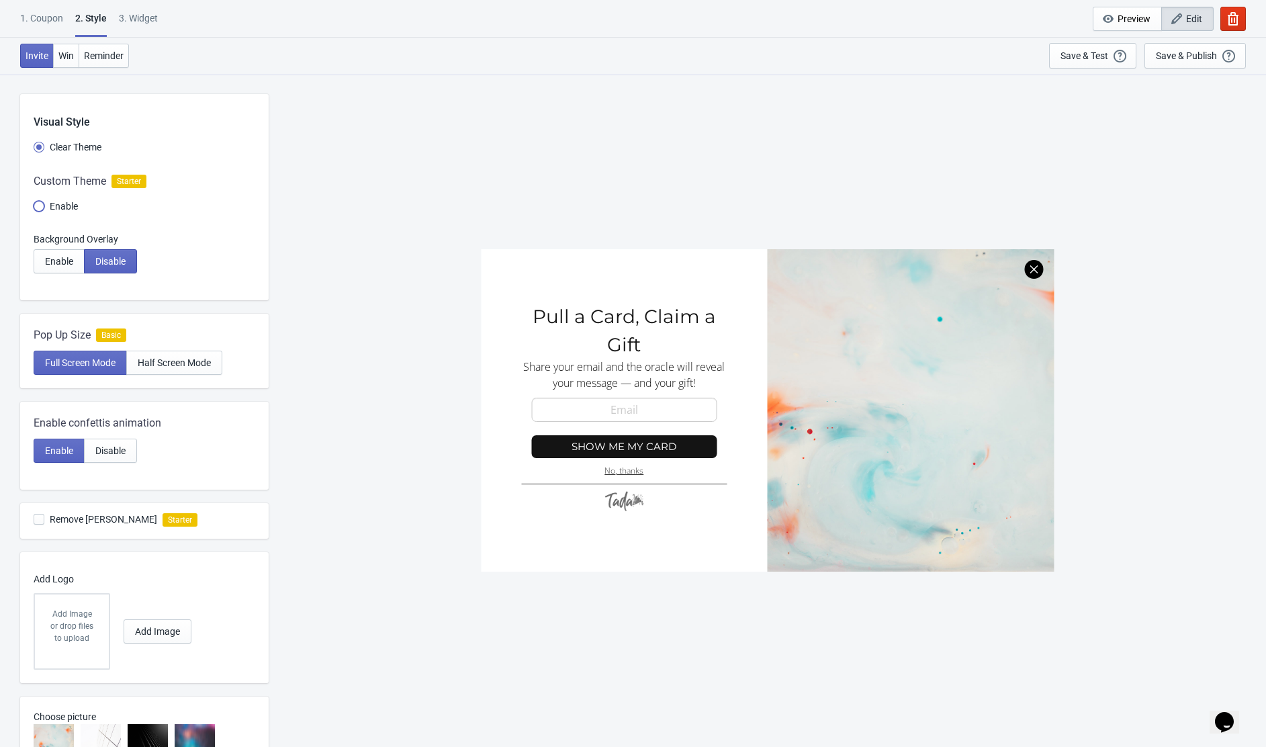
click at [36, 206] on input "Enable" at bounding box center [39, 213] width 11 height 24
radio input "true"
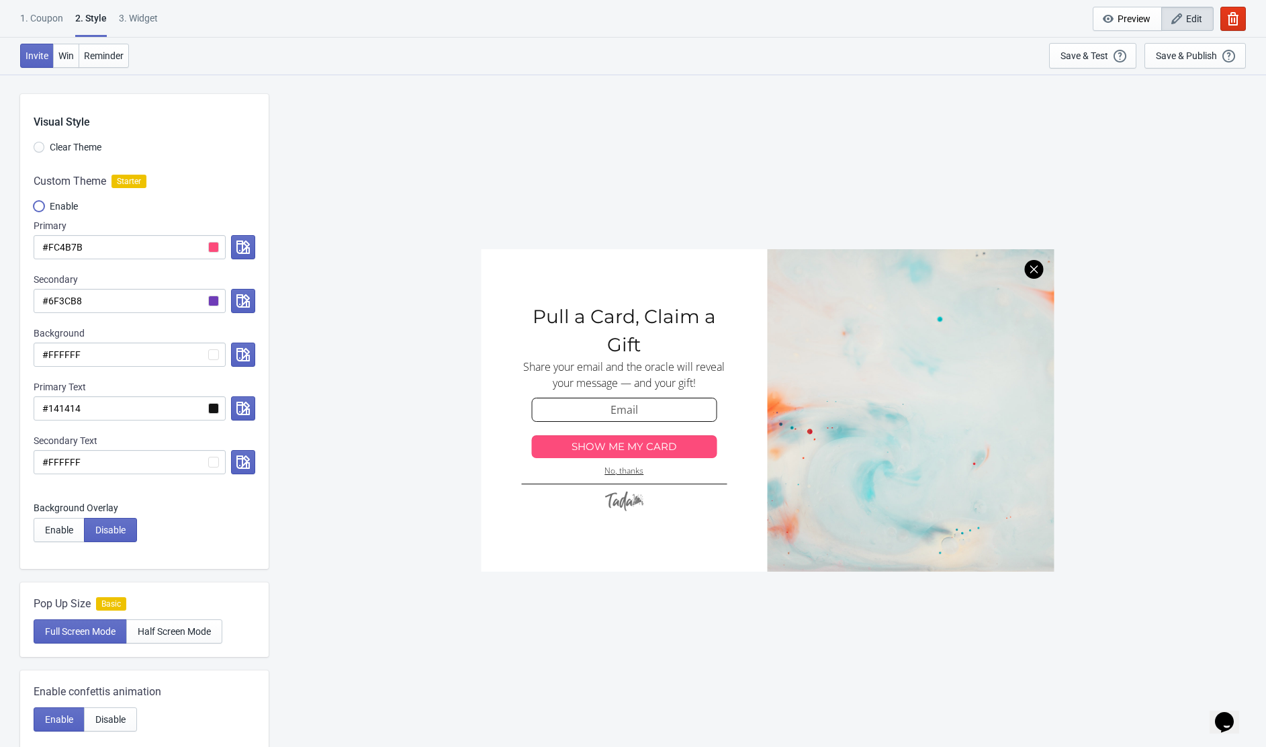
click at [36, 206] on input "Enable" at bounding box center [39, 213] width 11 height 24
click at [36, 138] on label "Clear Theme" at bounding box center [68, 147] width 68 height 19
click at [36, 142] on input "Clear Theme" at bounding box center [39, 154] width 11 height 24
radio input "true"
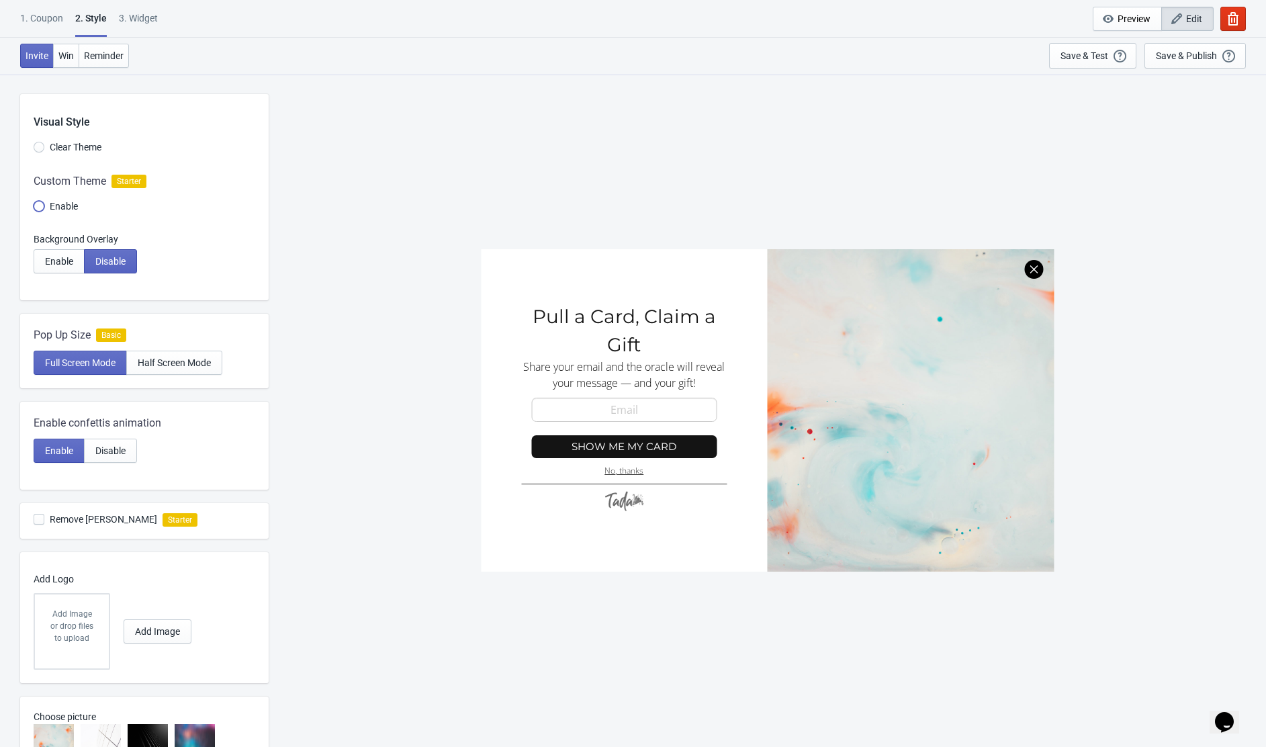
click at [38, 208] on input "Enable" at bounding box center [39, 213] width 11 height 24
radio input "true"
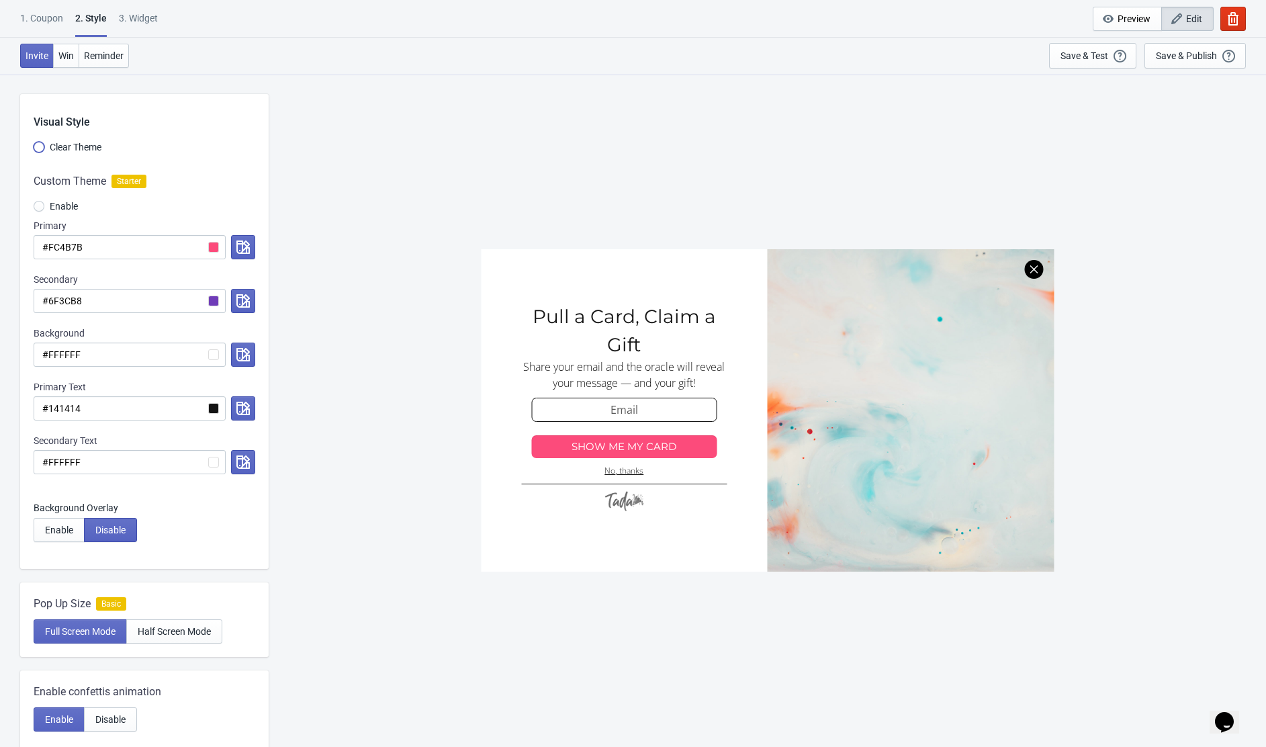
click at [38, 148] on input "Clear Theme" at bounding box center [39, 154] width 11 height 24
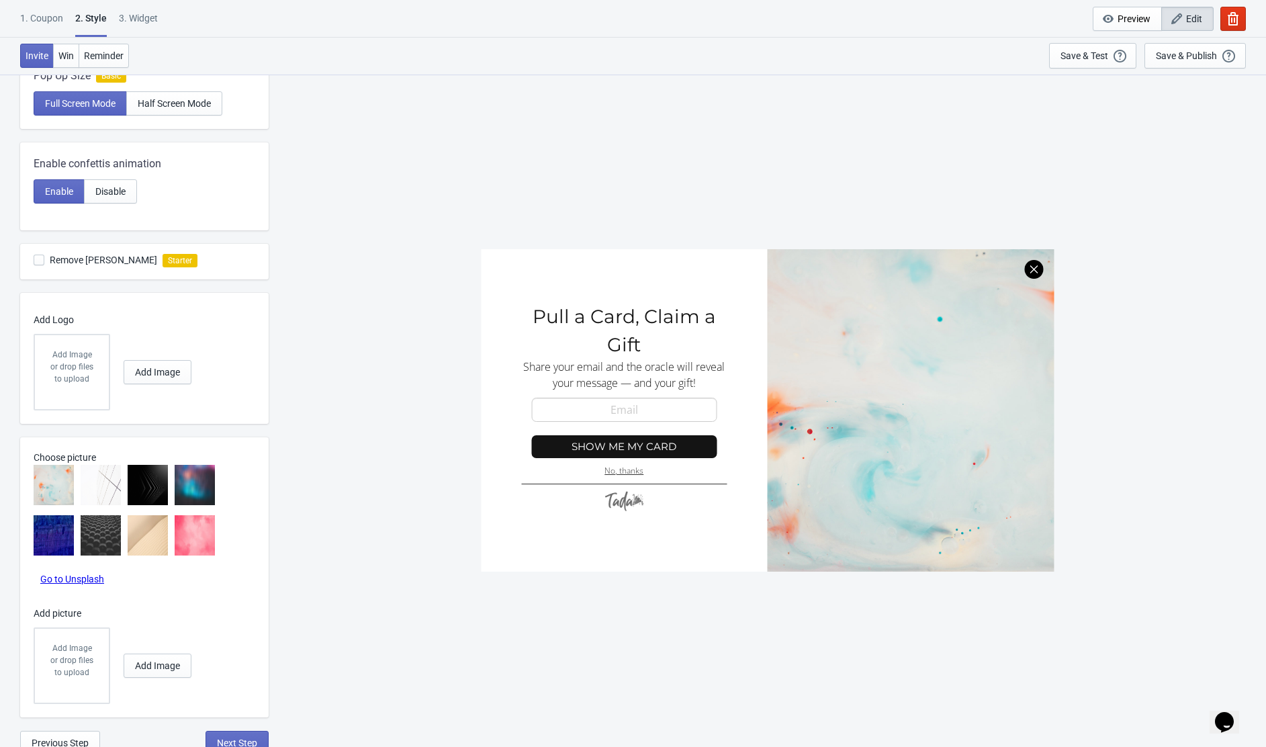
scroll to position [260, 0]
click at [174, 361] on button "Add Image" at bounding box center [158, 371] width 68 height 24
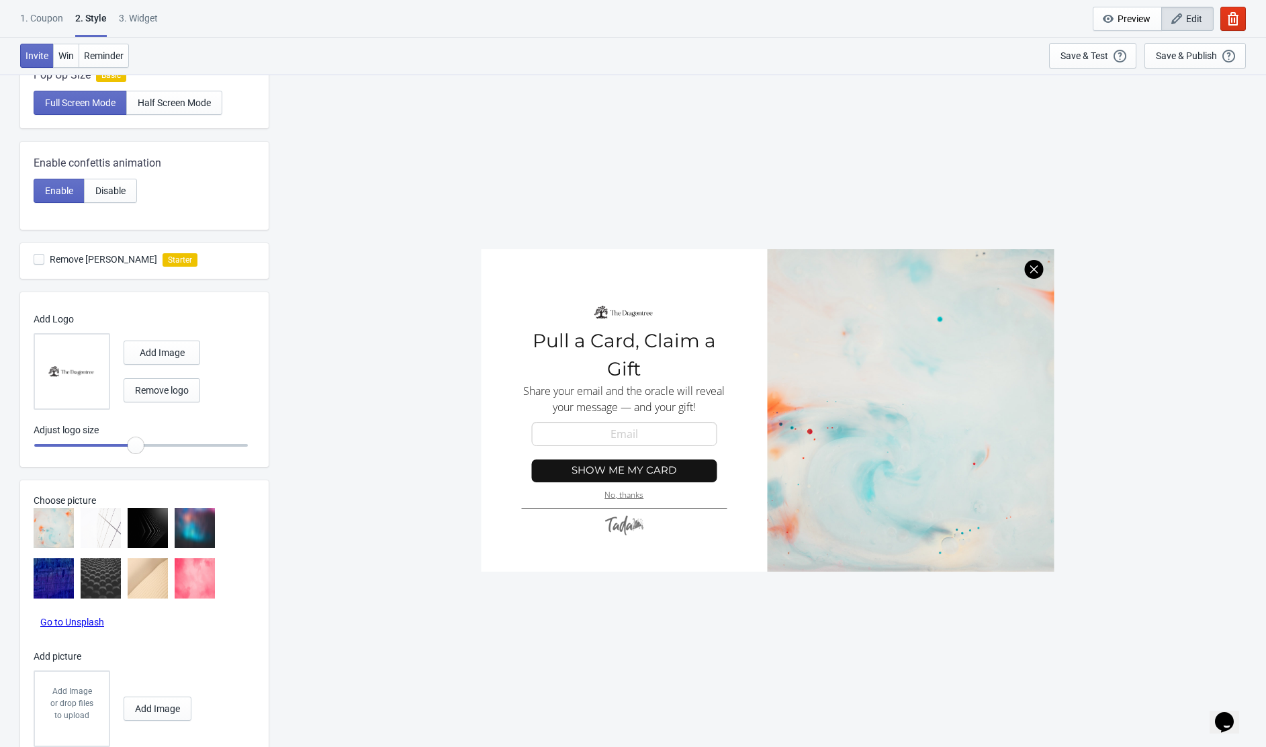
radio input "true"
type input "1.05"
radio input "true"
type input "1.1"
radio input "true"
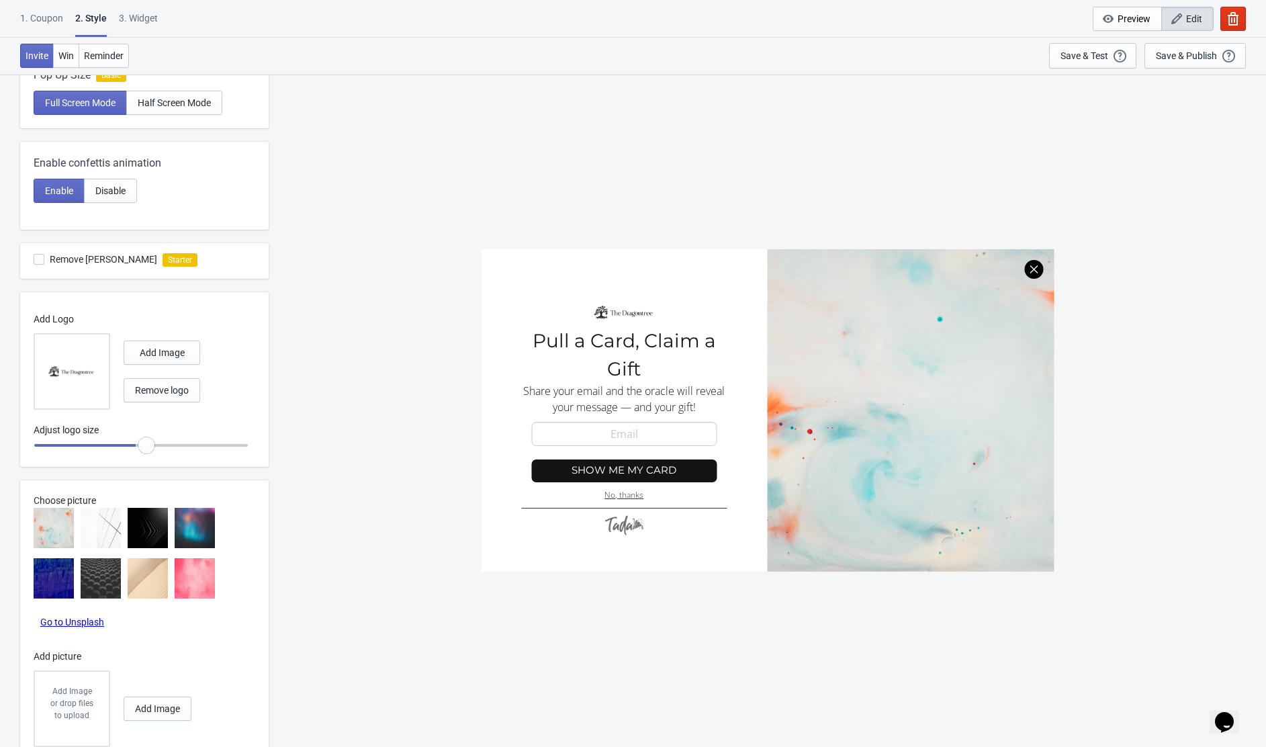
type input "1.15"
radio input "true"
type input "1.25"
radio input "true"
type input "1.35"
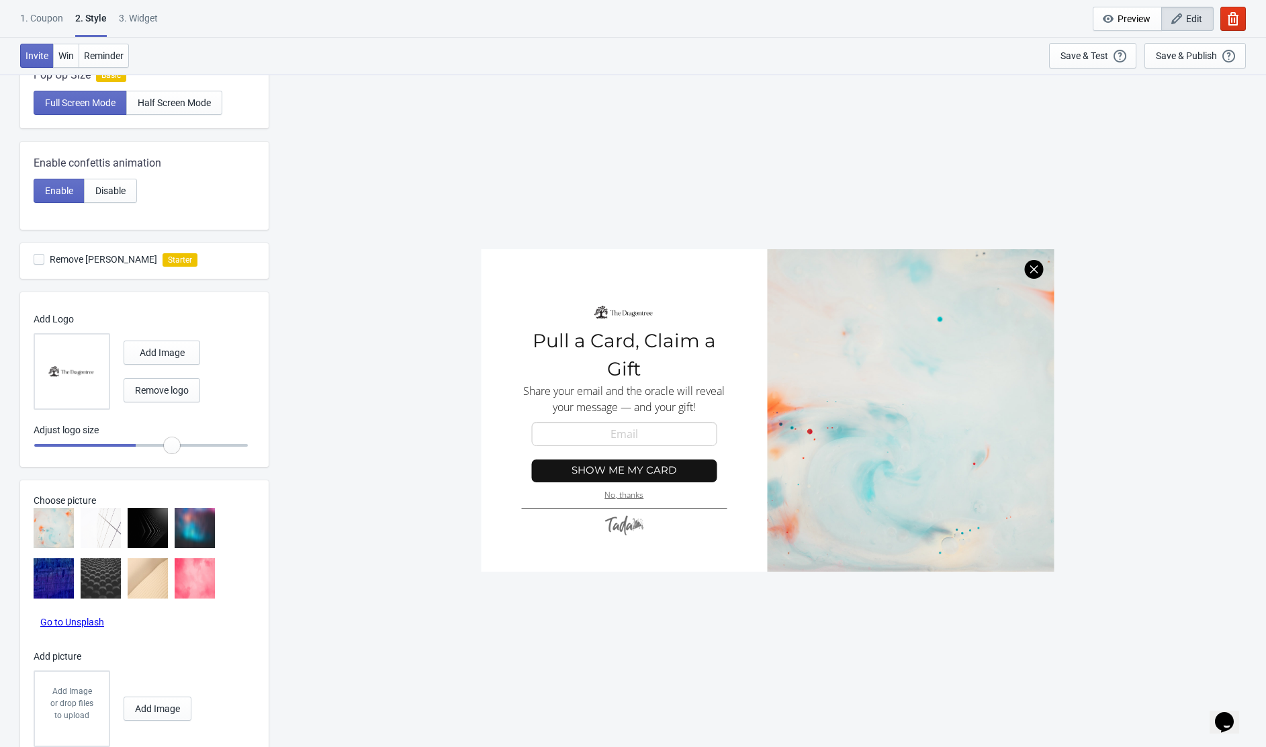
radio input "true"
type input "1.4"
radio input "true"
type input "1.45"
radio input "true"
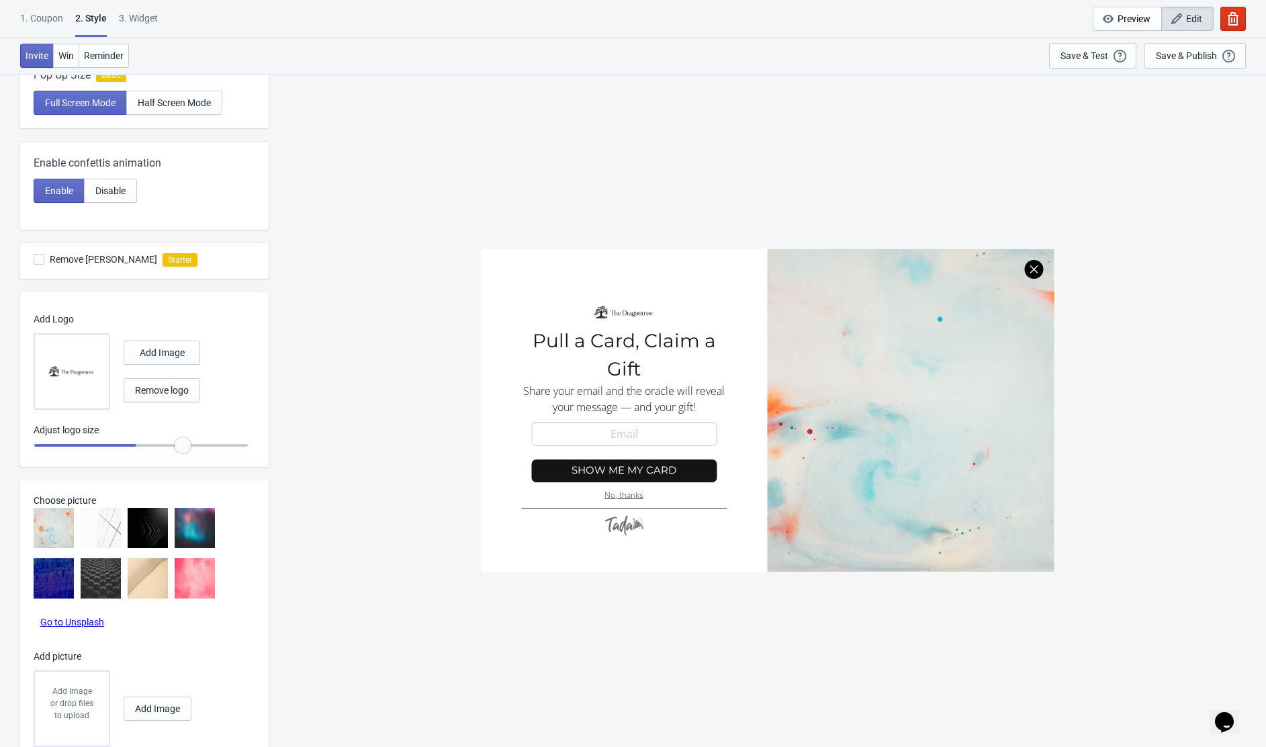
type input "1.5"
radio input "true"
type input "1.55"
radio input "true"
type input "1.6"
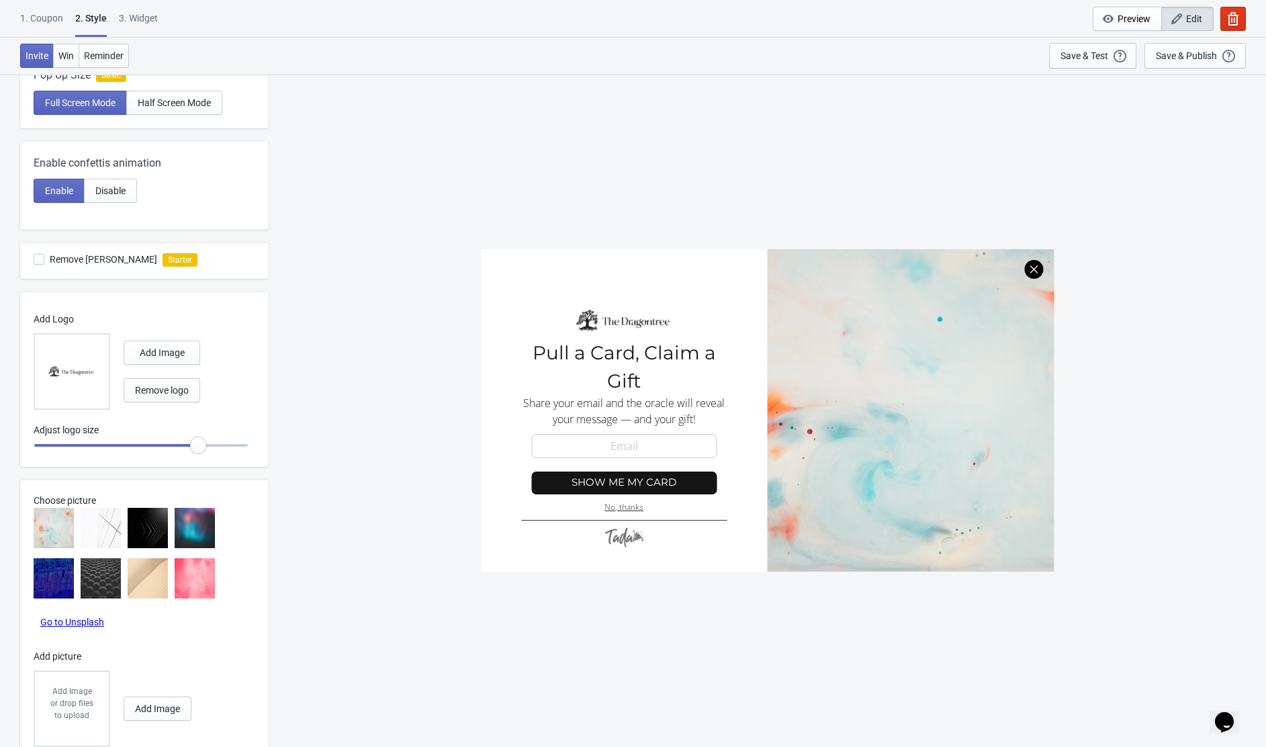
radio input "true"
type input "1.65"
radio input "true"
type input "1.7"
radio input "true"
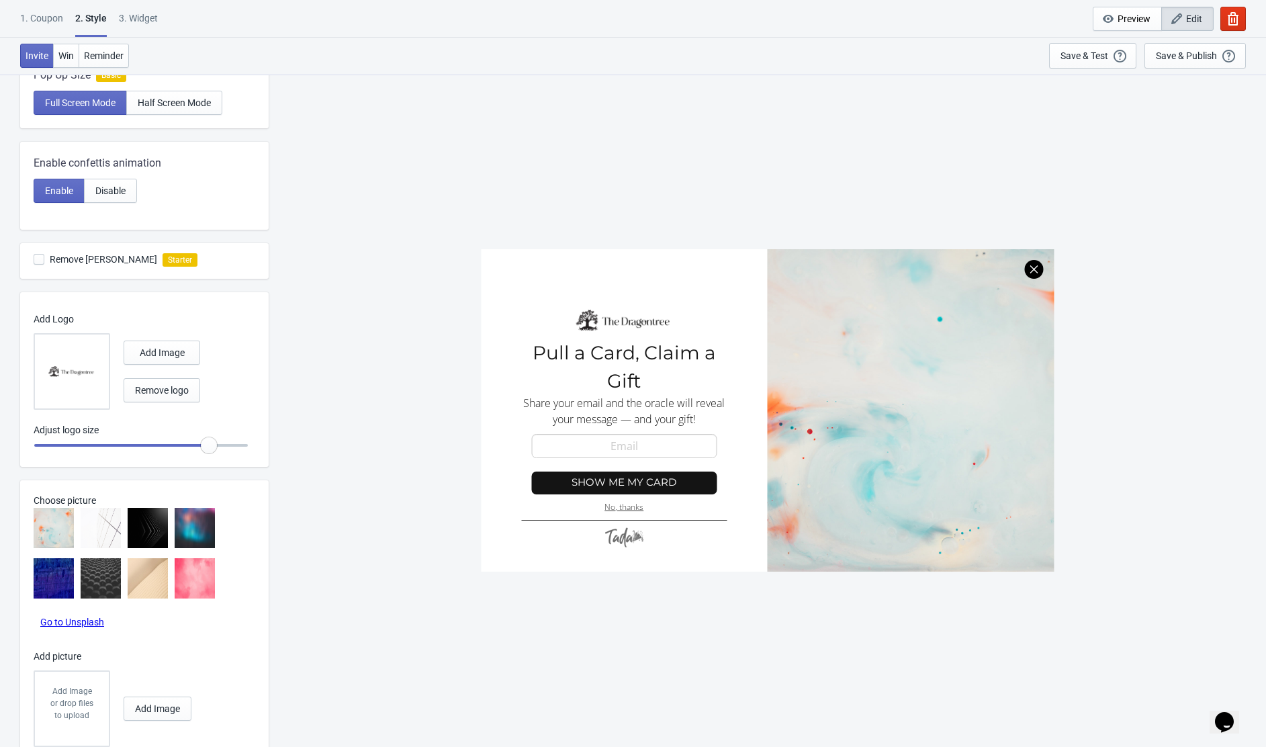
type input "1.8"
radio input "true"
type input "1.85"
radio input "true"
type input "1.9"
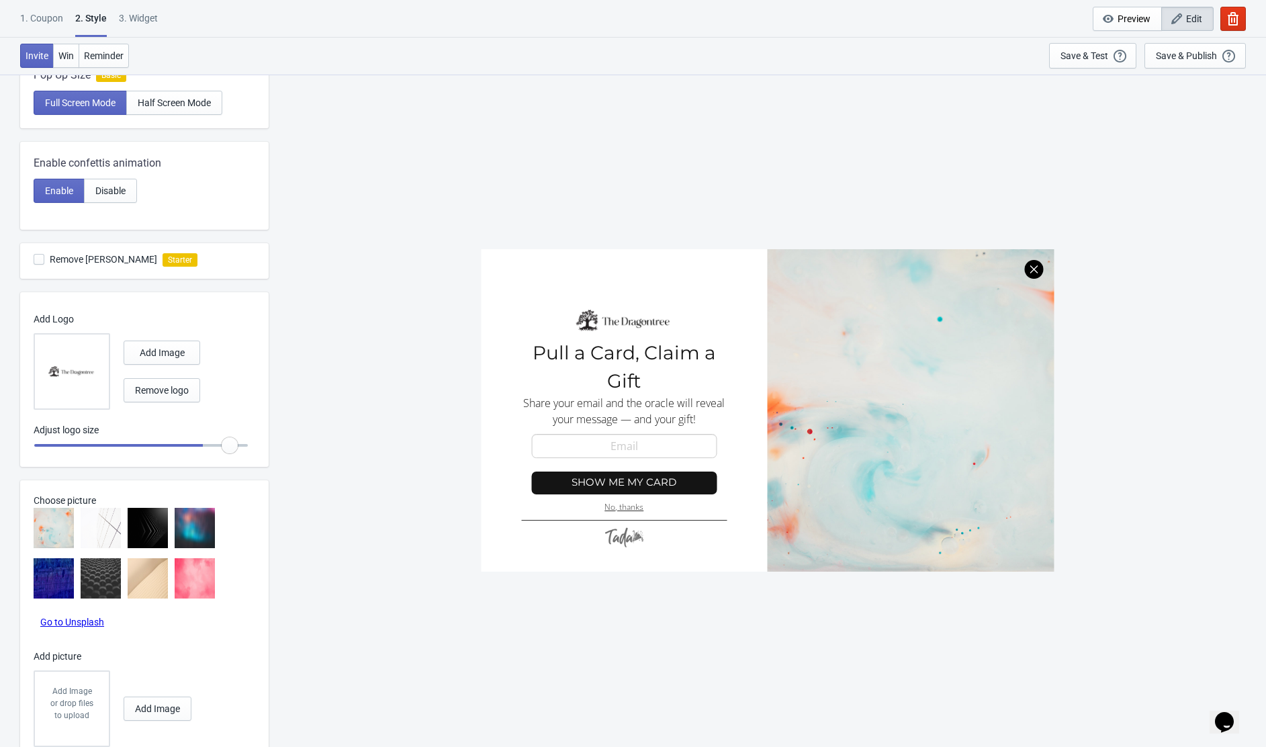
radio input "true"
type input "1.95"
radio input "true"
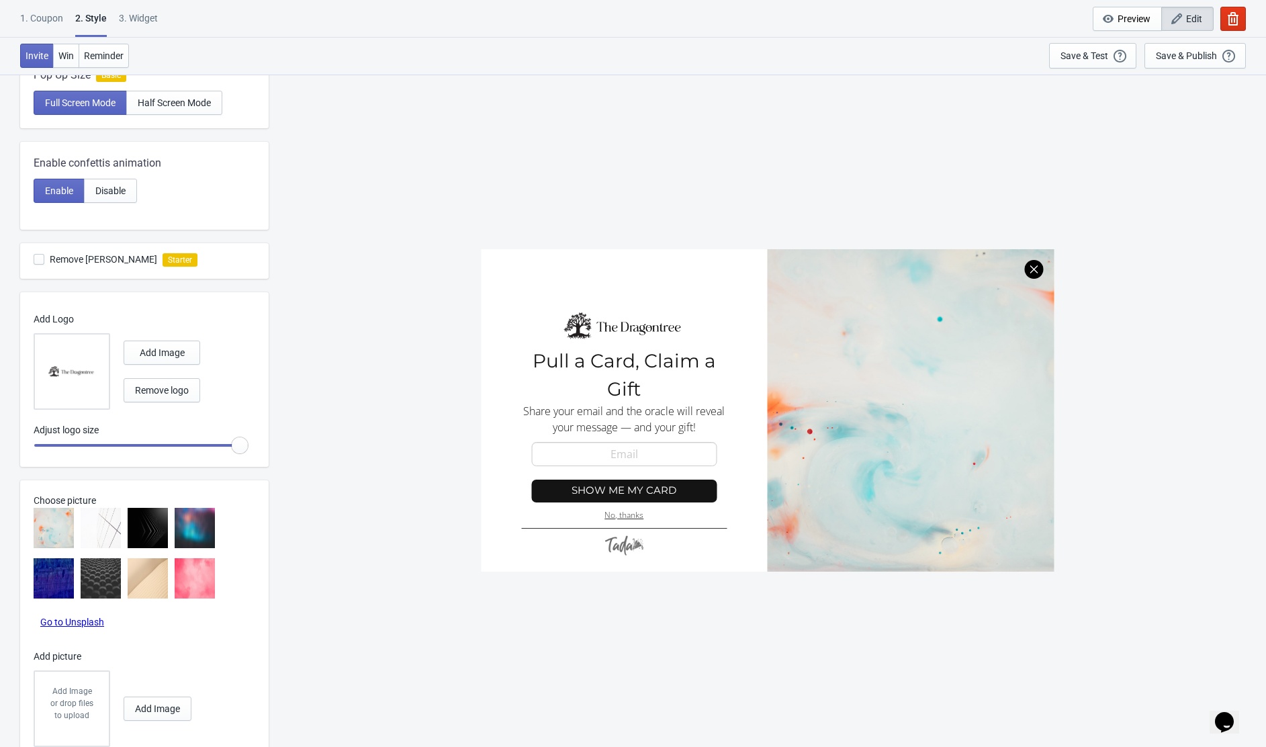
drag, startPoint x: 134, startPoint y: 442, endPoint x: 279, endPoint y: 441, distance: 145.1
type input "2"
click at [248, 441] on input "range" at bounding box center [141, 445] width 215 height 24
click at [964, 397] on div at bounding box center [767, 410] width 573 height 322
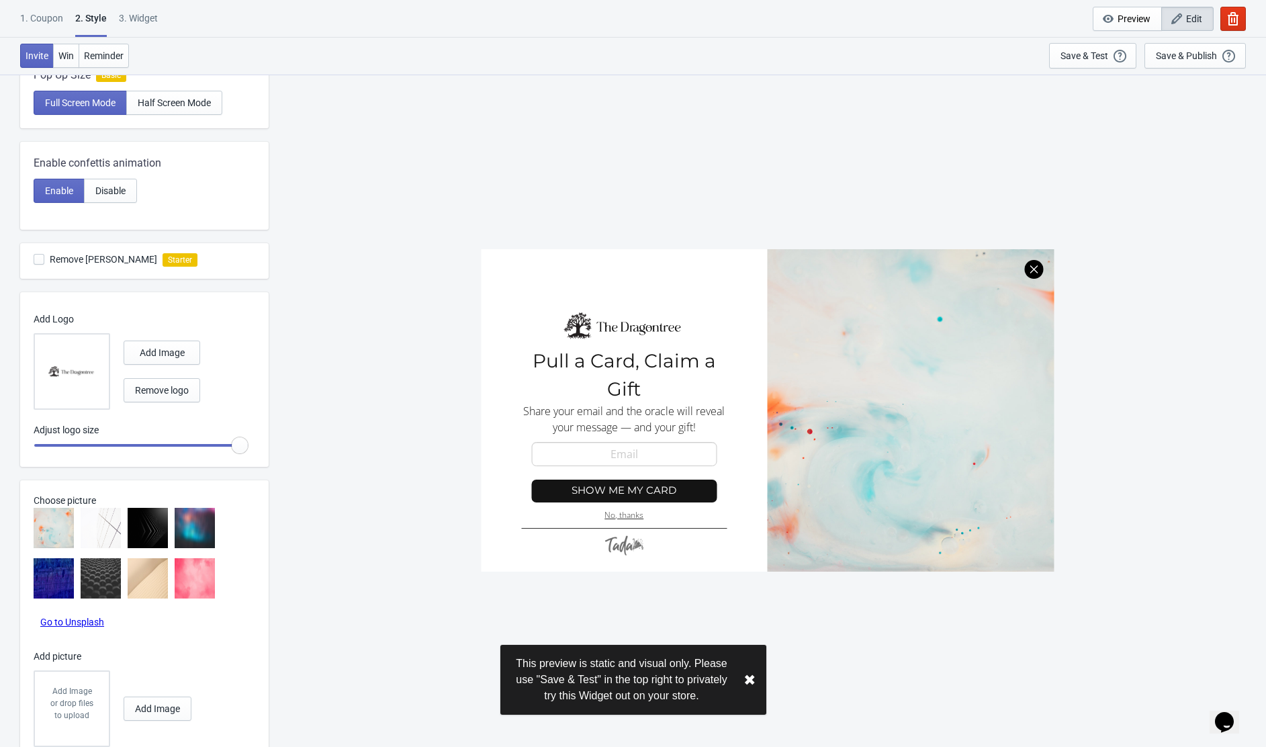
click at [72, 703] on div "or drop files to upload" at bounding box center [71, 709] width 47 height 24
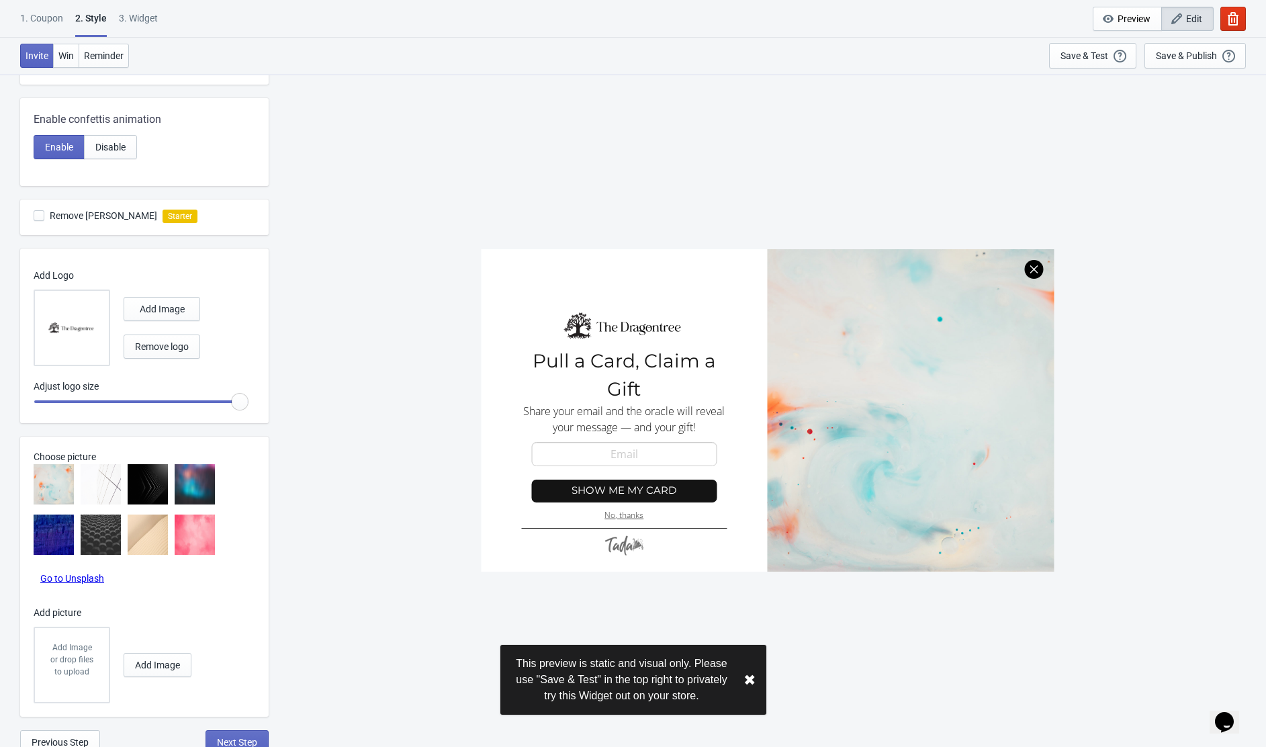
scroll to position [311, 0]
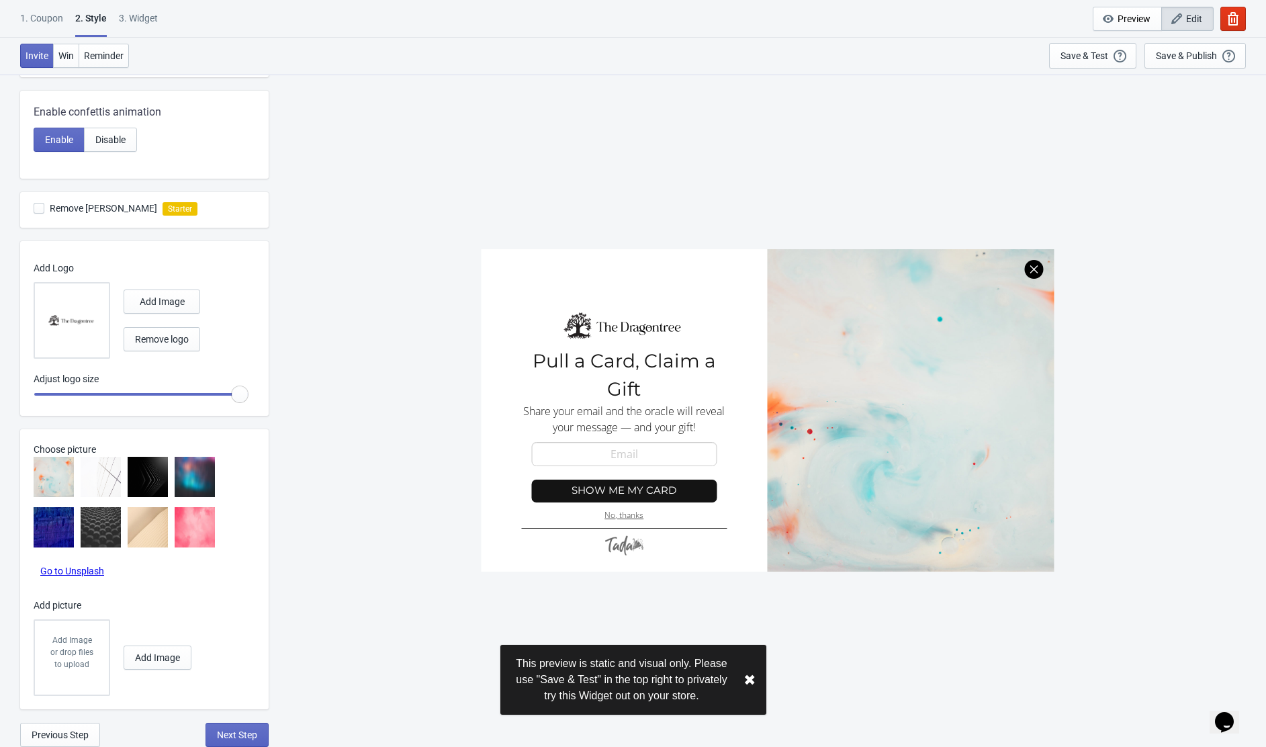
click at [54, 570] on link "Go to Unsplash" at bounding box center [72, 571] width 64 height 11
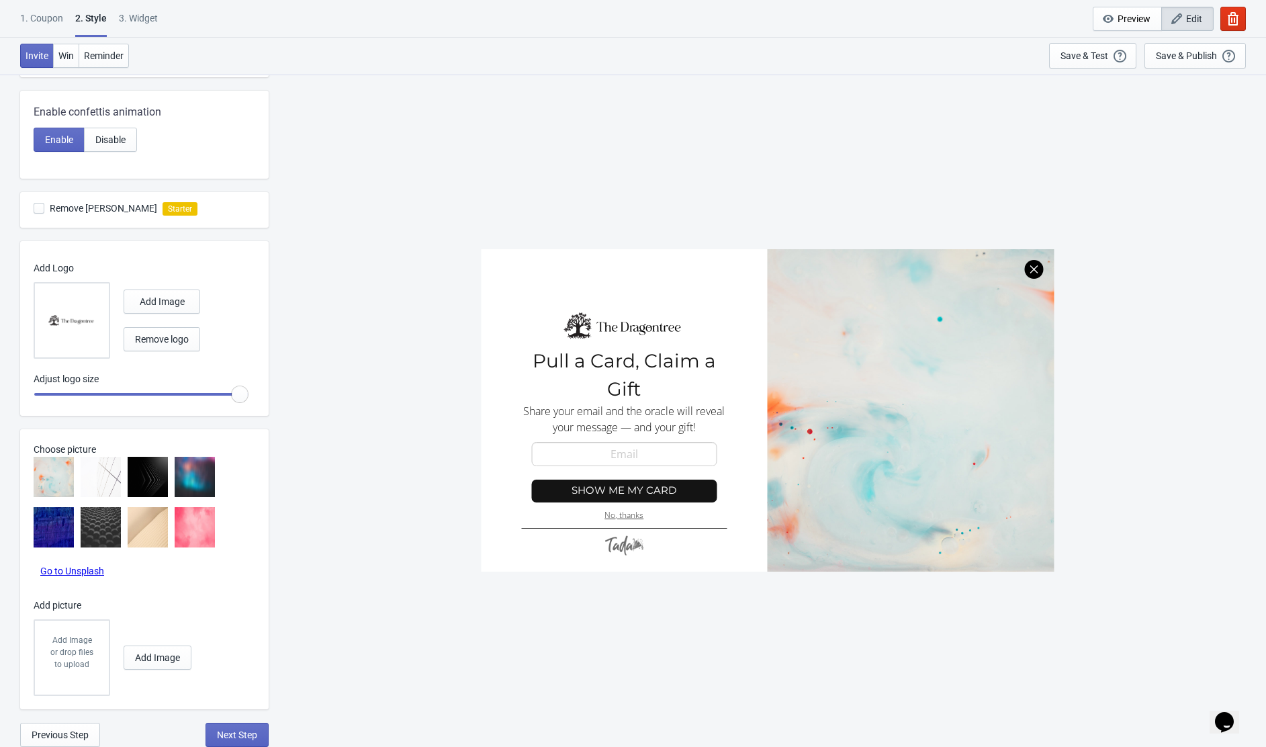
click at [871, 333] on div at bounding box center [767, 410] width 573 height 322
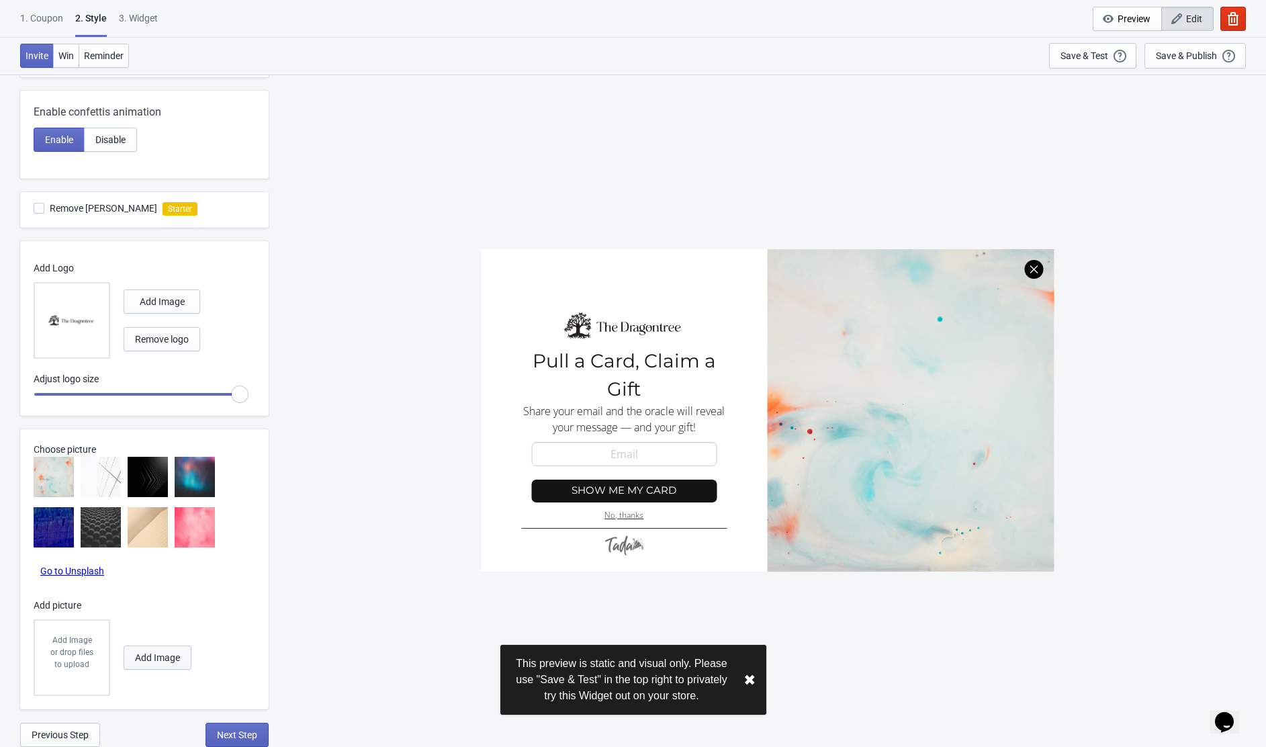
click at [148, 663] on button "Add Image" at bounding box center [158, 657] width 68 height 24
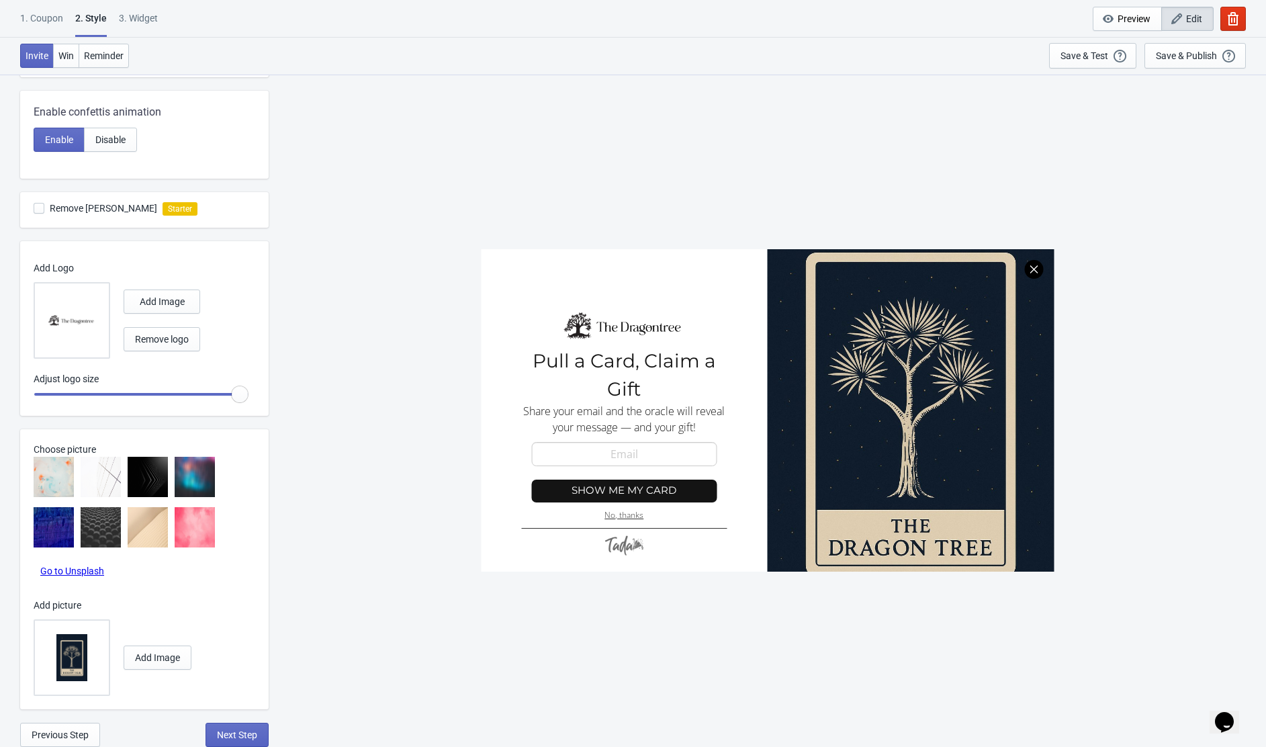
click at [856, 279] on div at bounding box center [767, 410] width 573 height 322
click at [457, 148] on div "SASDERWERT3H Pull a Card, Claim a Gift Share your email and the oracle will rev…" at bounding box center [767, 410] width 984 height 672
click at [887, 333] on div at bounding box center [767, 410] width 573 height 322
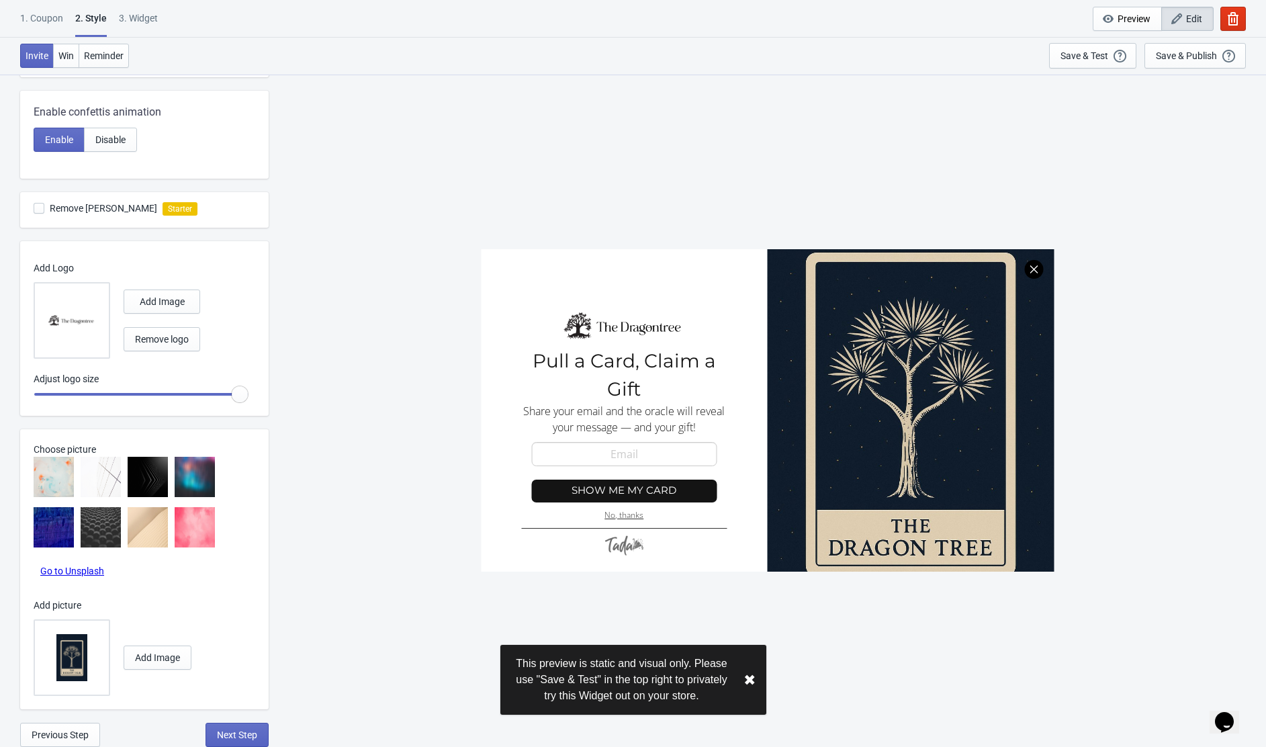
click at [342, 283] on div "SASDERWERT3H Pull a Card, Claim a Gift Share your email and the oracle will rev…" at bounding box center [767, 410] width 984 height 672
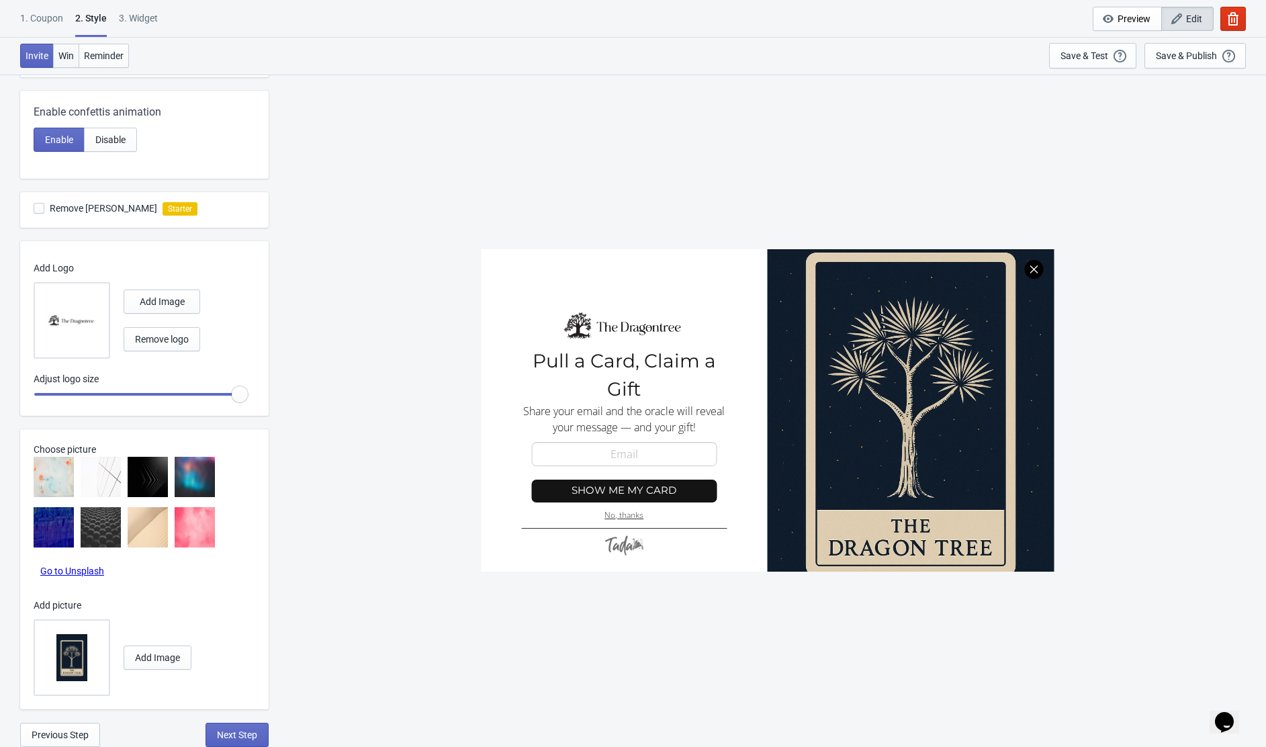
click at [72, 54] on span "Win" at bounding box center [65, 55] width 15 height 11
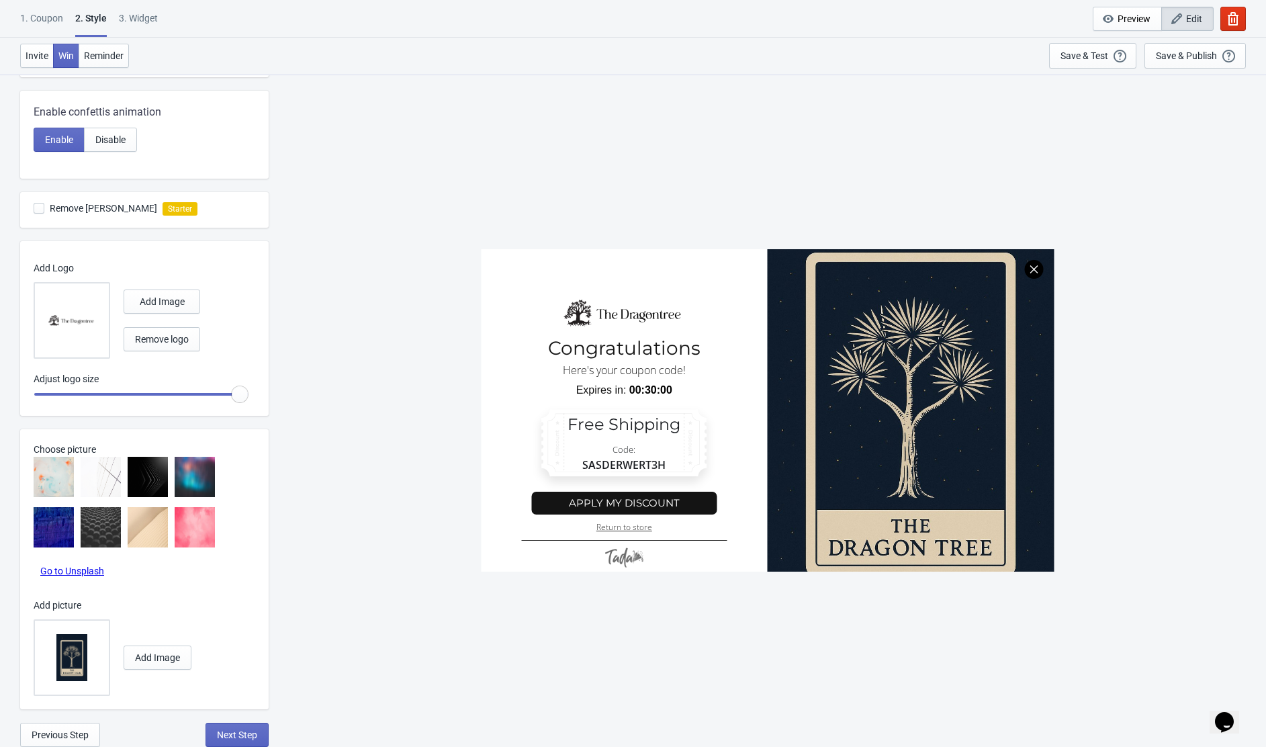
click at [662, 142] on div "SASDERWERT3H Congratulations Here's your coupon code! Expires in: 00:30:00 Free…" at bounding box center [767, 410] width 984 height 672
click at [514, 226] on div "SASDERWERT3H Congratulations Here's your coupon code! Expires in: 00:30:00 Free…" at bounding box center [767, 410] width 984 height 672
click at [50, 56] on button "Invite" at bounding box center [37, 56] width 34 height 24
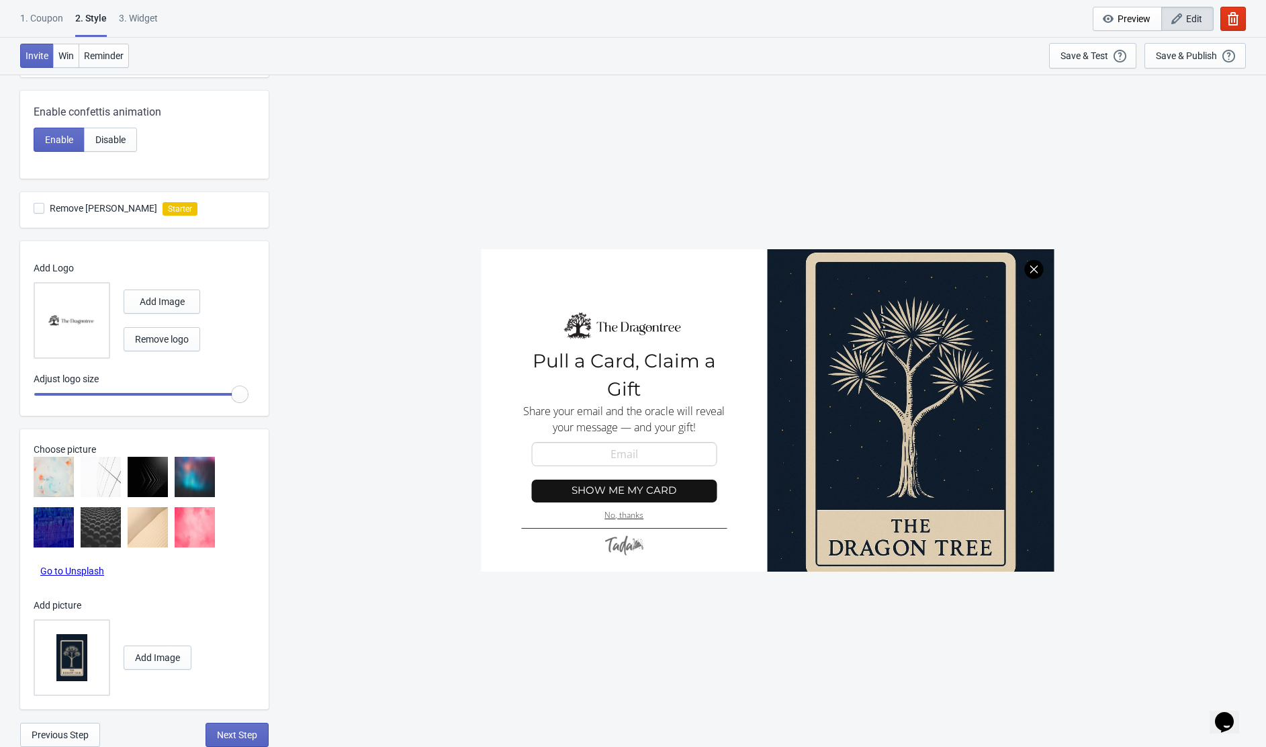
click at [81, 569] on link "Go to Unsplash" at bounding box center [72, 571] width 64 height 11
click at [152, 655] on span "Add Image" at bounding box center [157, 657] width 45 height 11
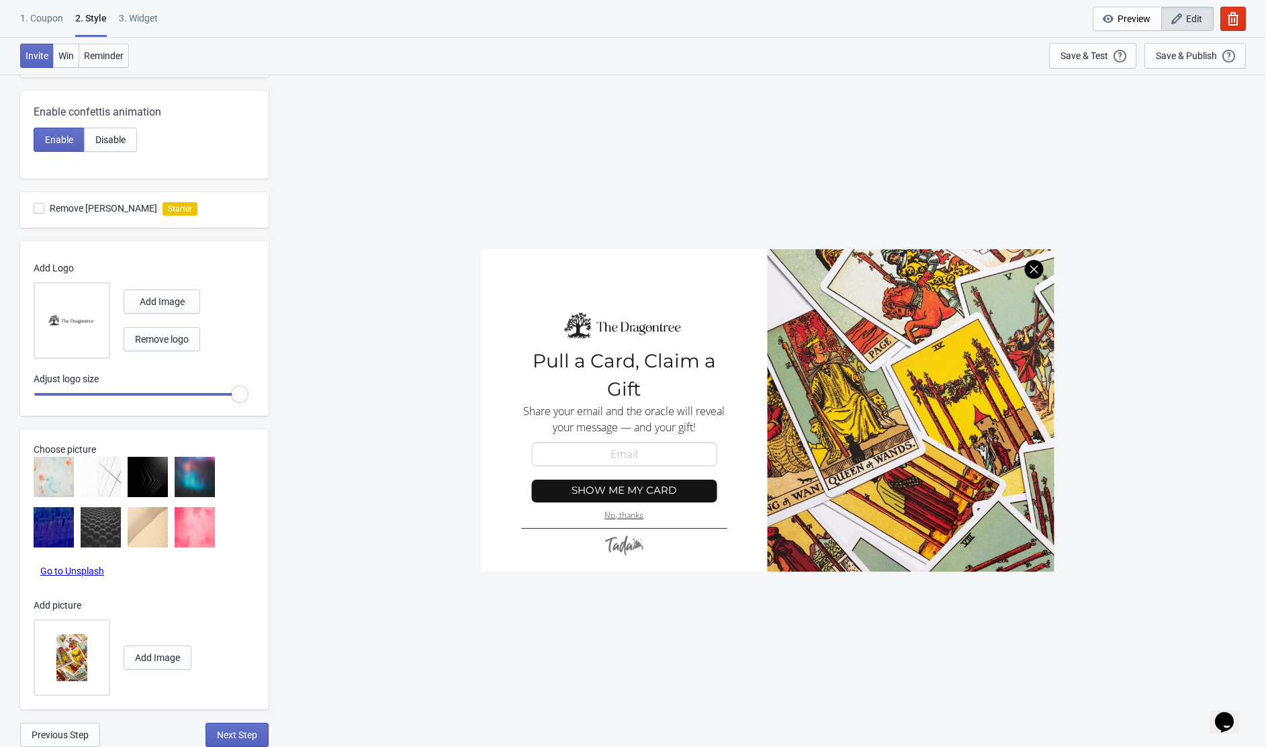
click at [427, 212] on div "SASDERWERT3H Pull a Card, Claim a Gift Share your email and the oracle will rev…" at bounding box center [767, 410] width 984 height 672
click at [84, 654] on img at bounding box center [71, 657] width 47 height 47
click at [0, 0] on input "file" at bounding box center [0, 0] width 0 height 0
click at [103, 486] on img at bounding box center [101, 477] width 40 height 40
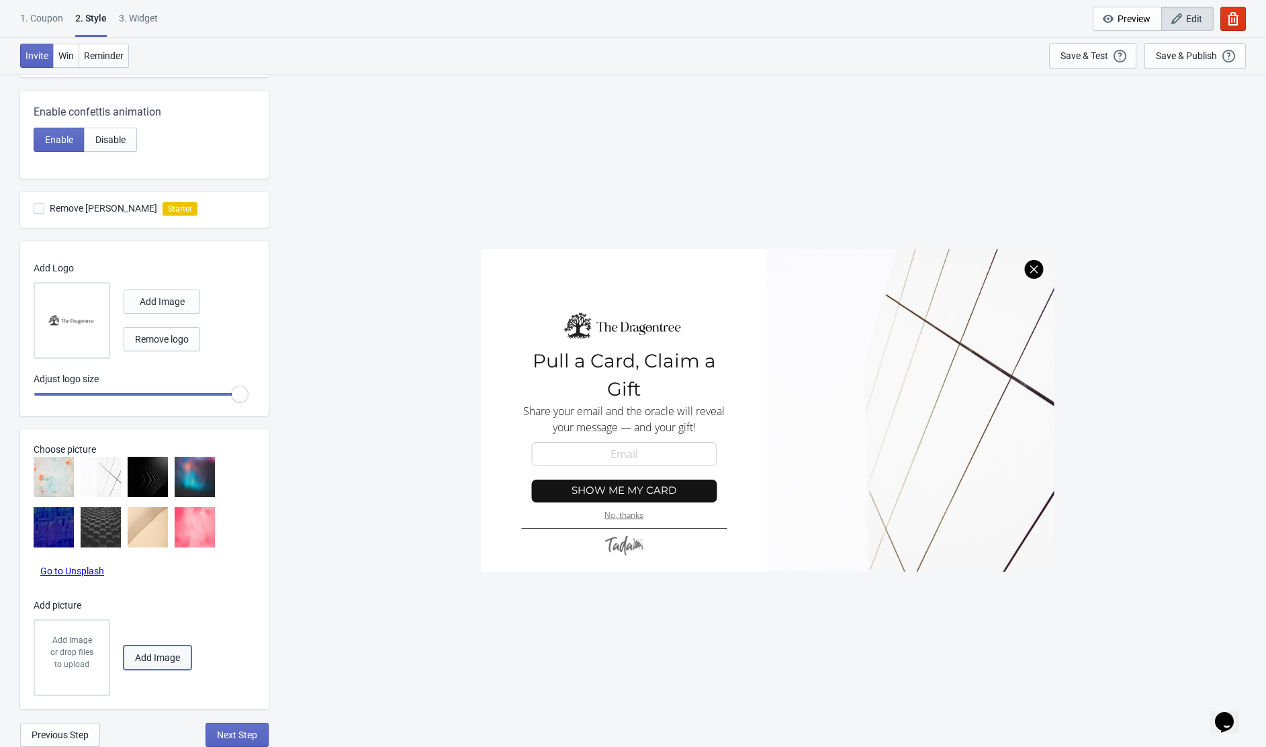
click at [152, 668] on button "Add Image" at bounding box center [158, 657] width 68 height 24
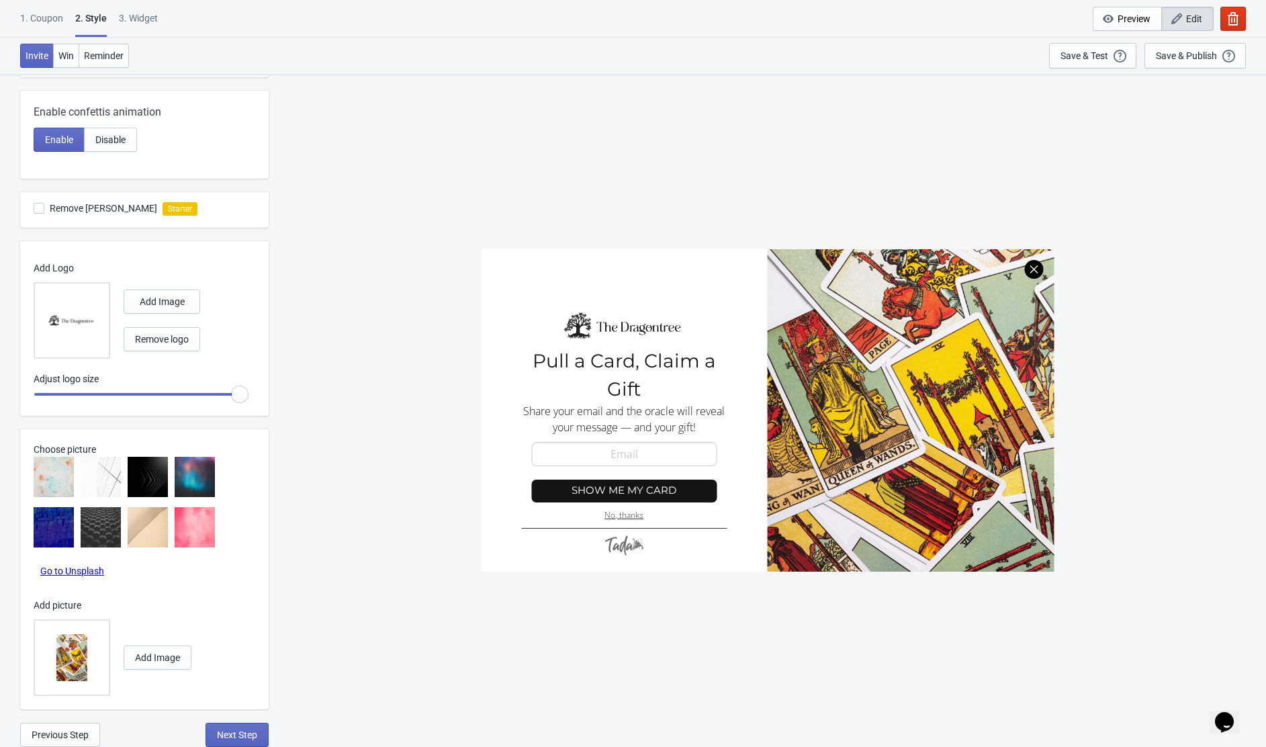
click at [86, 653] on img at bounding box center [71, 657] width 47 height 47
click at [0, 0] on input "file" at bounding box center [0, 0] width 0 height 0
click at [66, 62] on button "Win" at bounding box center [66, 56] width 26 height 24
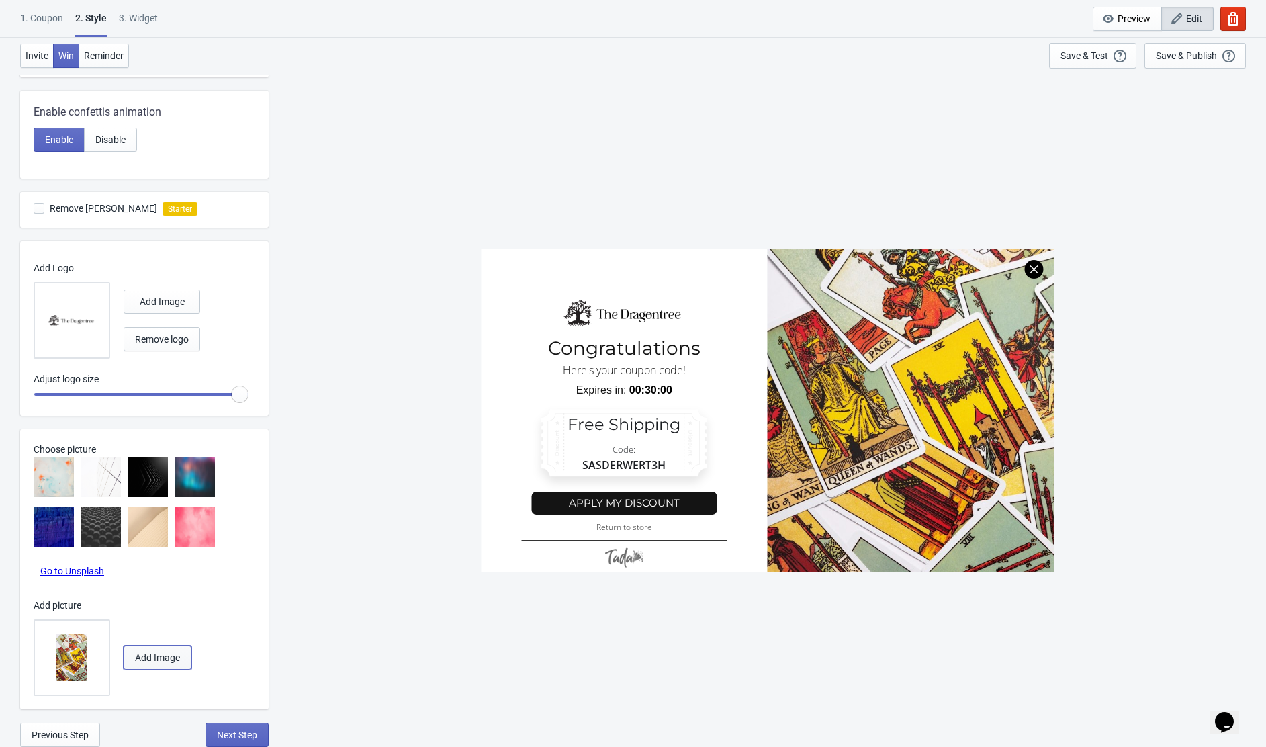
click at [170, 650] on button "Add Image" at bounding box center [158, 657] width 68 height 24
radio input "true"
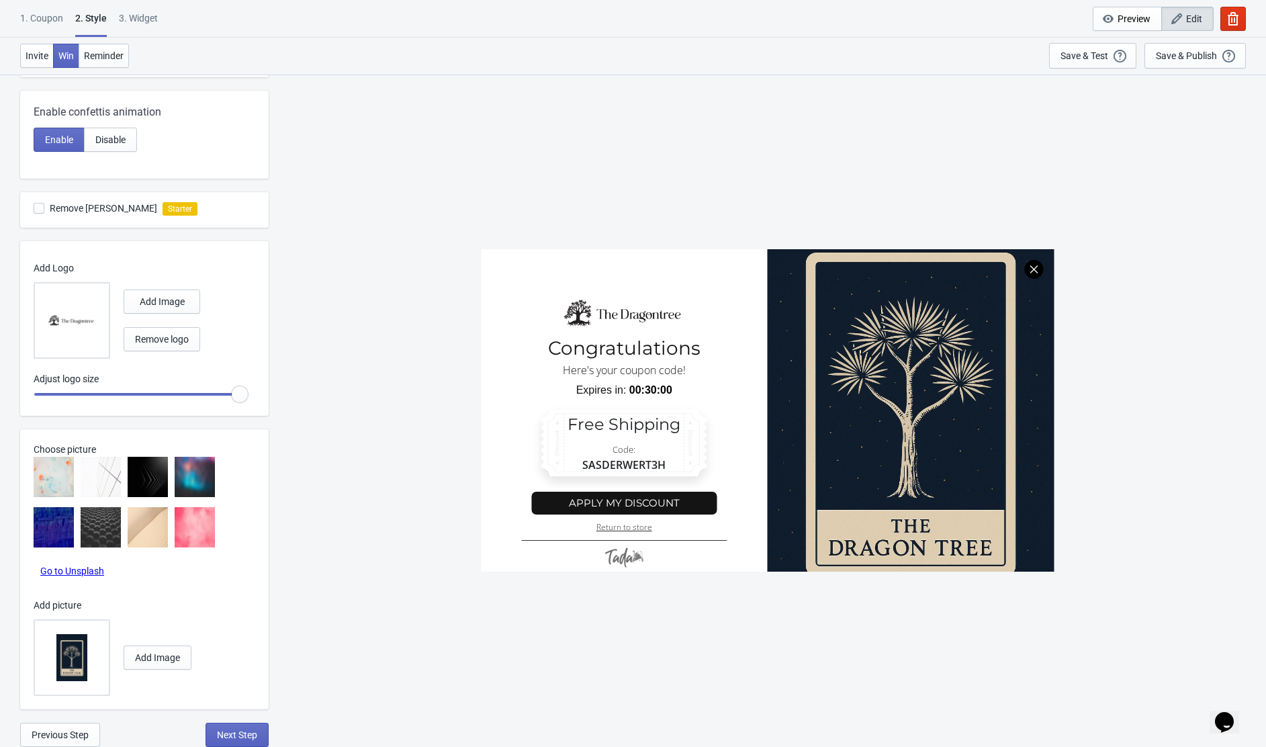
click at [537, 141] on div "SASDERWERT3H Congratulations Here's your coupon code! Expires in: 00:30:00 Free…" at bounding box center [767, 410] width 984 height 672
click at [762, 249] on div at bounding box center [767, 410] width 573 height 322
